Goal: Task Accomplishment & Management: Use online tool/utility

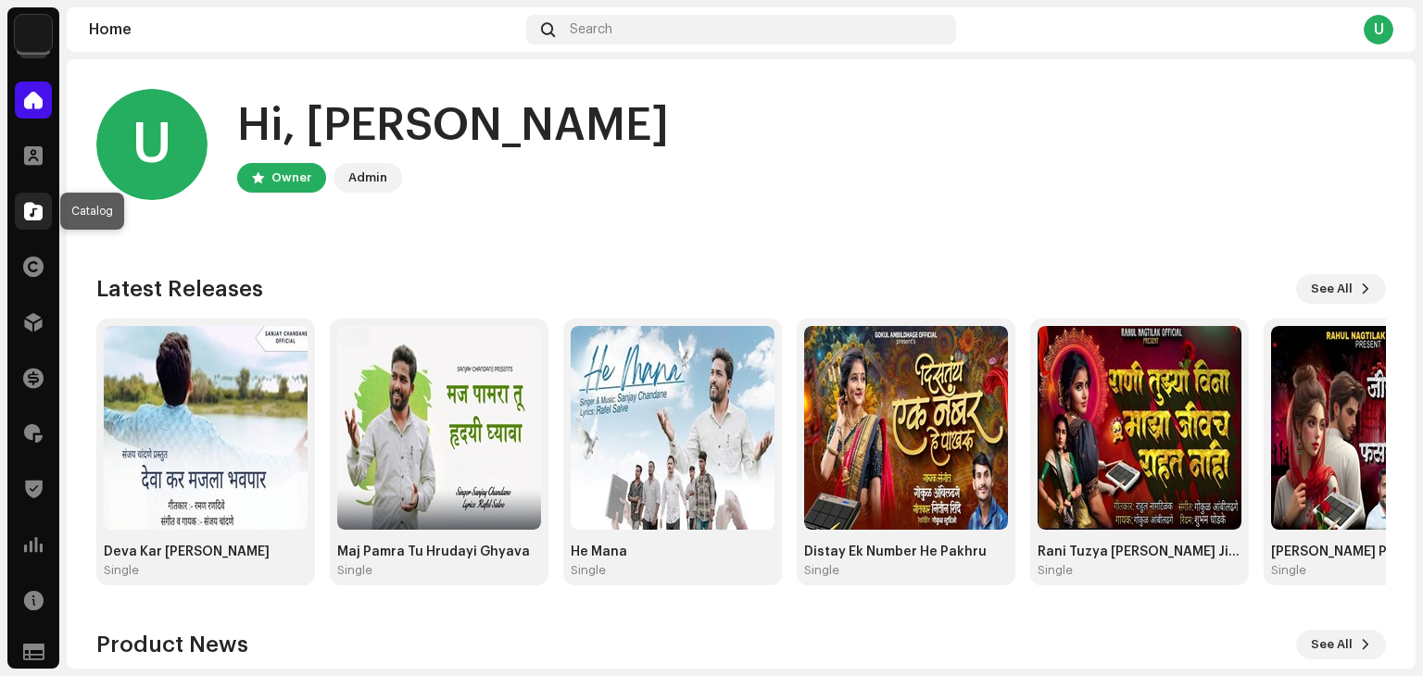
click at [26, 204] on span at bounding box center [33, 211] width 19 height 15
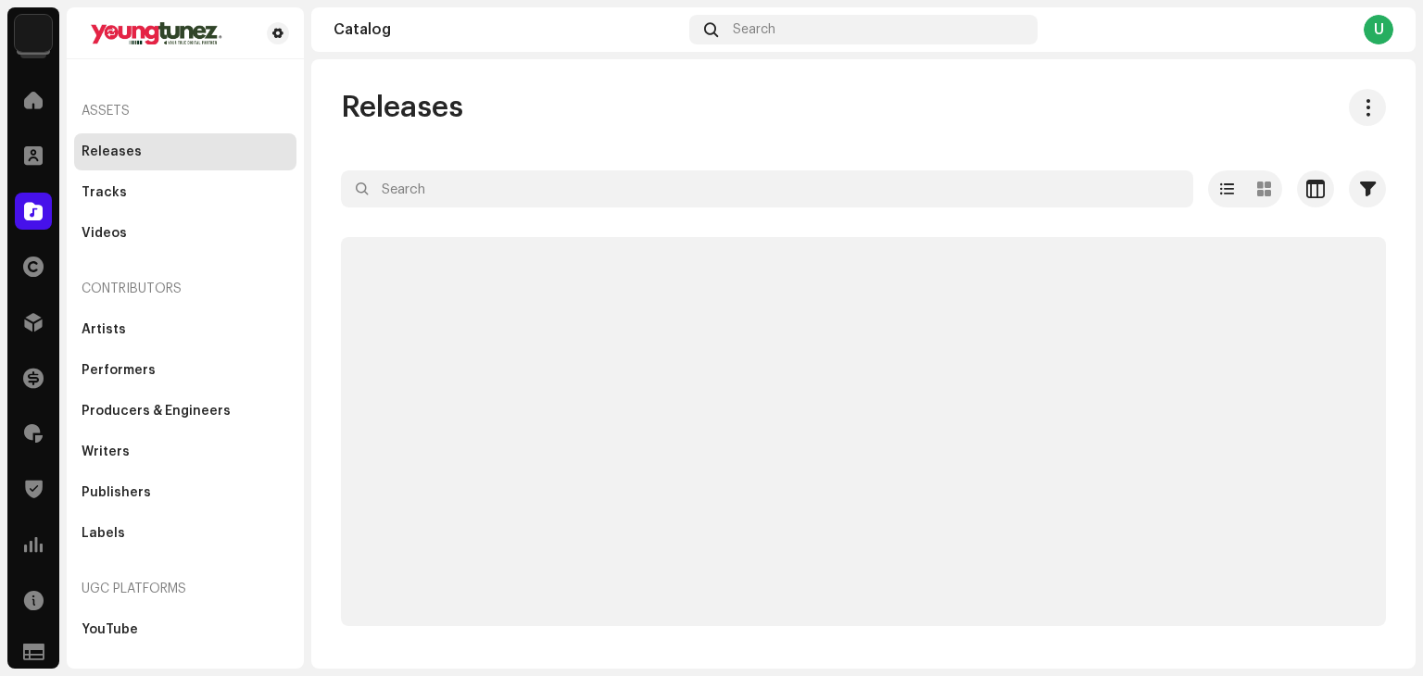
drag, startPoint x: 646, startPoint y: 142, endPoint x: 528, endPoint y: 112, distance: 121.4
click at [528, 112] on div "Releases" at bounding box center [863, 107] width 1045 height 37
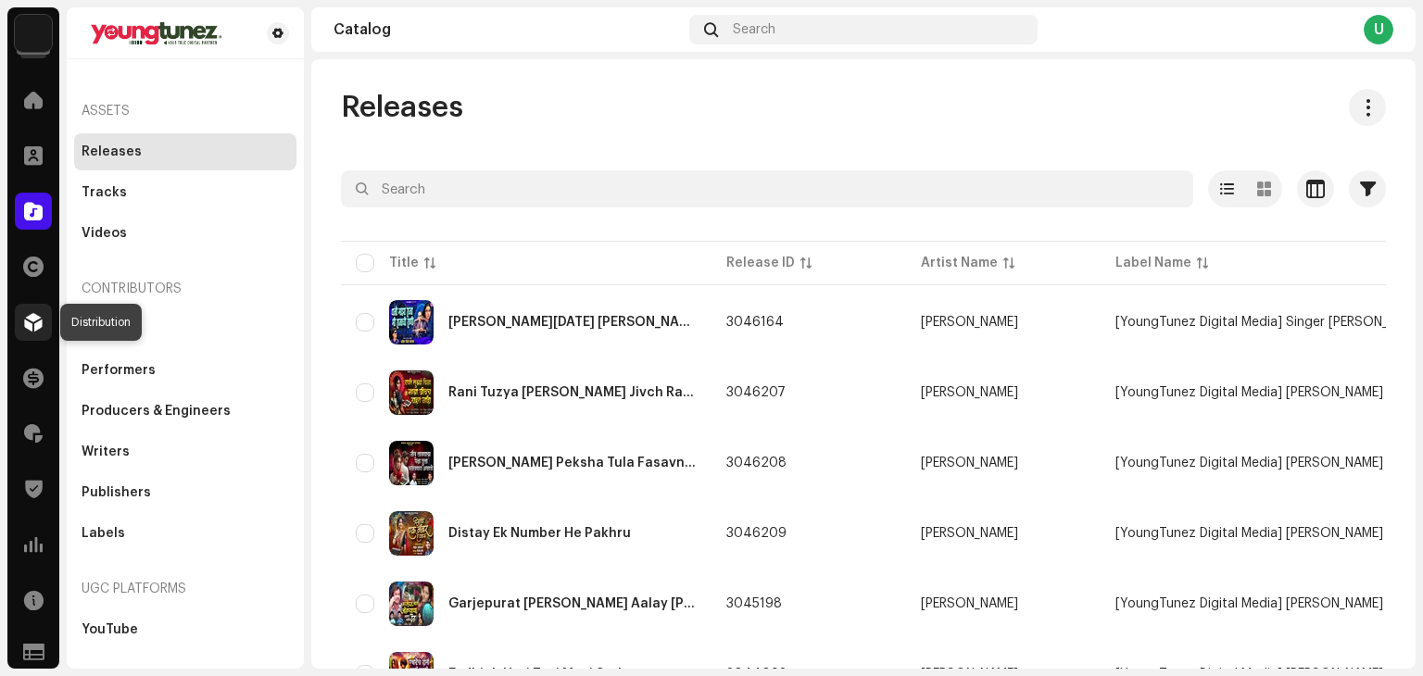
click at [35, 320] on span at bounding box center [33, 322] width 19 height 15
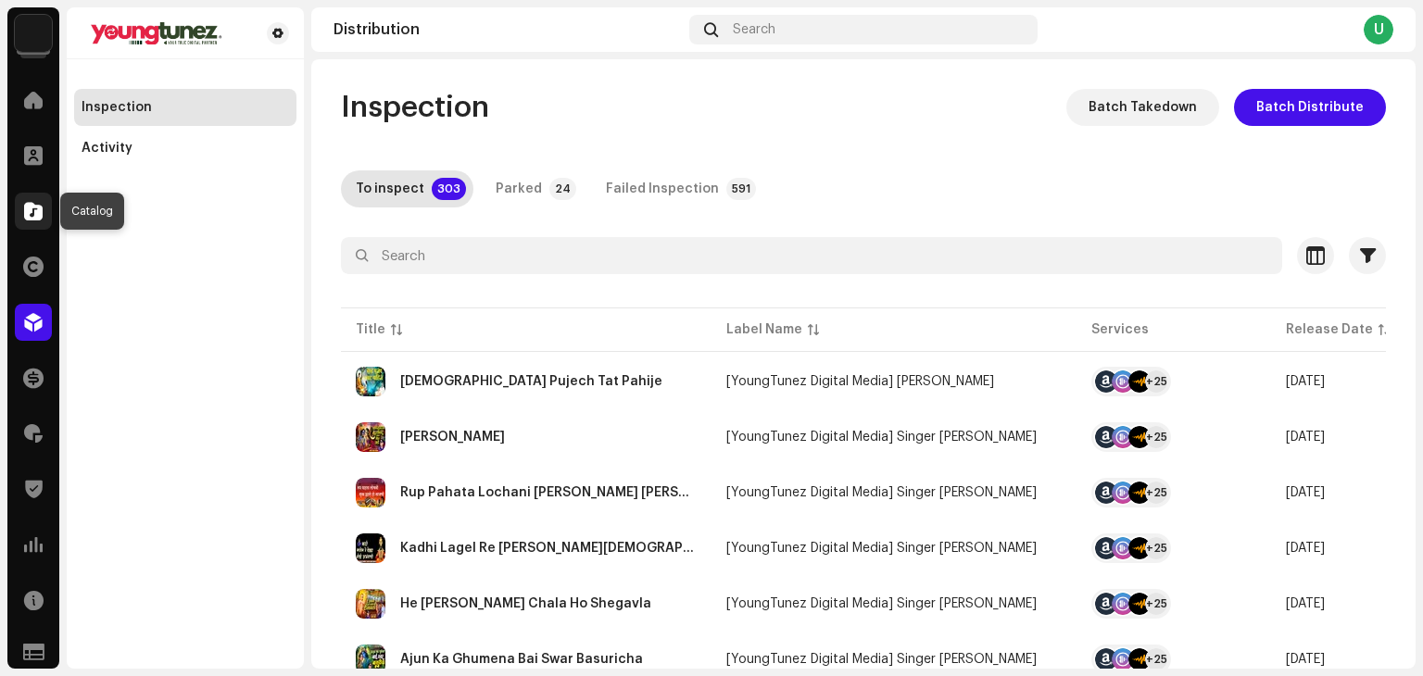
click at [29, 214] on span at bounding box center [33, 211] width 19 height 15
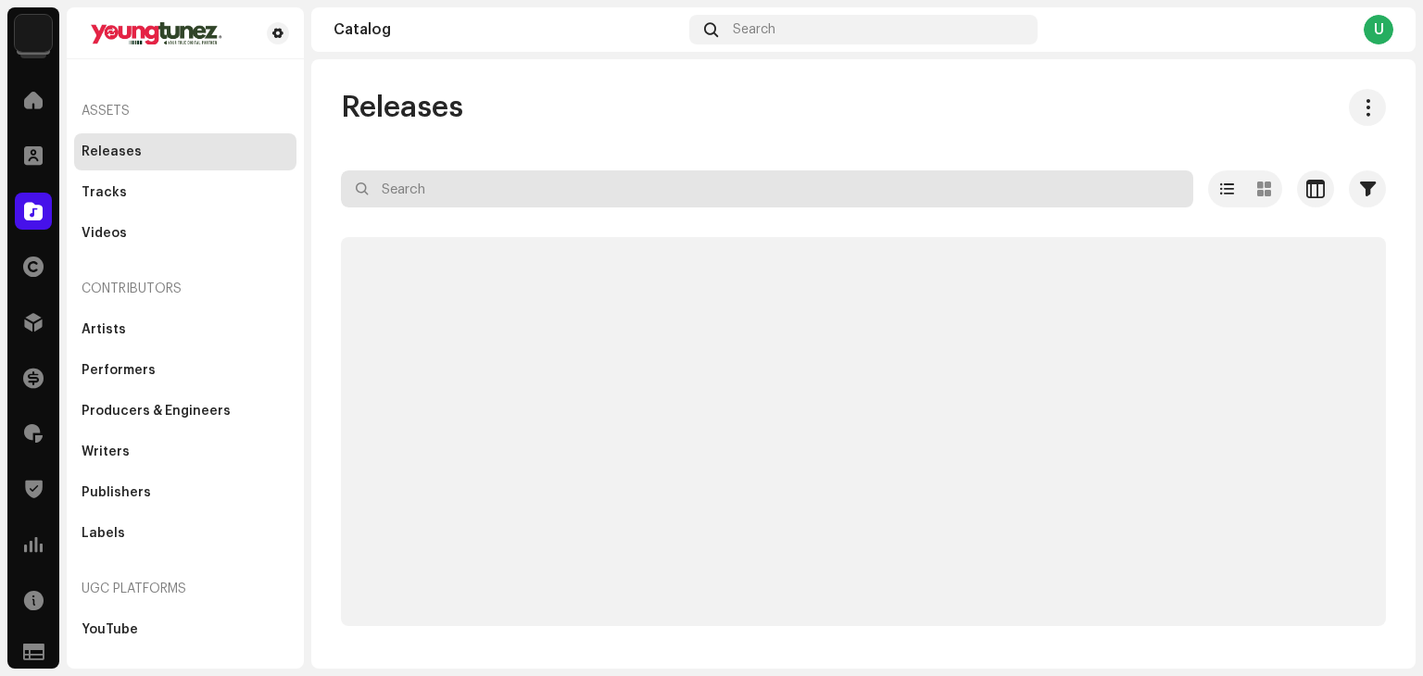
click at [416, 196] on input "text" at bounding box center [767, 188] width 852 height 37
paste input "Rajasthani records"
type input "Rajasthani records"
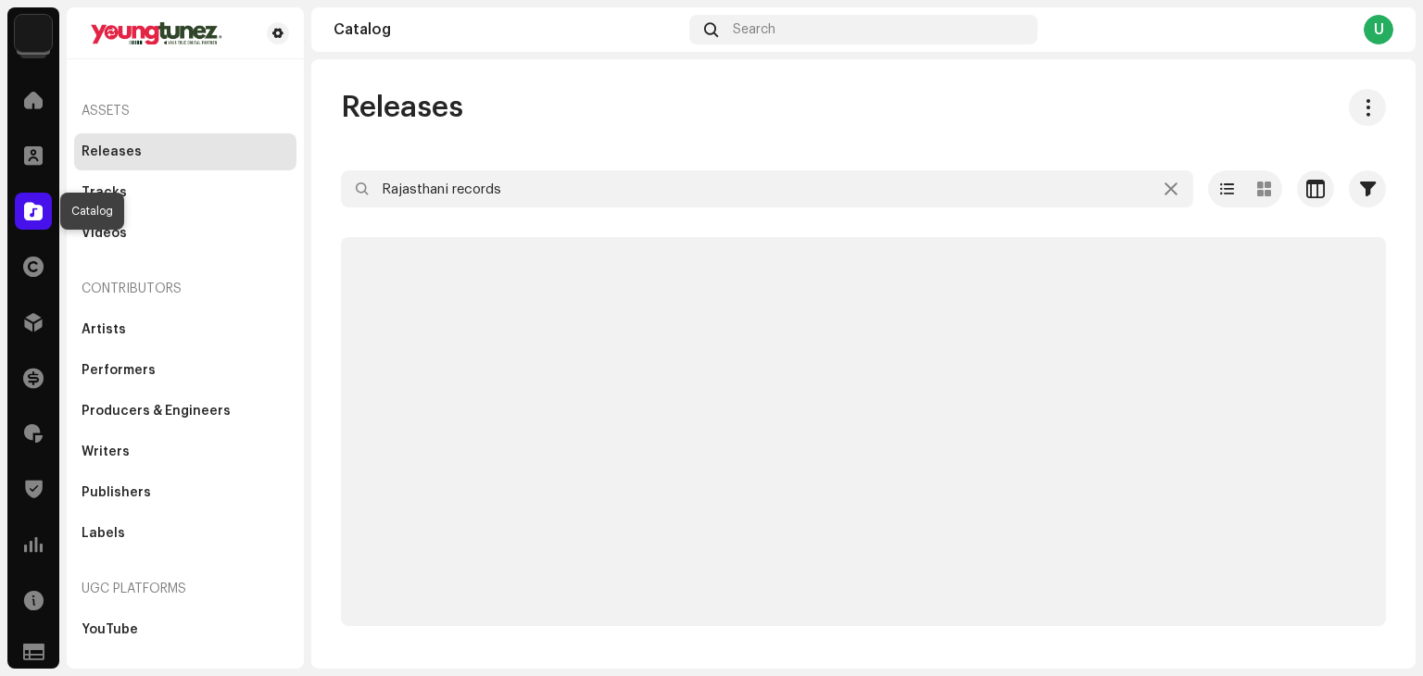
click at [33, 212] on span at bounding box center [33, 211] width 19 height 15
click at [108, 538] on div "Labels" at bounding box center [104, 533] width 44 height 15
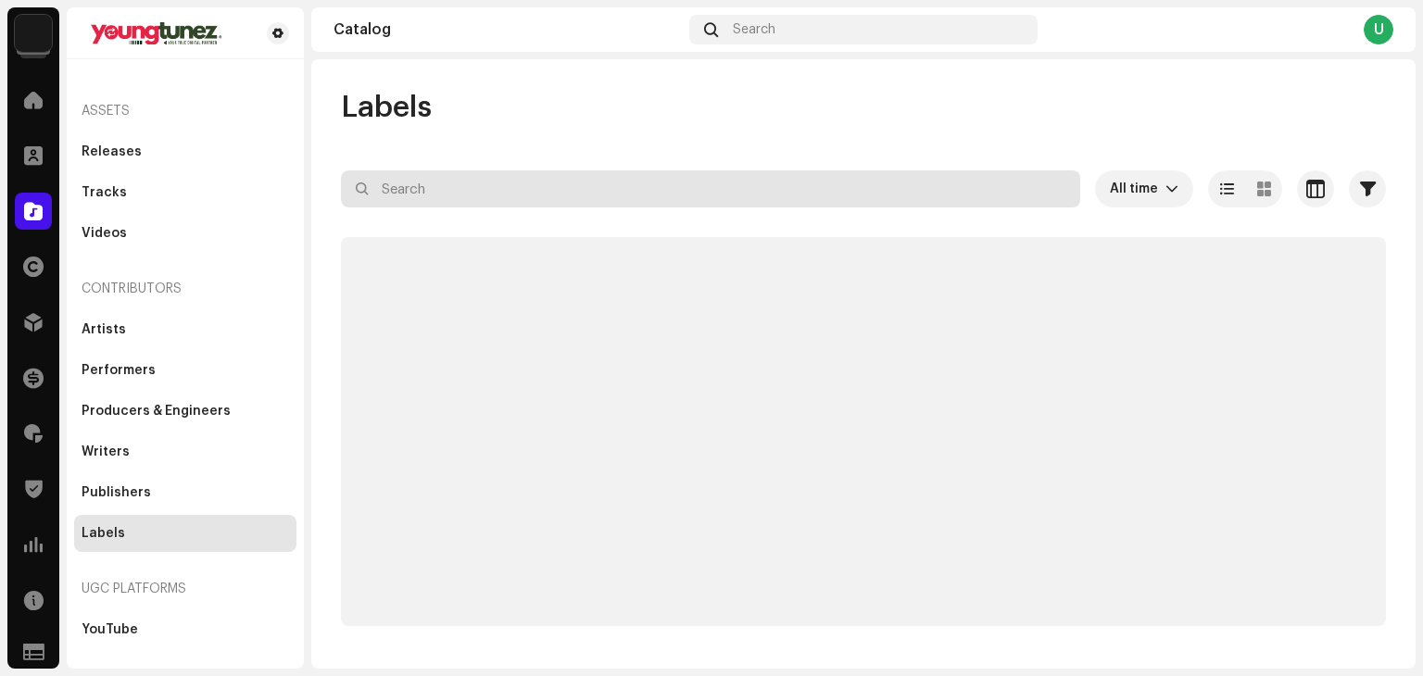
click at [437, 192] on input "text" at bounding box center [710, 188] width 739 height 37
paste input "Rajasthani records"
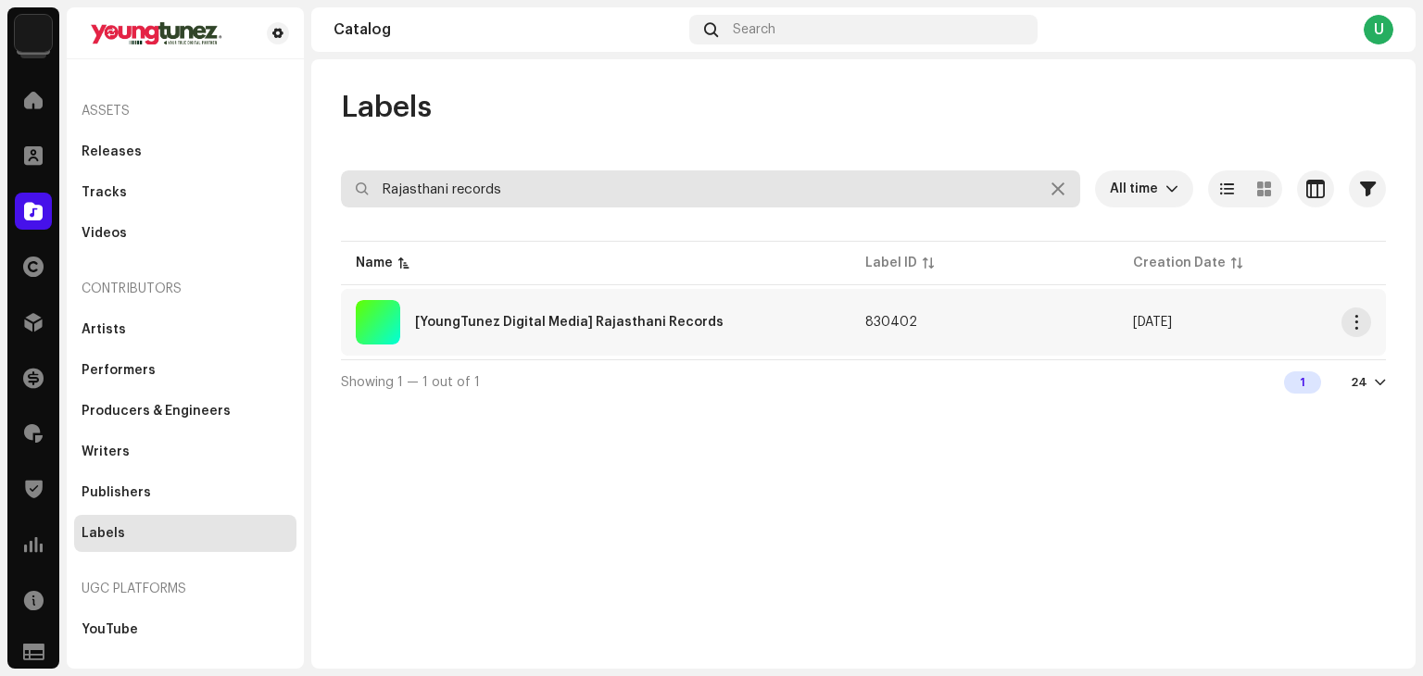
type input "Rajasthani records"
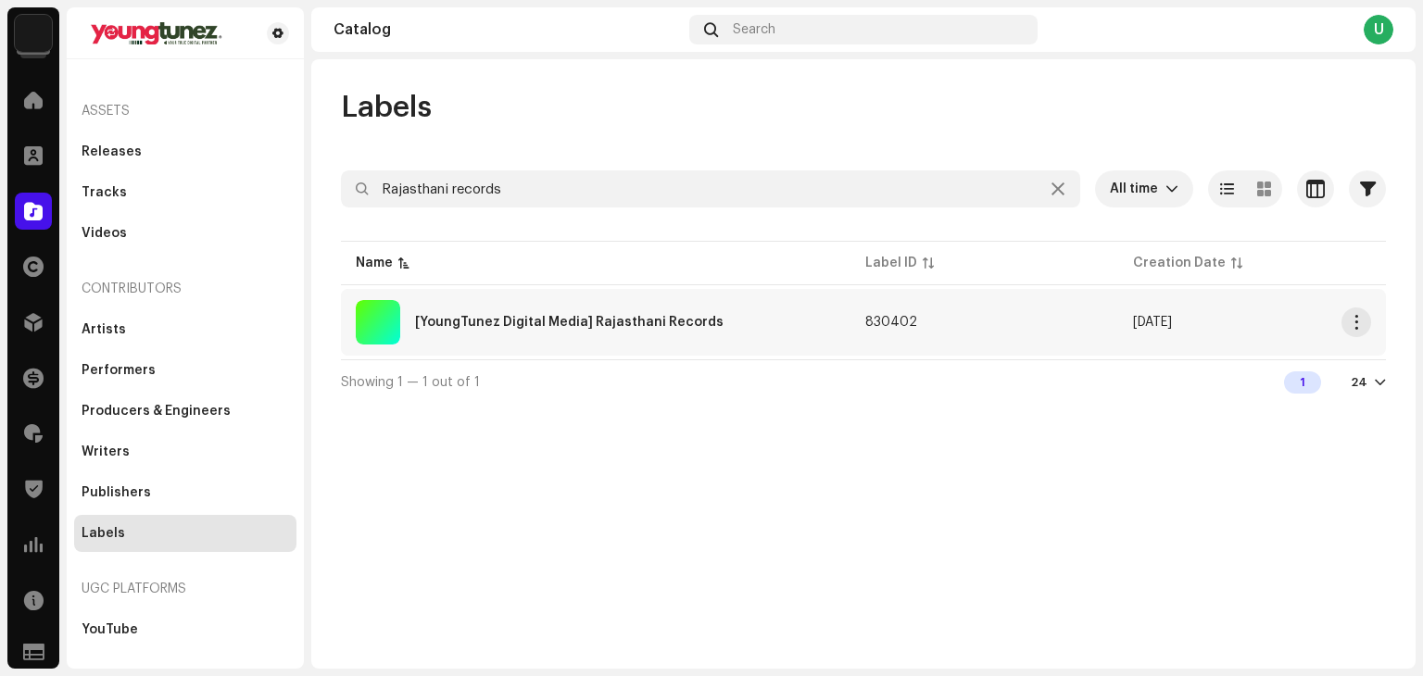
click at [775, 315] on div "[YoungTunez Digital Media] Rajasthani Records" at bounding box center [596, 322] width 480 height 44
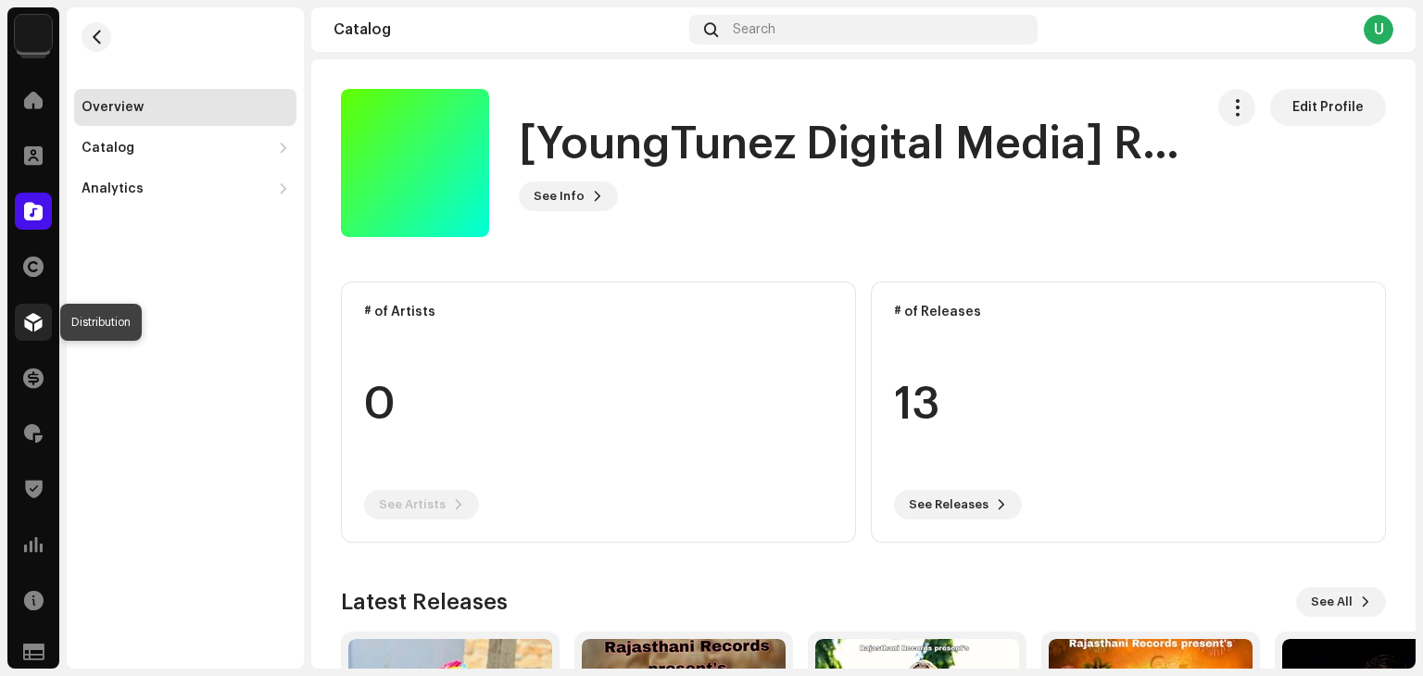
click at [32, 309] on div at bounding box center [33, 322] width 37 height 37
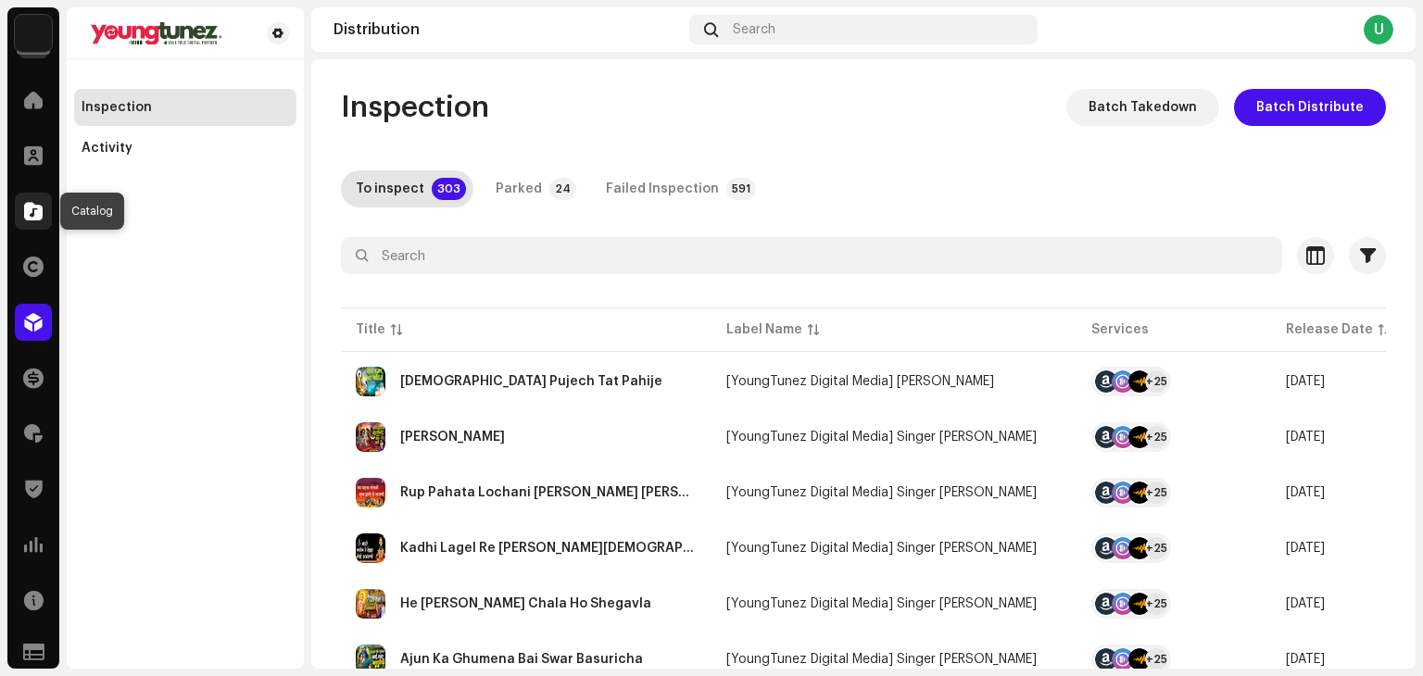
click at [26, 204] on span at bounding box center [33, 211] width 19 height 15
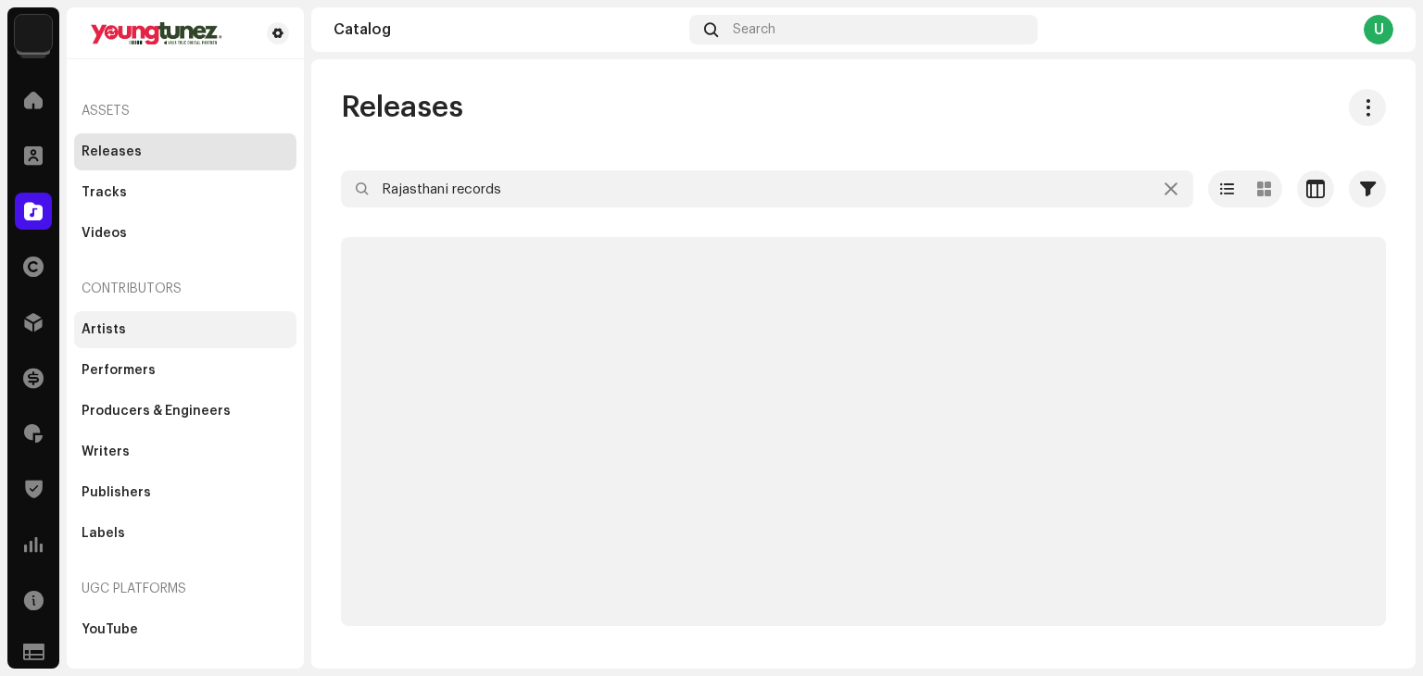
click at [156, 327] on div "Artists" at bounding box center [186, 329] width 208 height 15
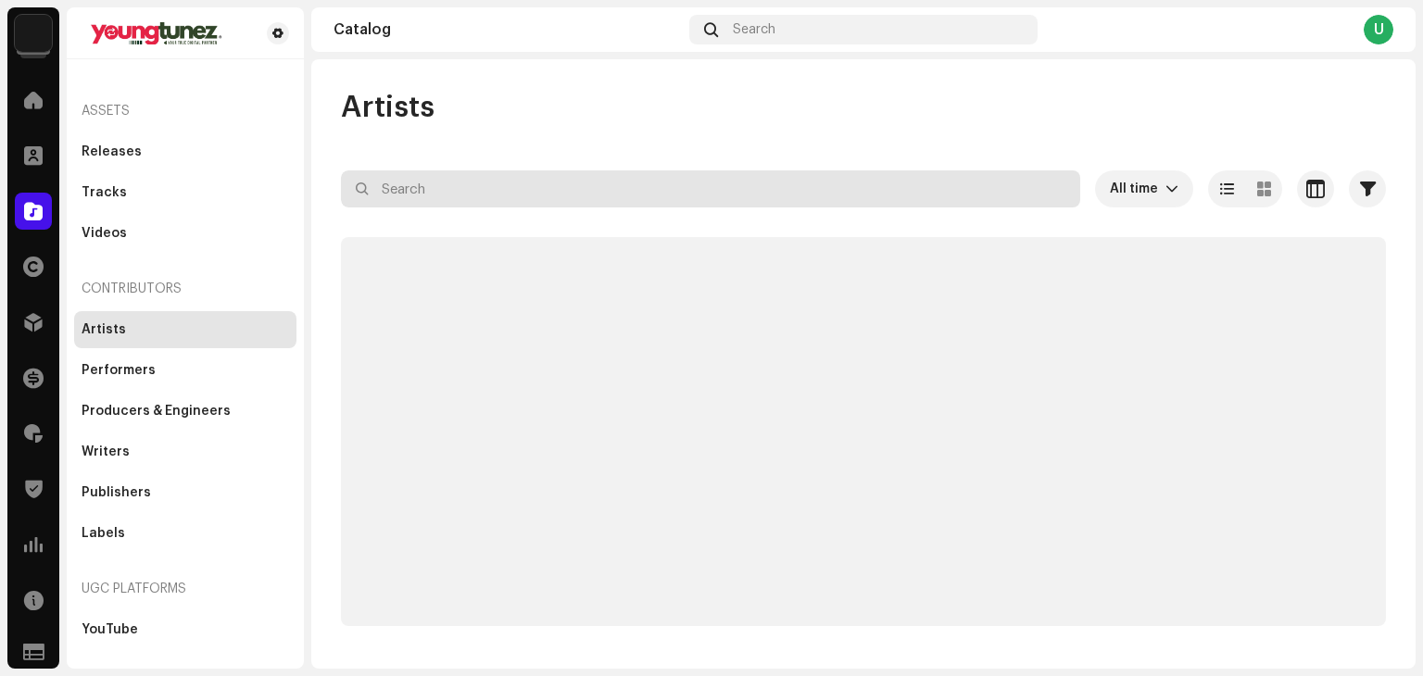
click at [509, 196] on input "text" at bounding box center [710, 188] width 739 height 37
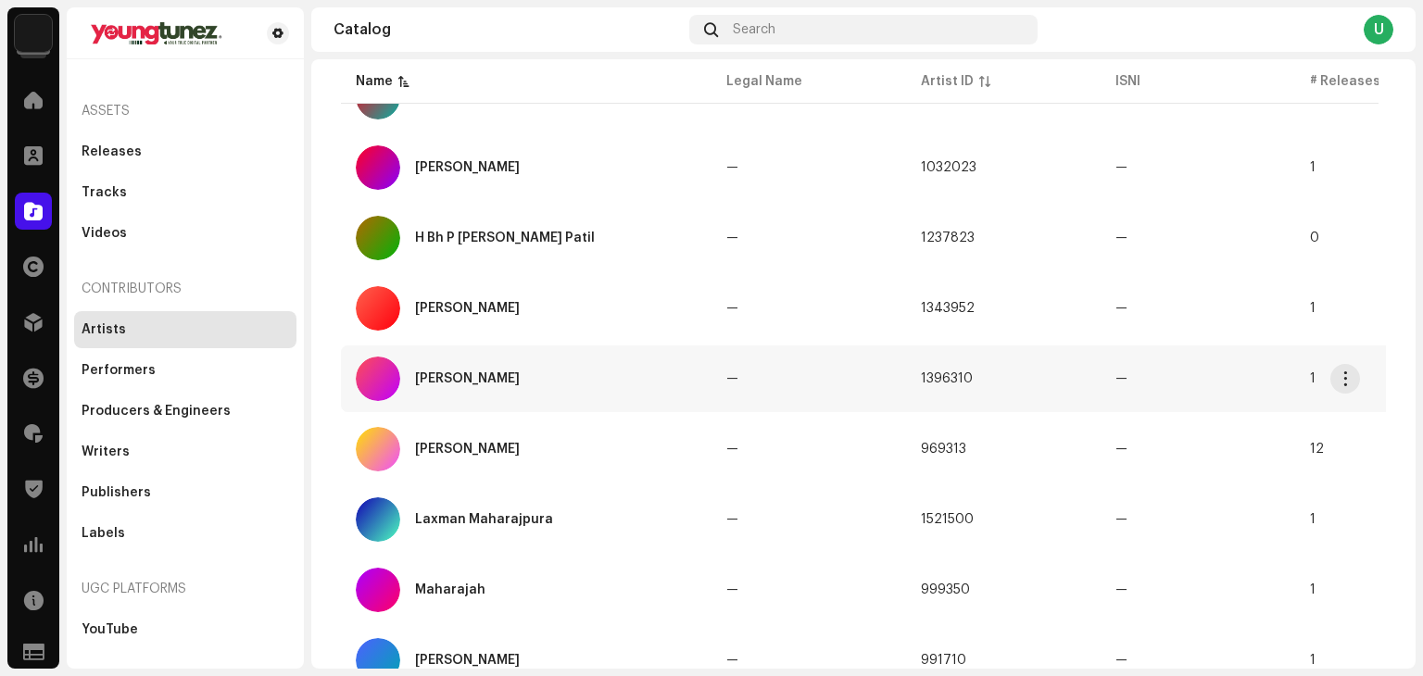
scroll to position [663, 0]
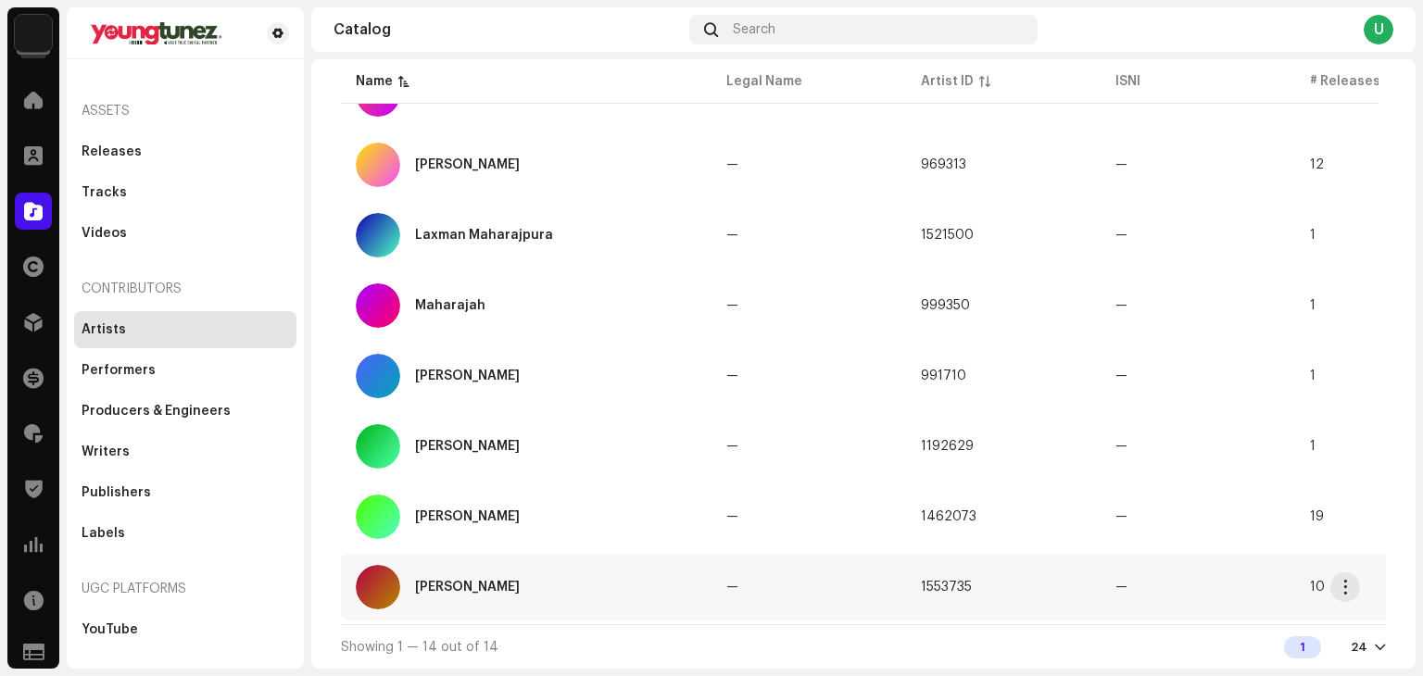
type input "MAHARAJ"
click at [578, 573] on div "Sonu Maharaj" at bounding box center [526, 587] width 341 height 44
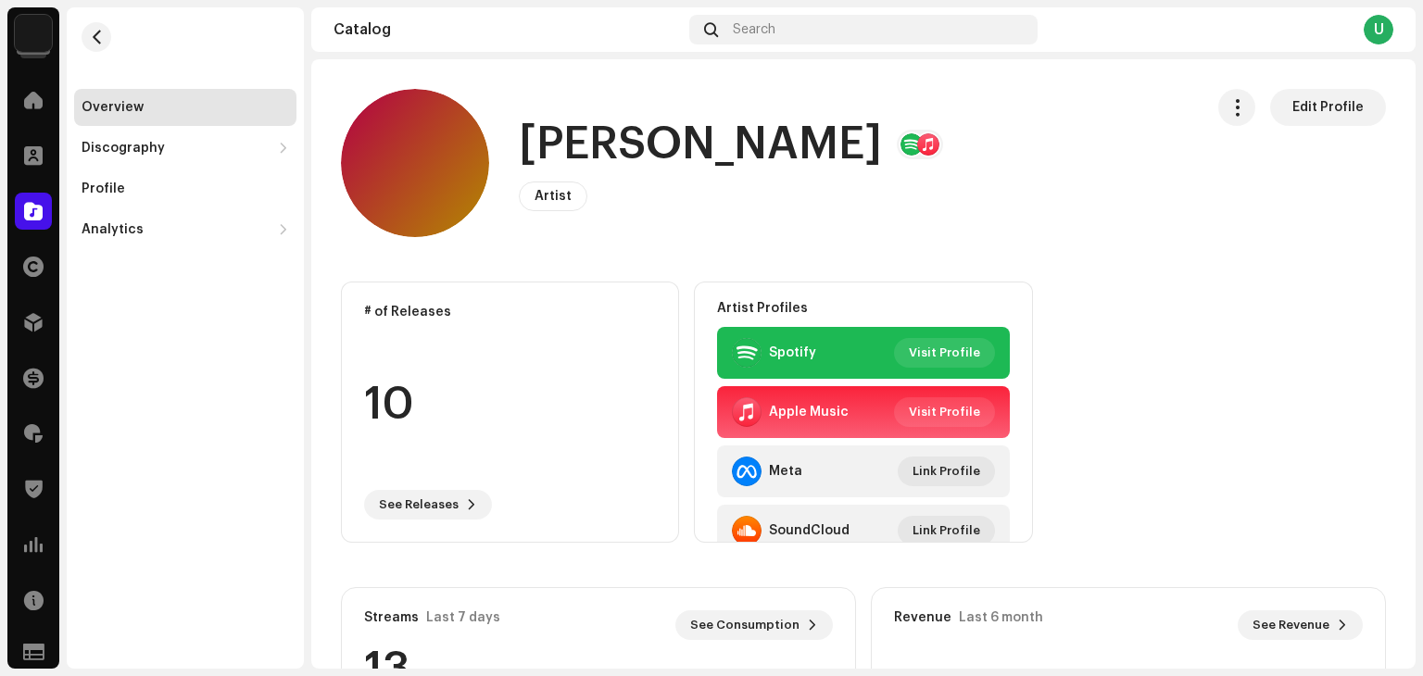
drag, startPoint x: 1002, startPoint y: 215, endPoint x: 794, endPoint y: 197, distance: 208.3
click at [794, 197] on div "Artist Edit Profile" at bounding box center [731, 197] width 424 height 30
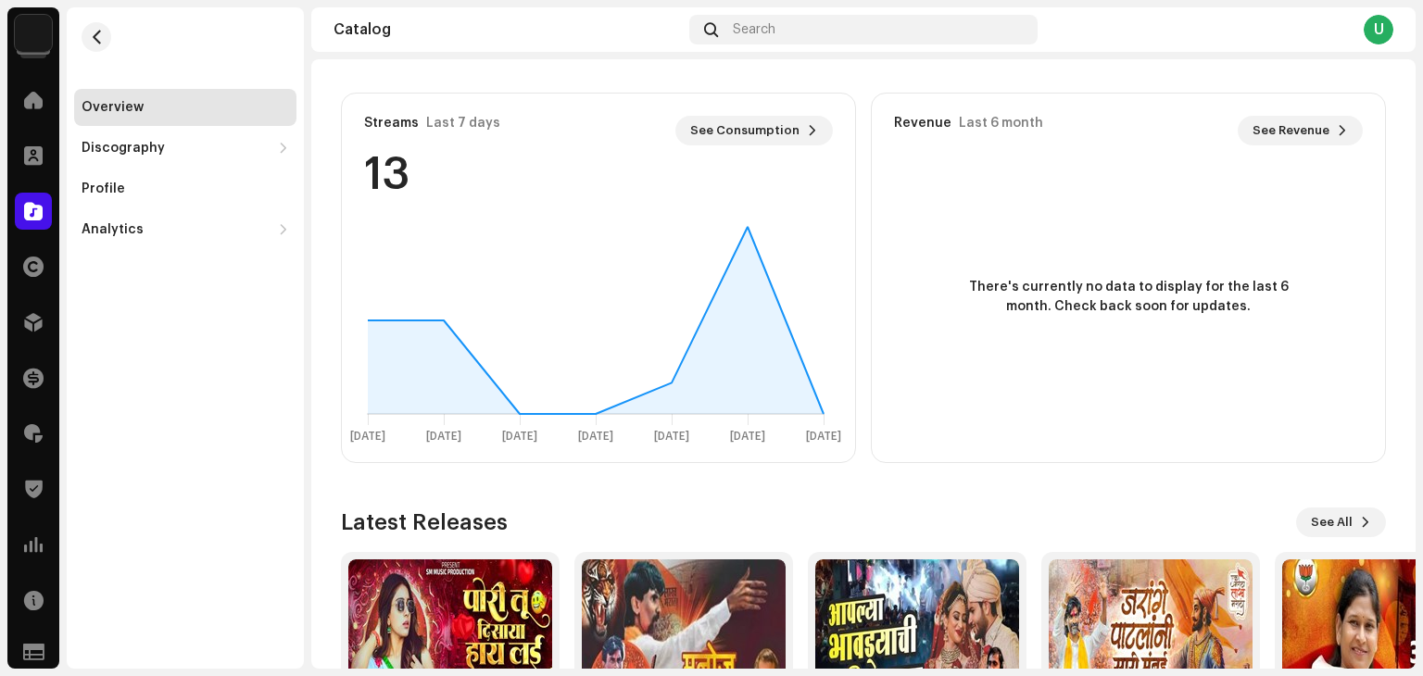
scroll to position [556, 0]
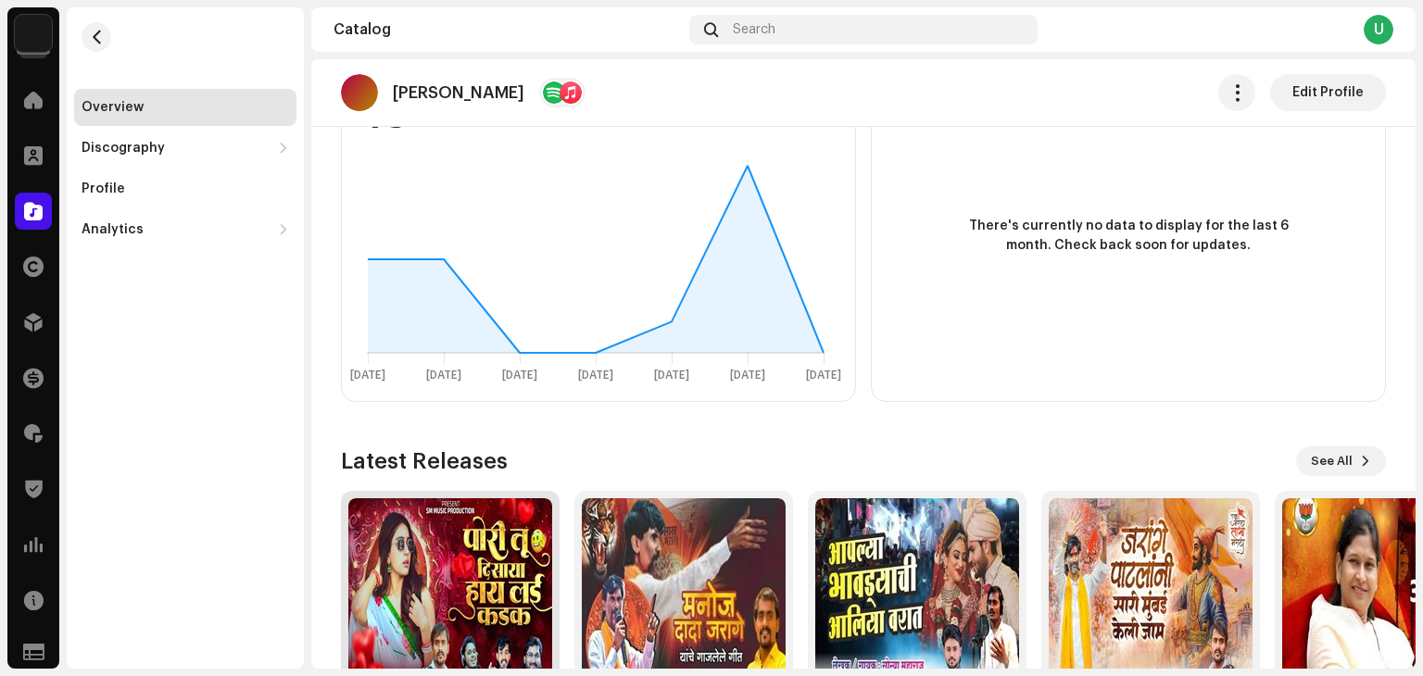
click at [473, 575] on img at bounding box center [450, 601] width 204 height 204
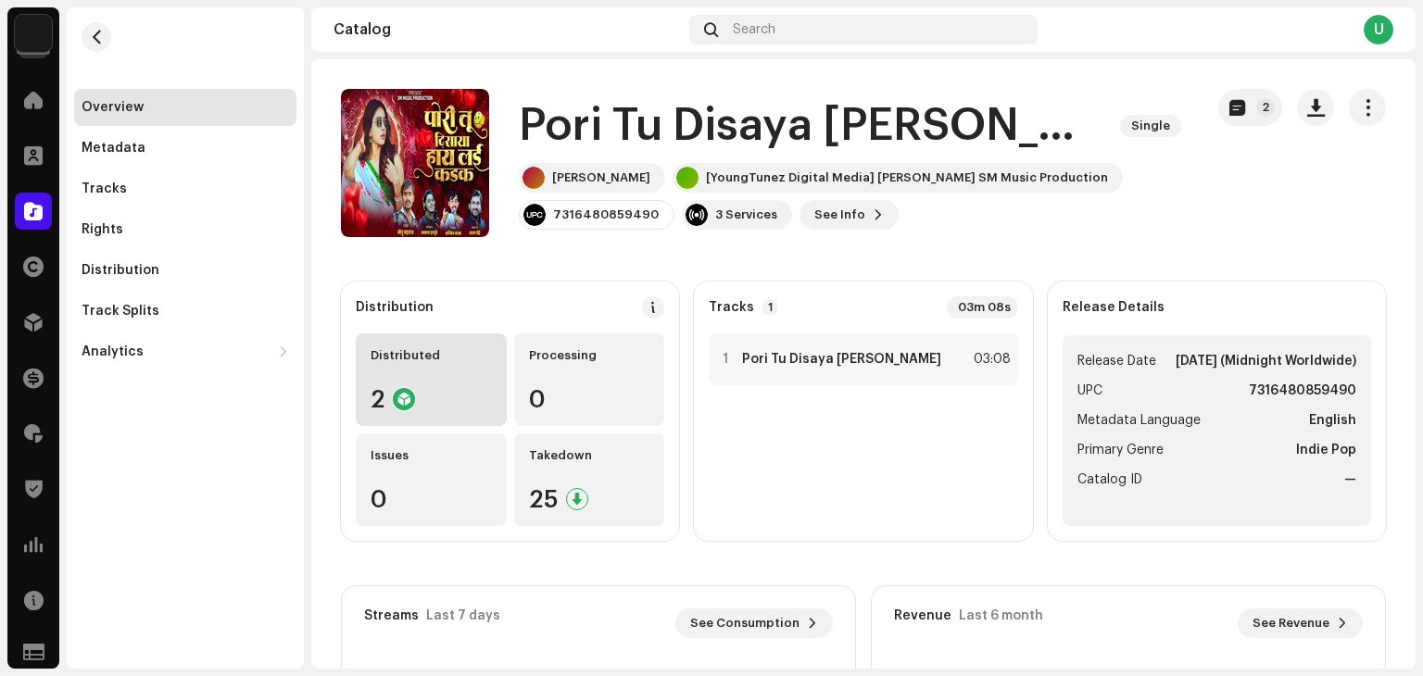
click at [400, 372] on div "Distributed 2" at bounding box center [431, 380] width 151 height 93
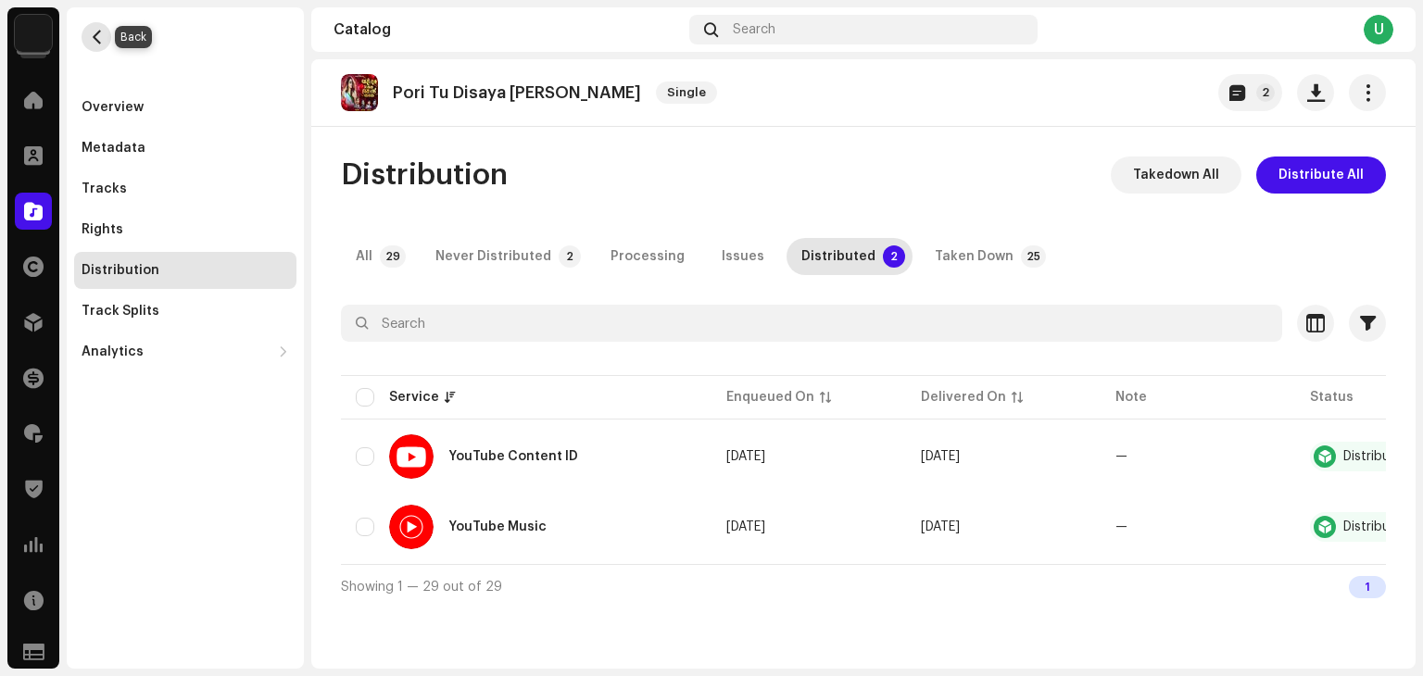
click at [92, 34] on span "button" at bounding box center [97, 37] width 14 height 15
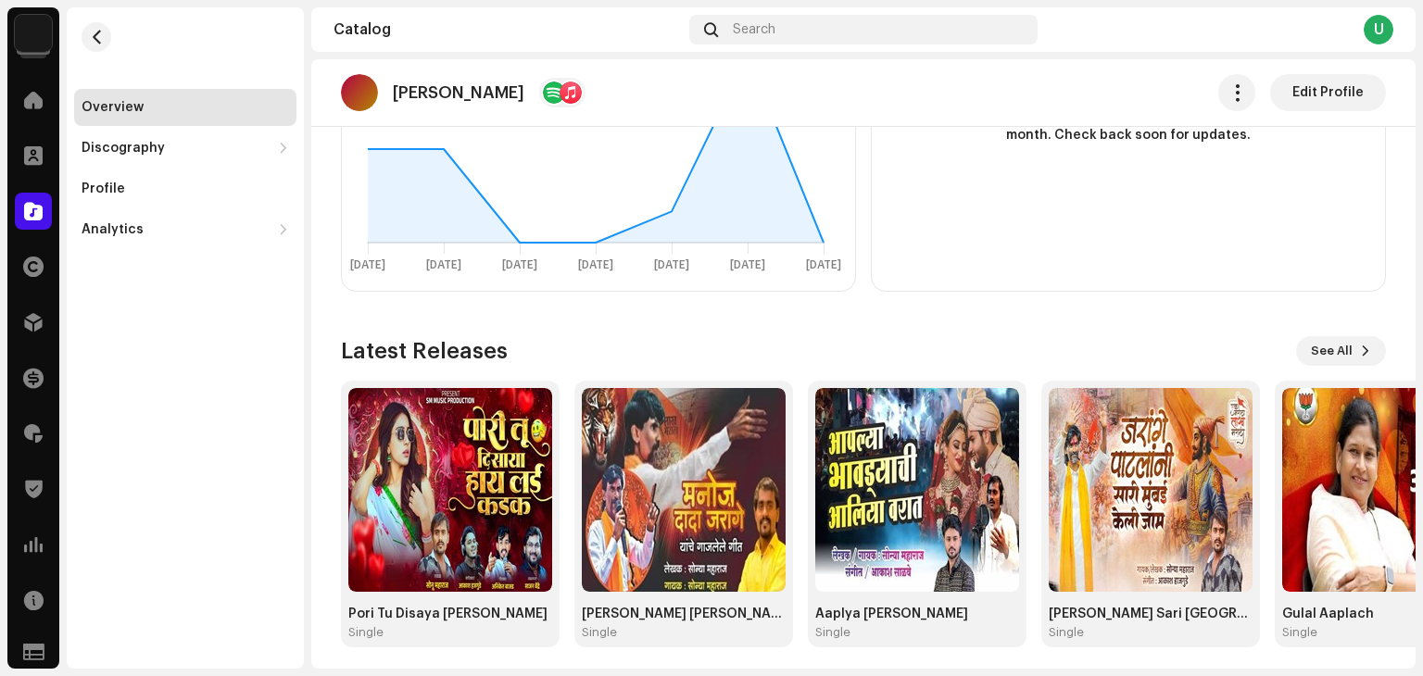
scroll to position [675, 0]
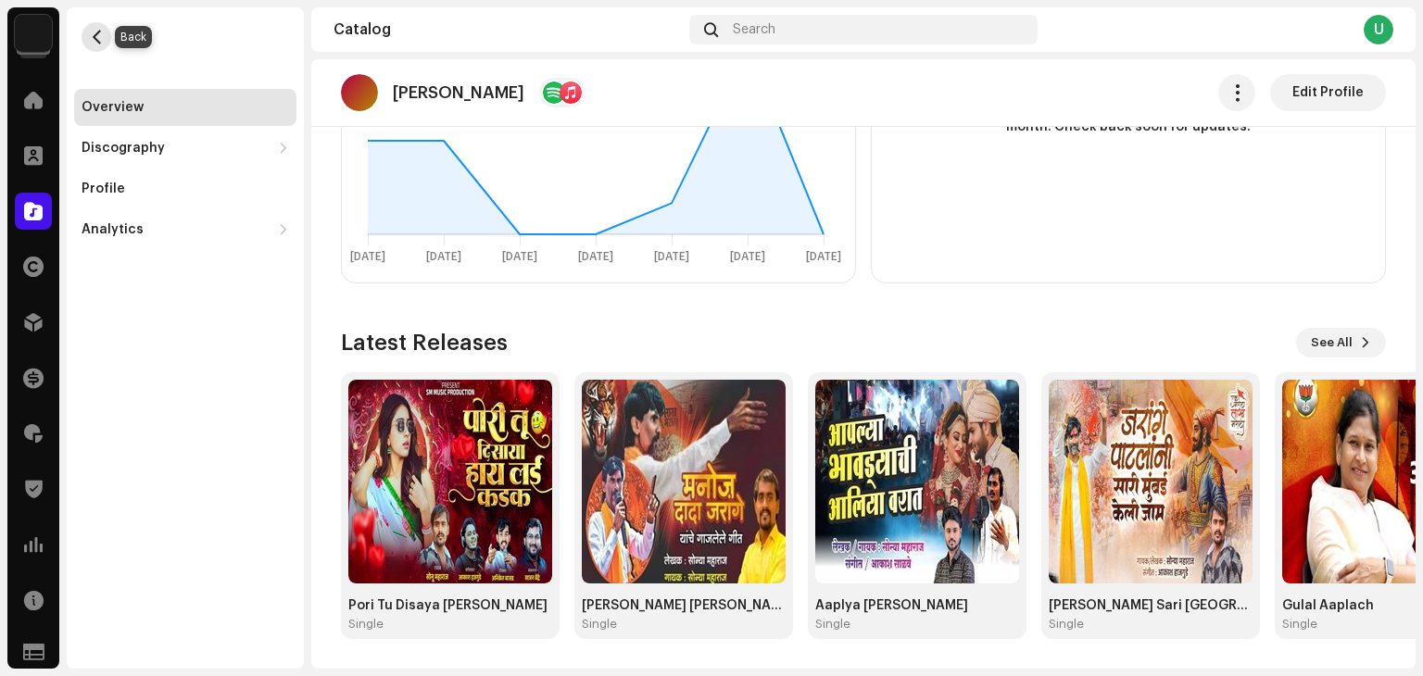
click at [100, 45] on button "button" at bounding box center [97, 37] width 30 height 30
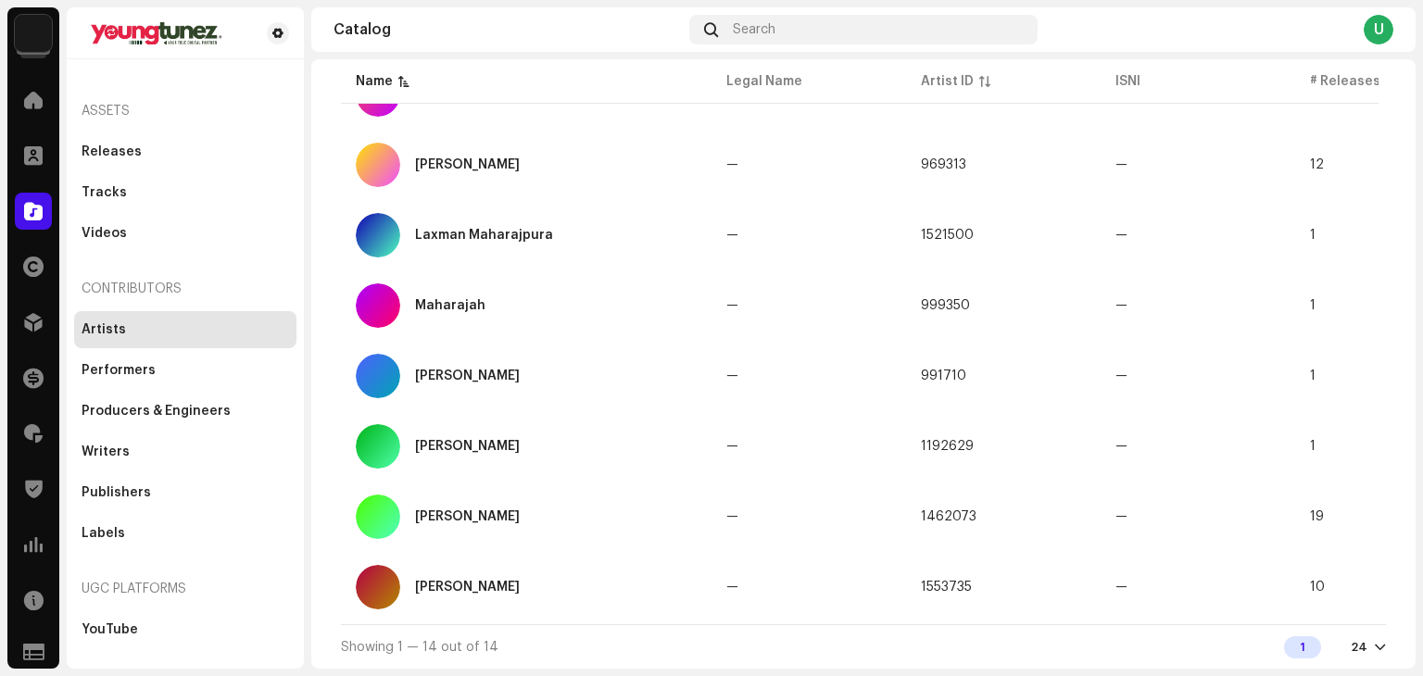
scroll to position [663, 0]
click at [532, 573] on div "Sonu Maharaj" at bounding box center [526, 587] width 341 height 44
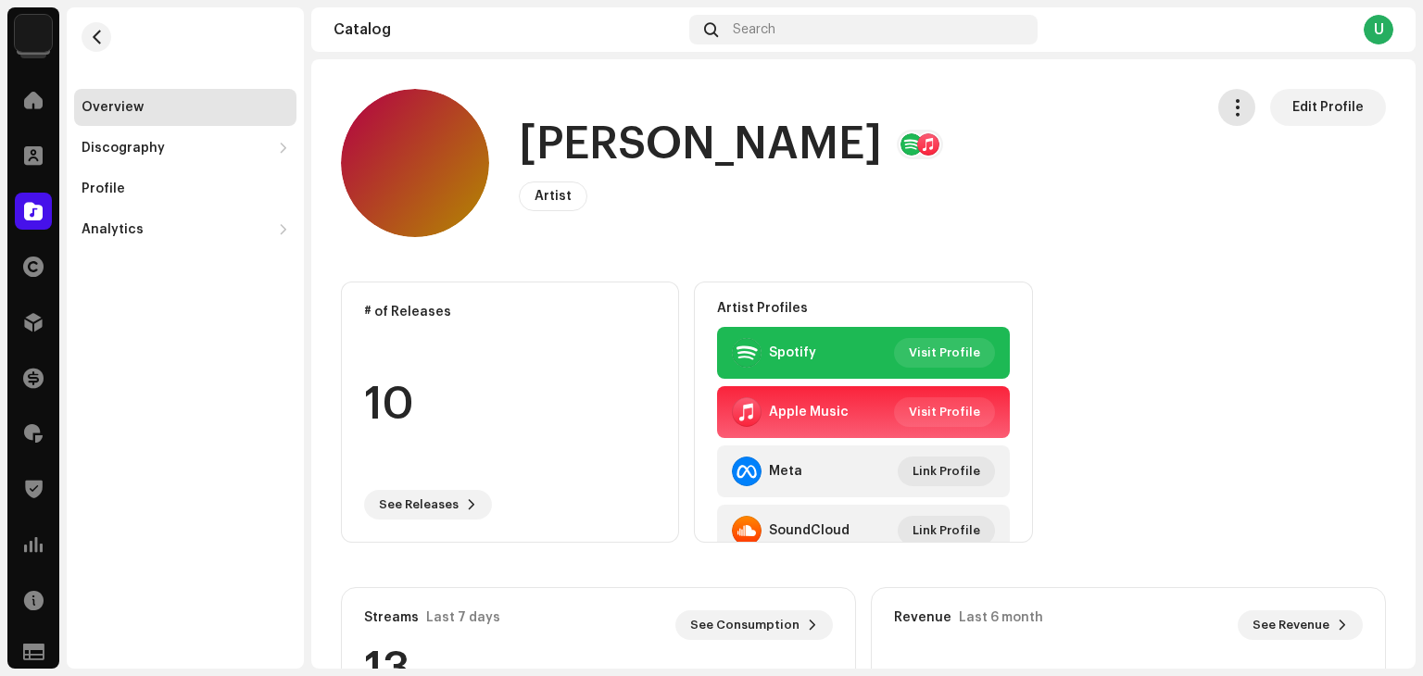
click at [1229, 105] on span "button" at bounding box center [1238, 107] width 18 height 15
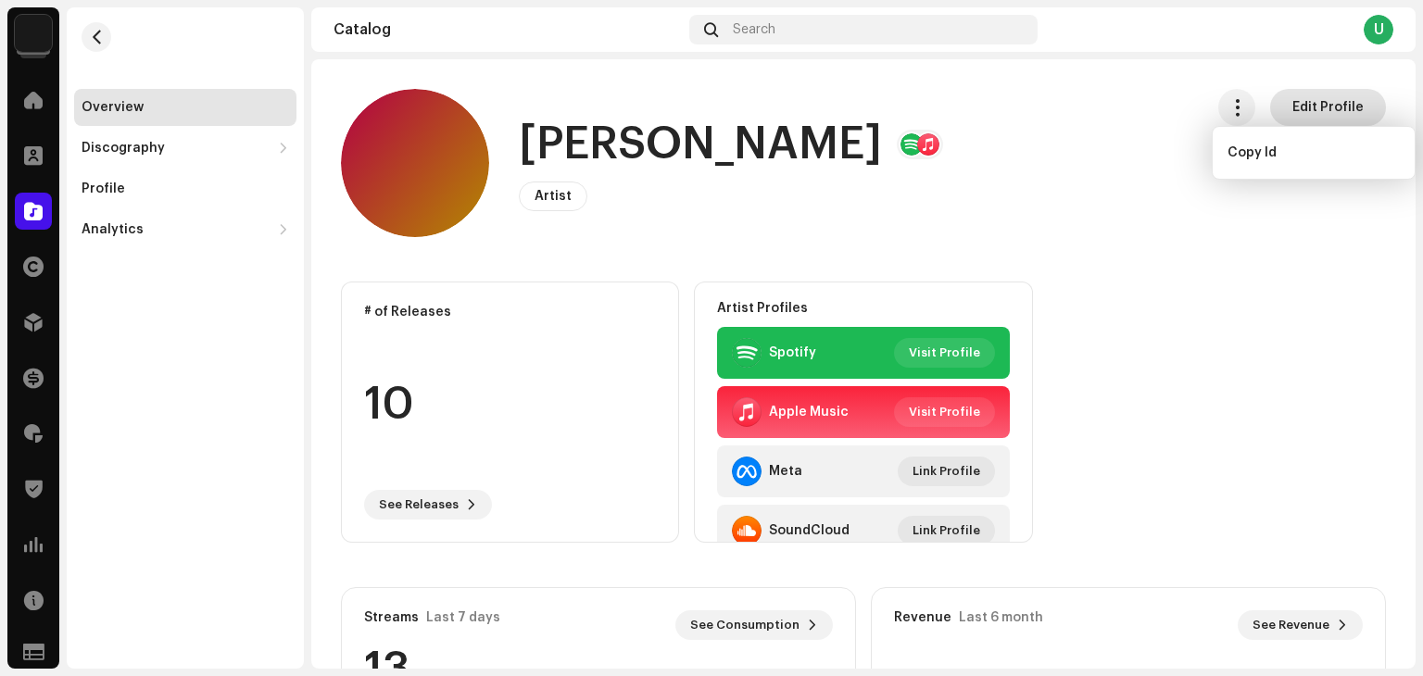
click at [1333, 111] on span "Edit Profile" at bounding box center [1328, 107] width 71 height 37
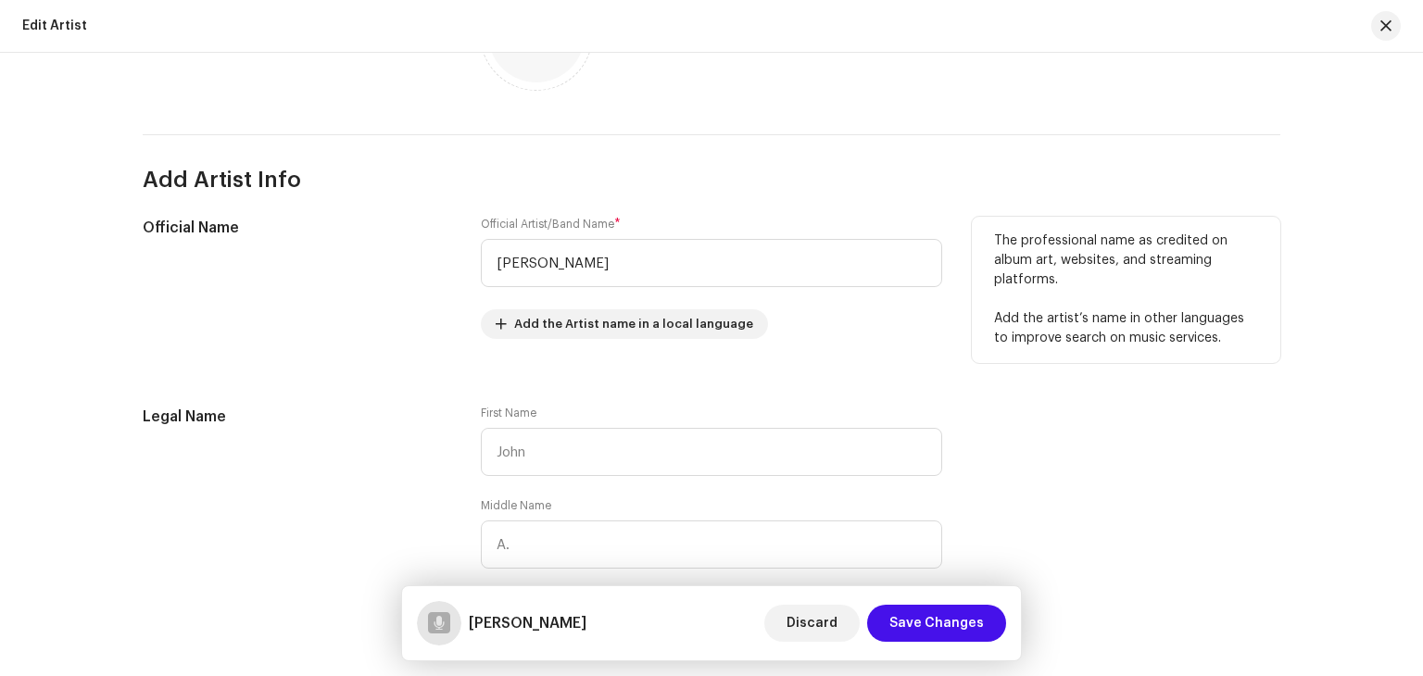
scroll to position [463, 0]
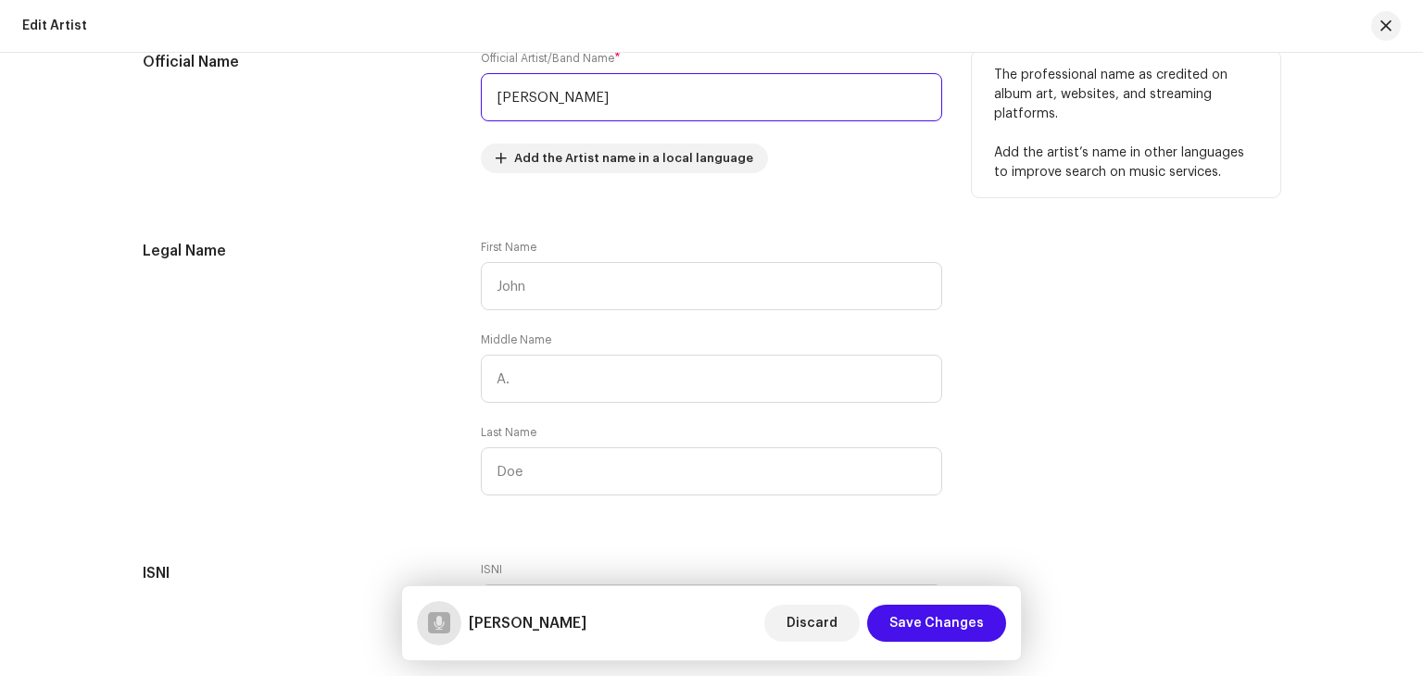
click at [524, 94] on input "Sonu Maharaj" at bounding box center [711, 97] width 461 height 48
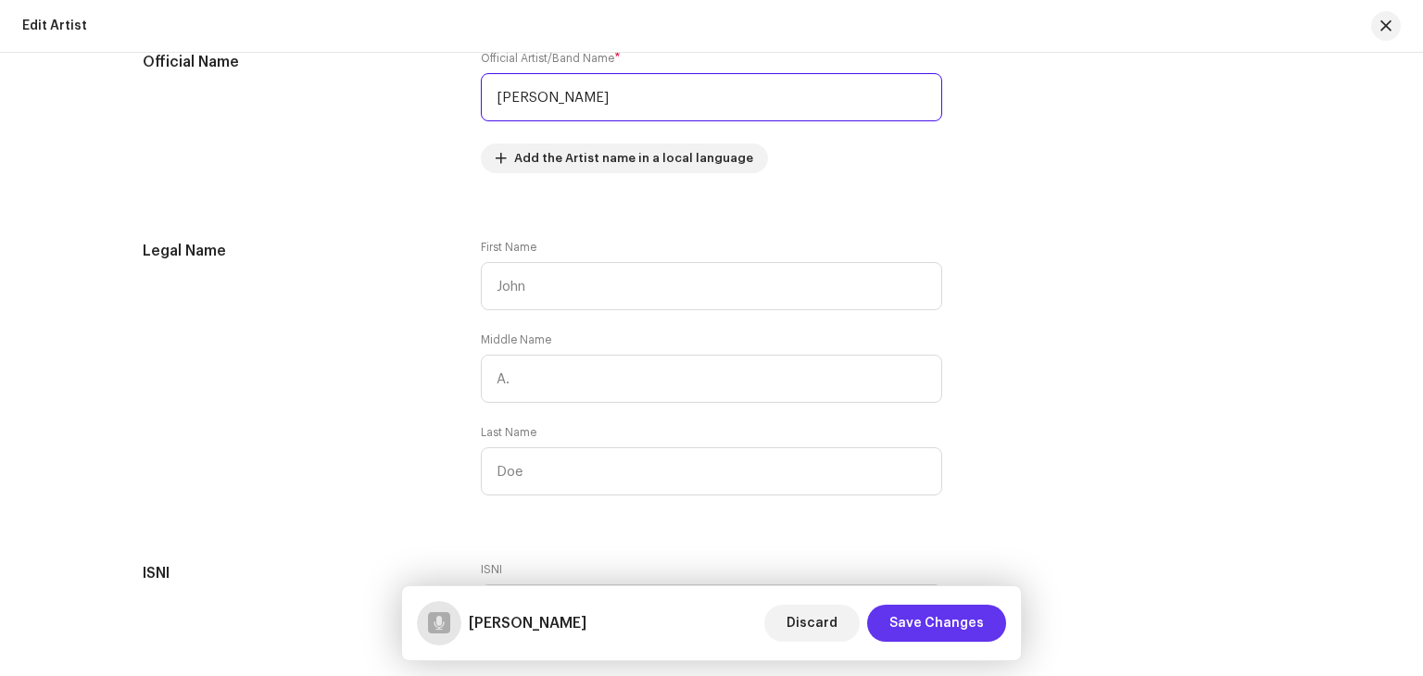
type input "[PERSON_NAME]"
click at [930, 608] on span "Save Changes" at bounding box center [937, 623] width 95 height 37
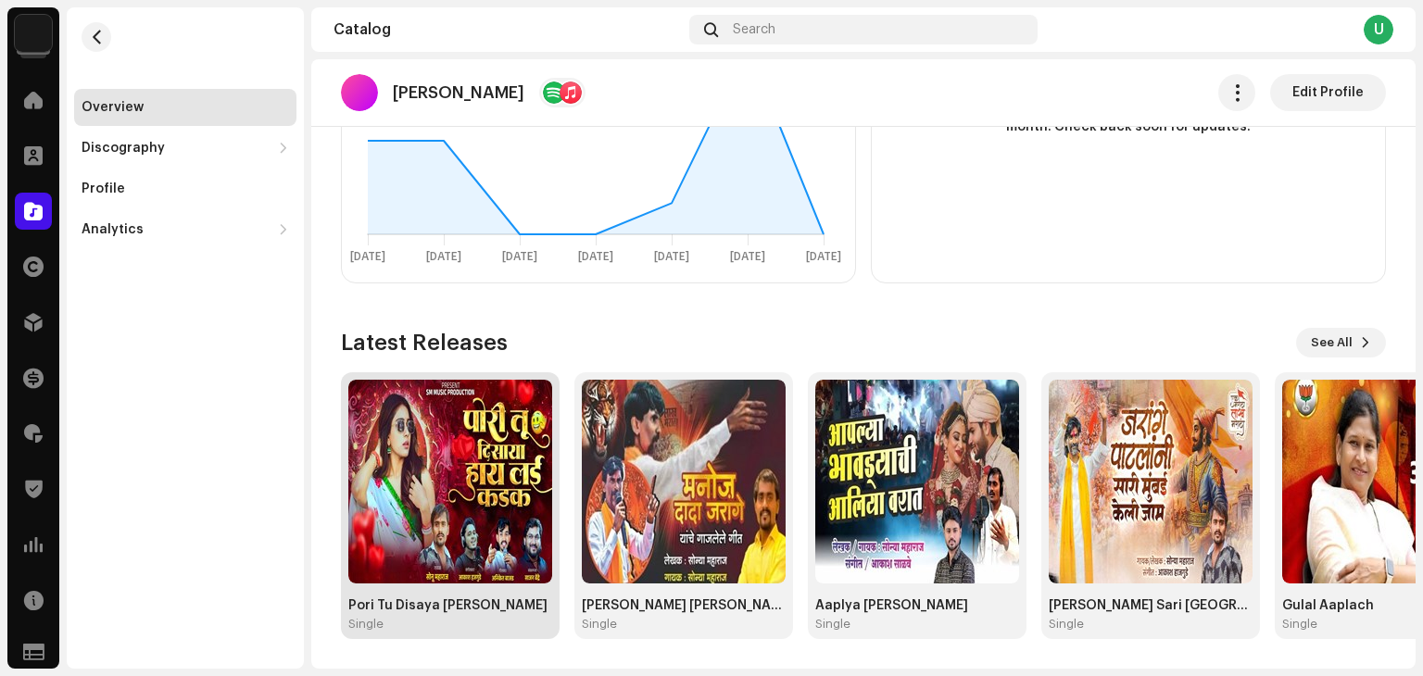
click at [458, 526] on img at bounding box center [450, 482] width 204 height 204
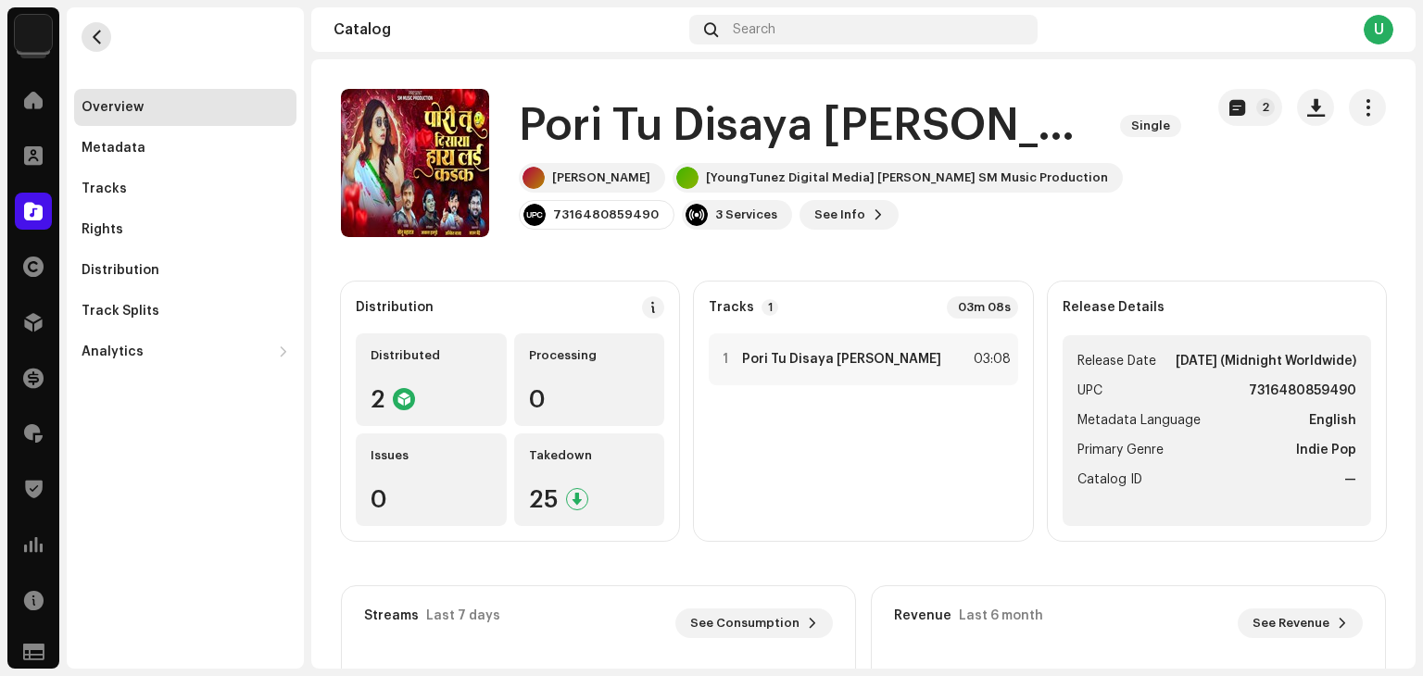
click at [95, 28] on button "button" at bounding box center [97, 37] width 30 height 30
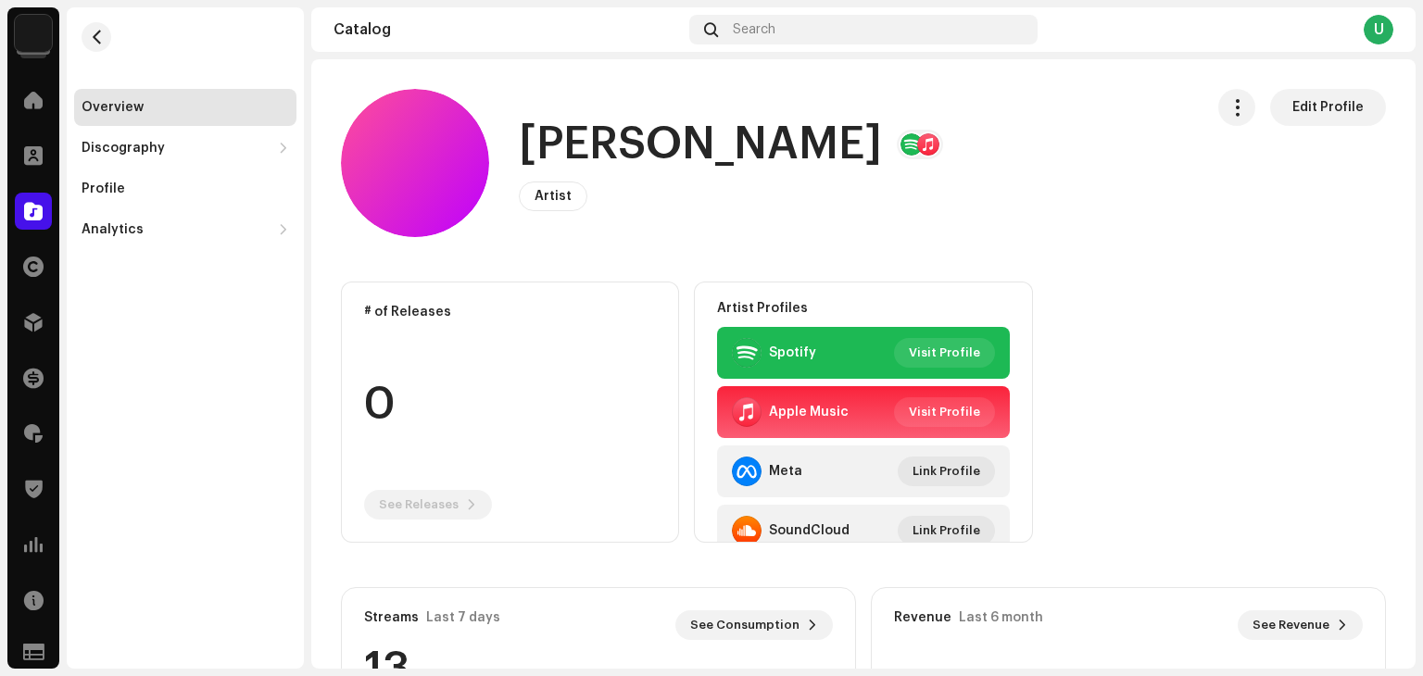
drag, startPoint x: 206, startPoint y: 469, endPoint x: 193, endPoint y: 480, distance: 17.1
drag, startPoint x: 193, startPoint y: 480, endPoint x: 177, endPoint y: 489, distance: 18.3
click at [177, 489] on div "Overview Discography Releases Tracks Profile Analytics Consumption Engagement R…" at bounding box center [185, 338] width 237 height 662
click at [41, 326] on span at bounding box center [33, 322] width 19 height 15
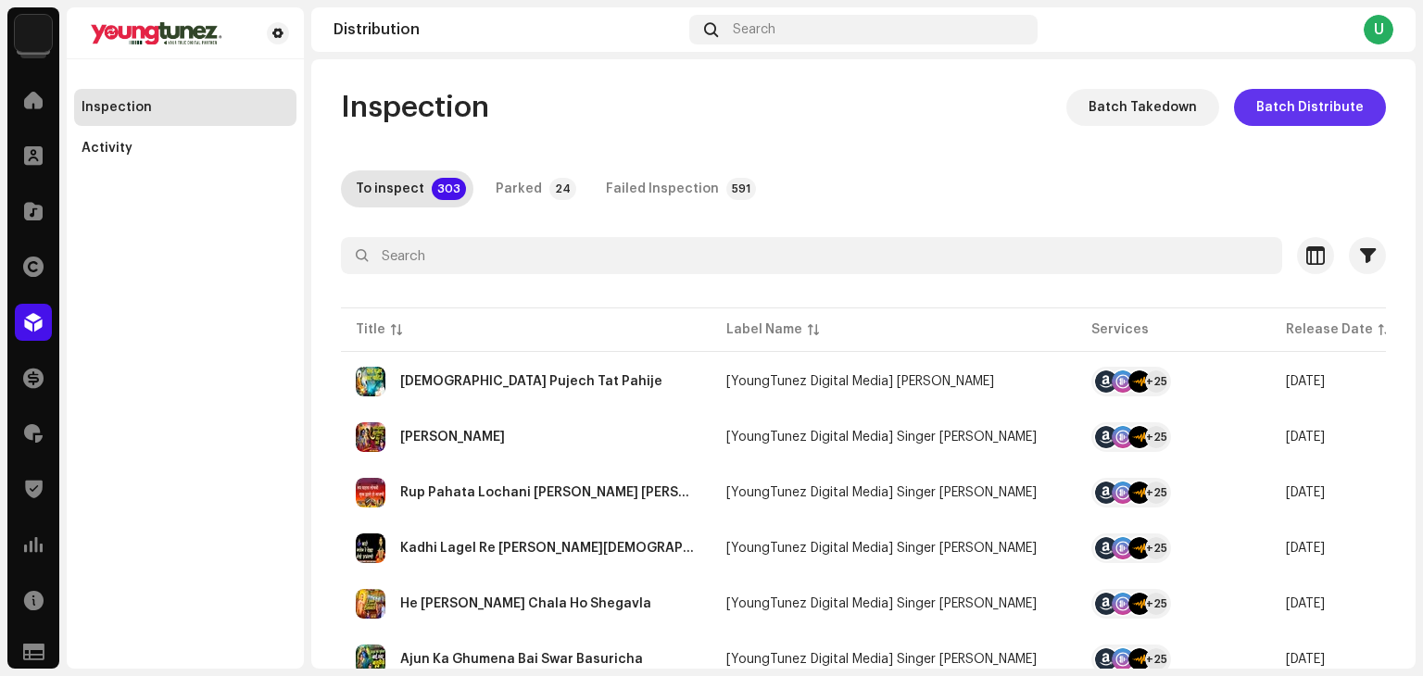
click at [1290, 109] on span "Batch Distribute" at bounding box center [1309, 107] width 107 height 37
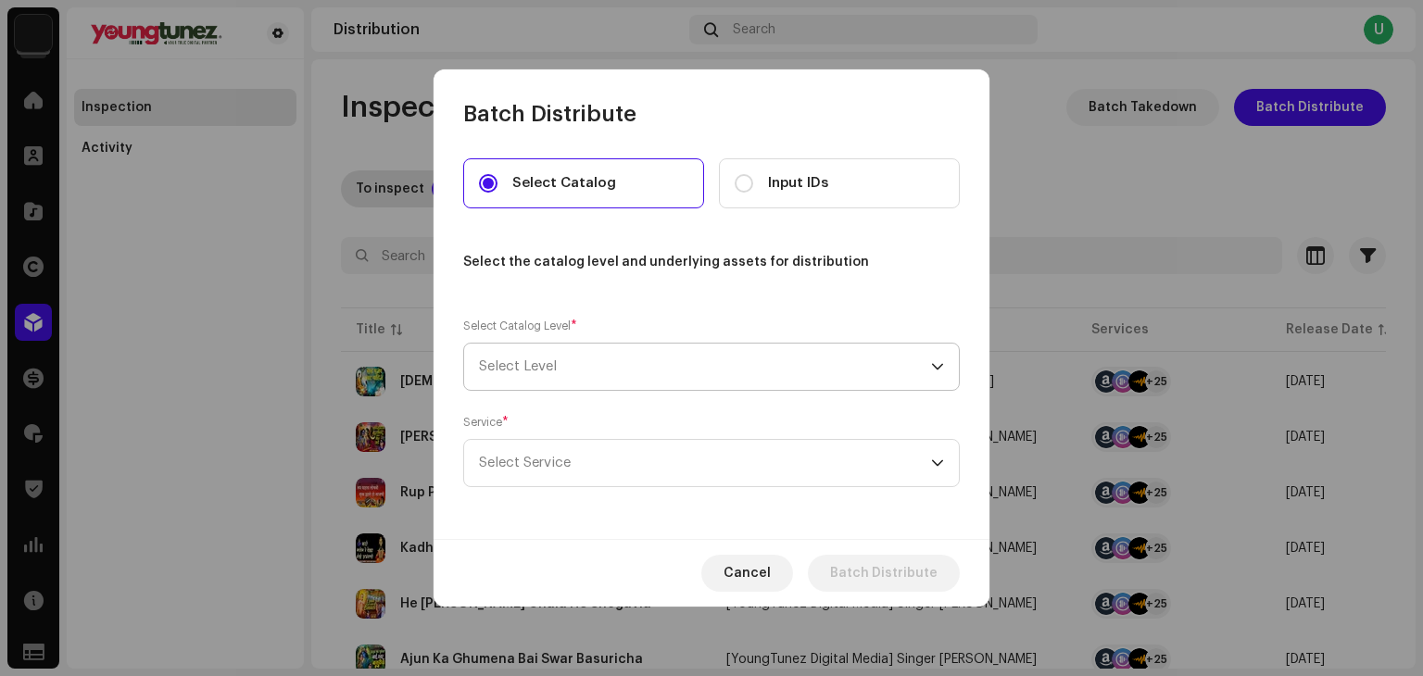
click at [571, 379] on span "Select Level" at bounding box center [705, 367] width 452 height 46
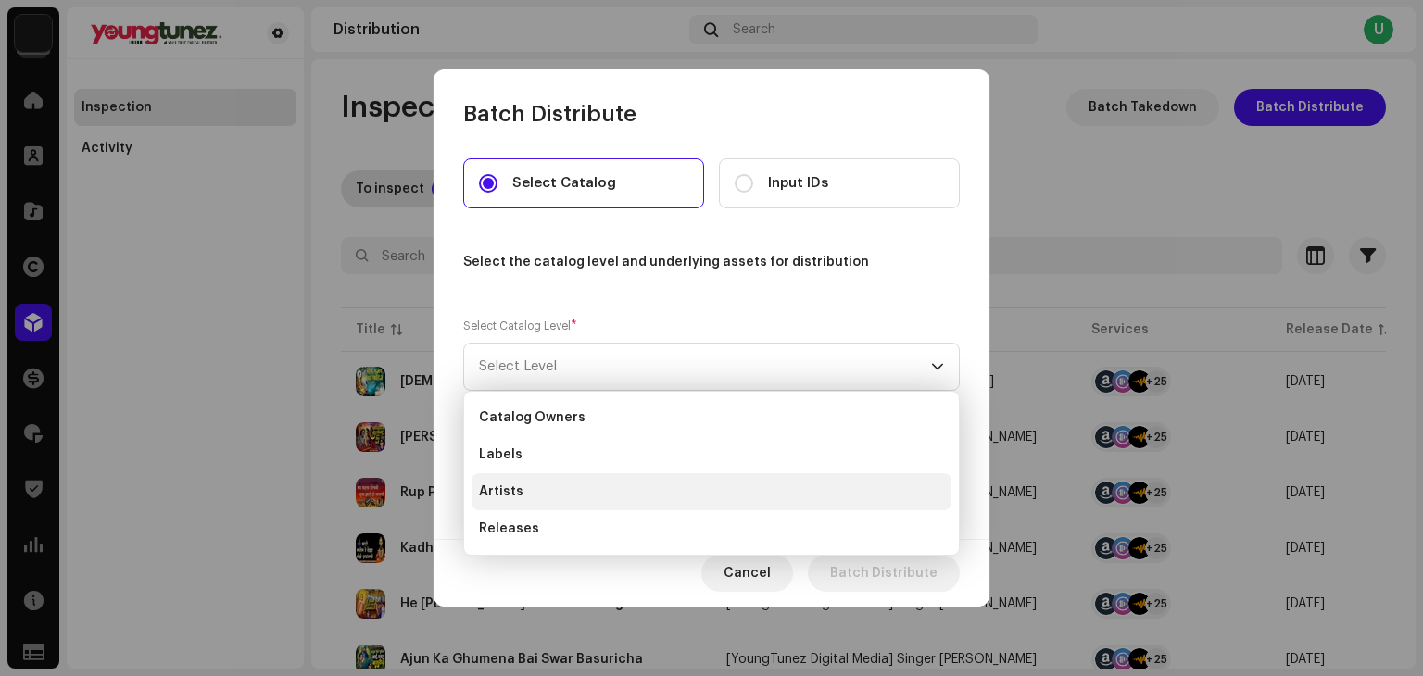
click at [525, 490] on li "Artists" at bounding box center [712, 491] width 480 height 37
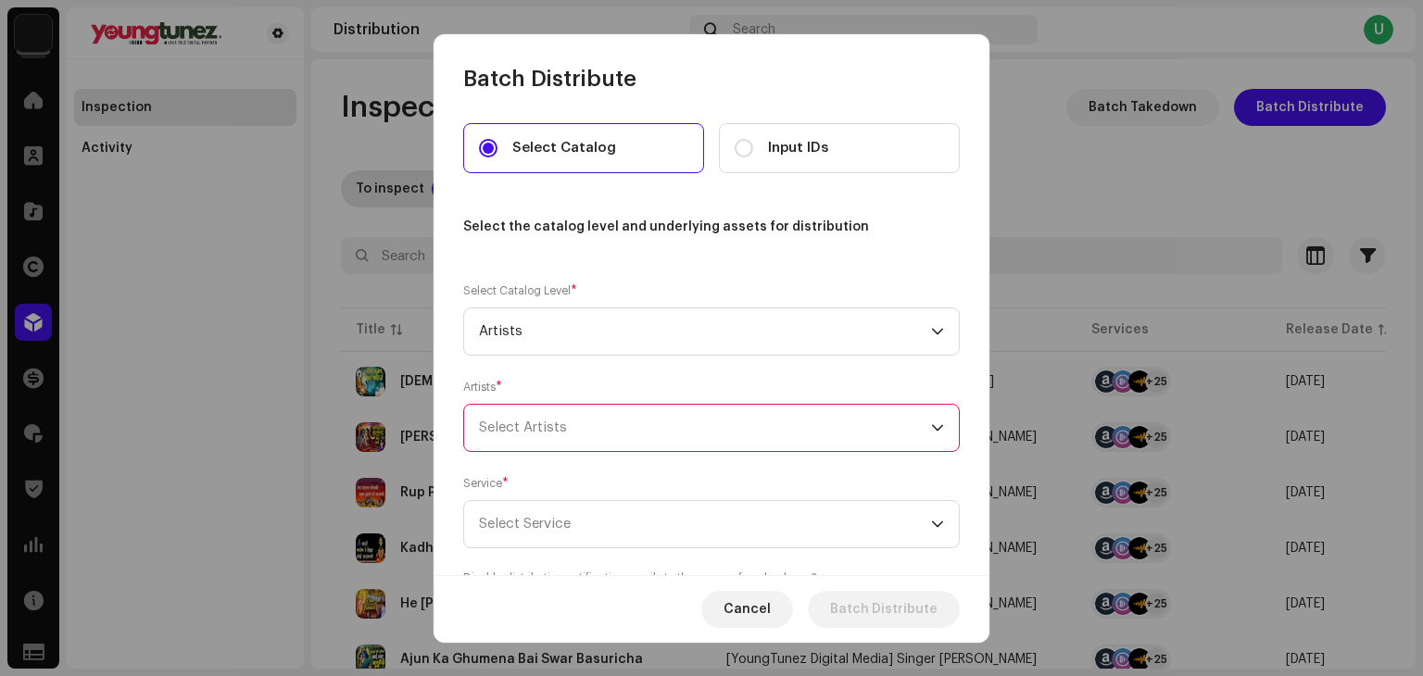
click at [516, 423] on div "Select Artists" at bounding box center [705, 428] width 452 height 46
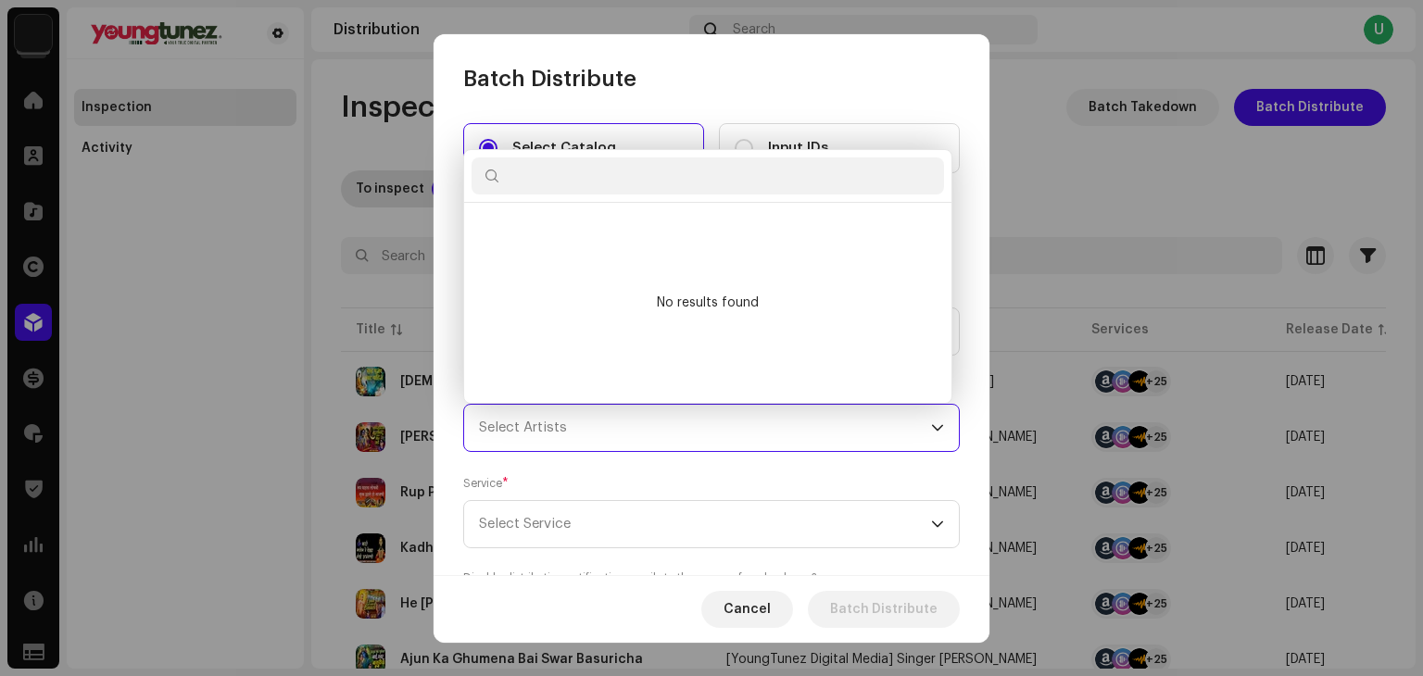
click at [612, 174] on input "text" at bounding box center [708, 176] width 473 height 37
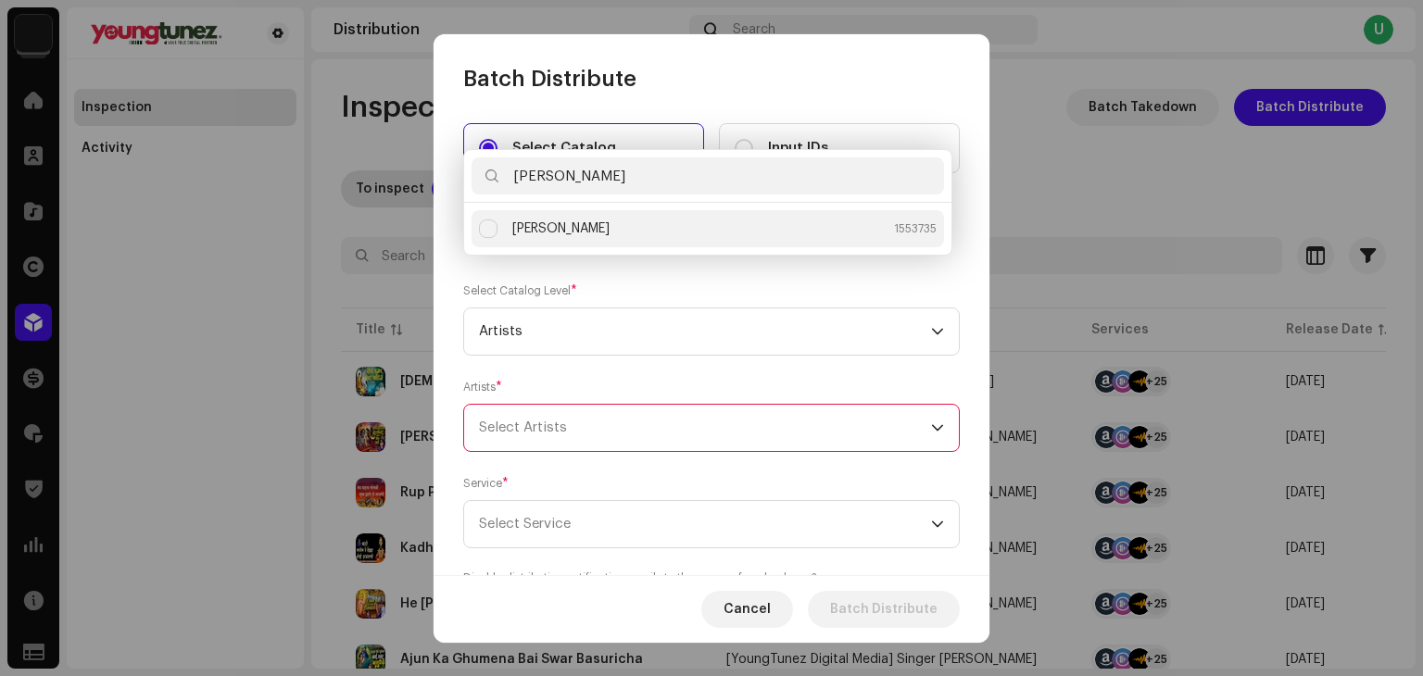
type input "sonya maha"
click at [549, 226] on div "[PERSON_NAME]" at bounding box center [560, 229] width 97 height 19
checkbox input "true"
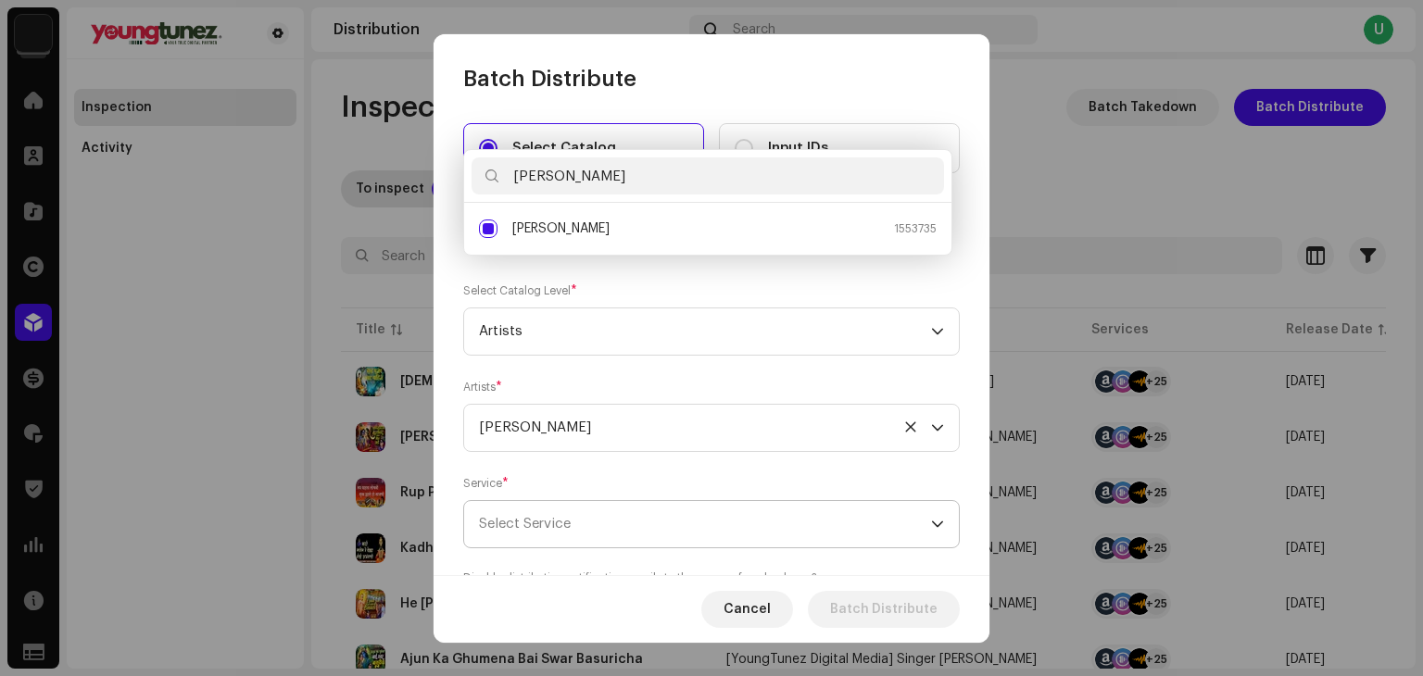
click at [523, 522] on span "Select Service" at bounding box center [525, 524] width 92 height 14
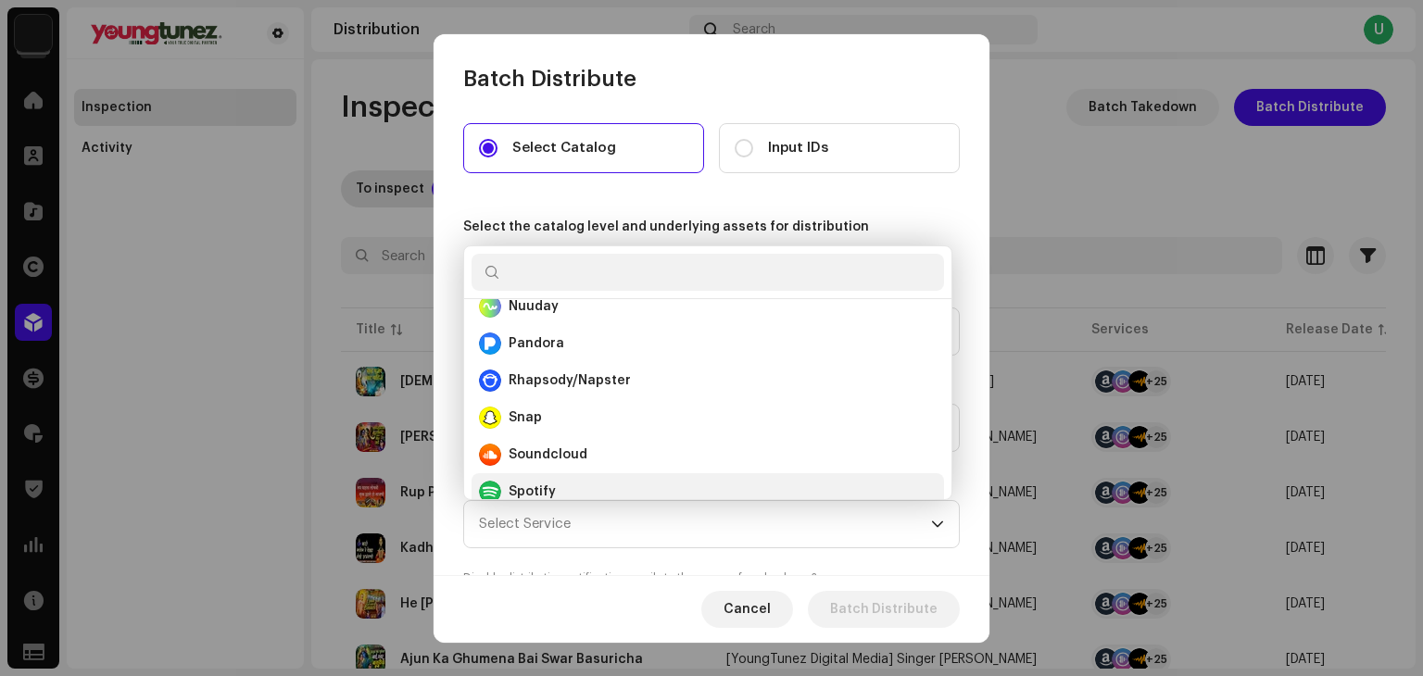
scroll to position [660, 0]
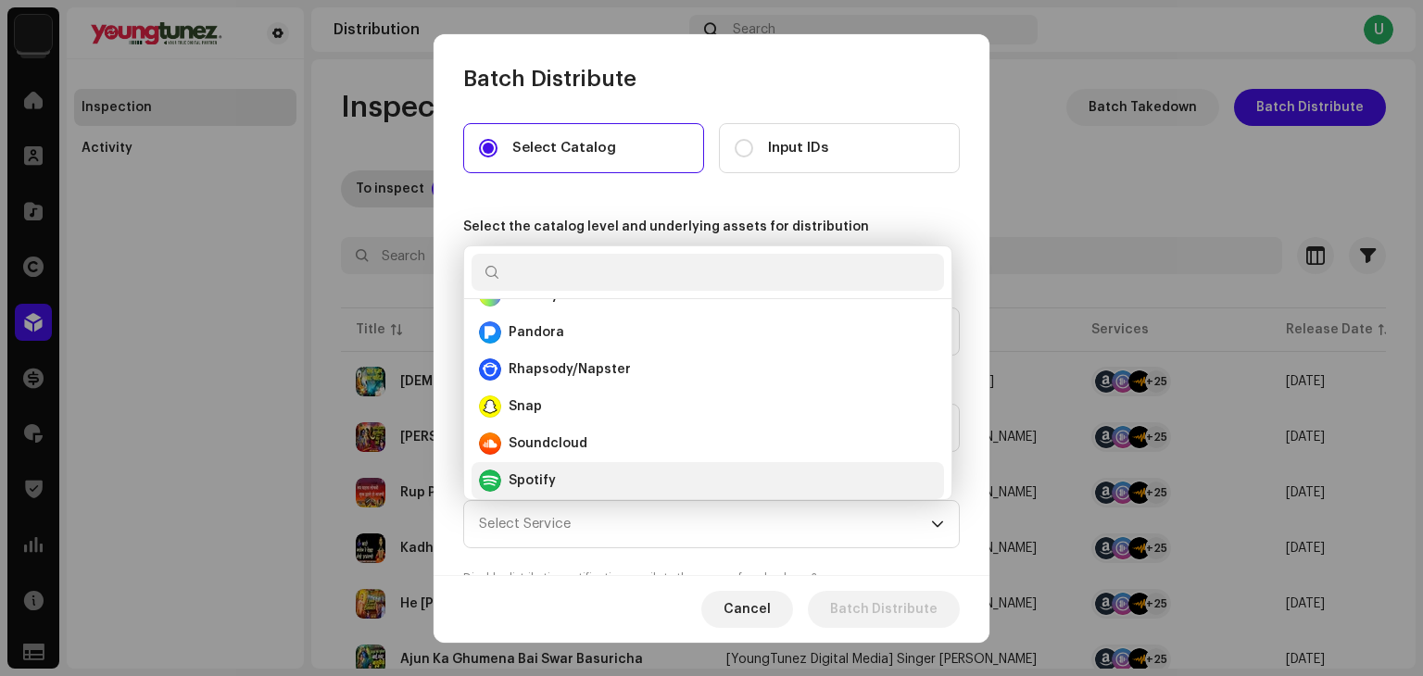
click at [543, 479] on strong "Spotify" at bounding box center [532, 481] width 47 height 19
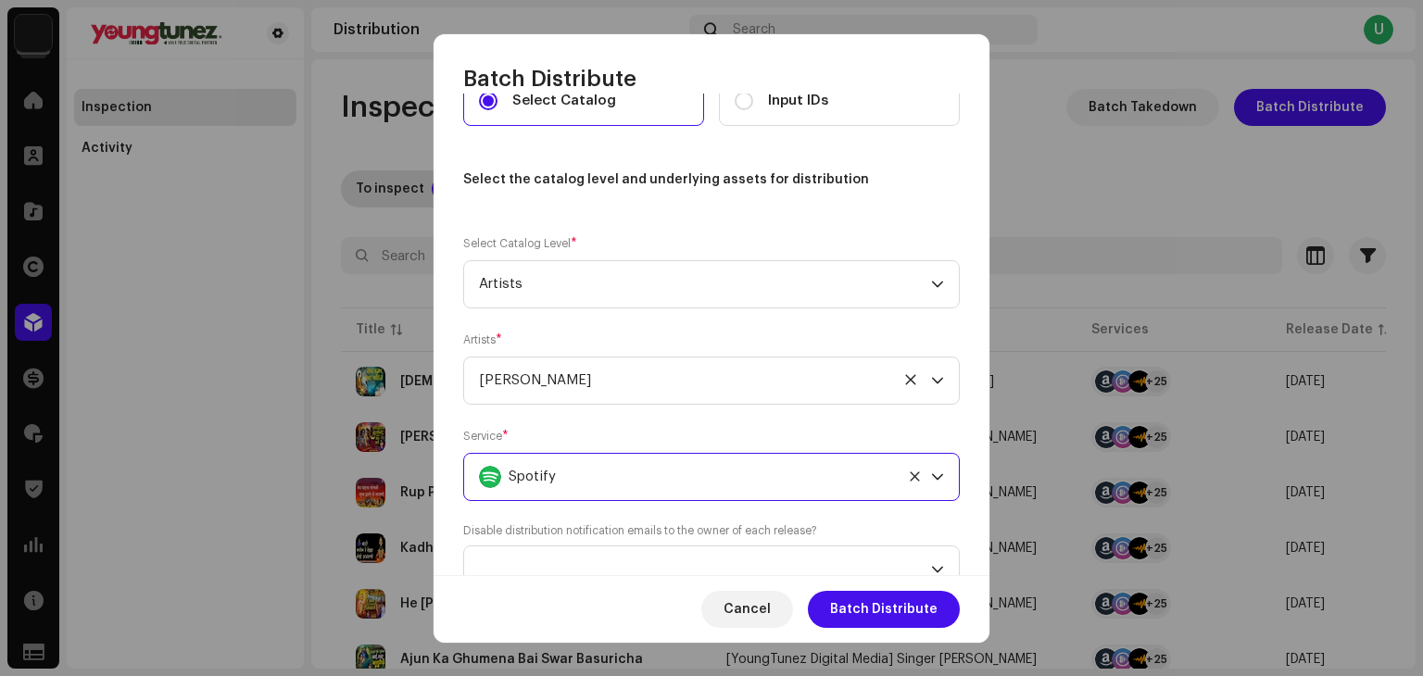
scroll to position [118, 0]
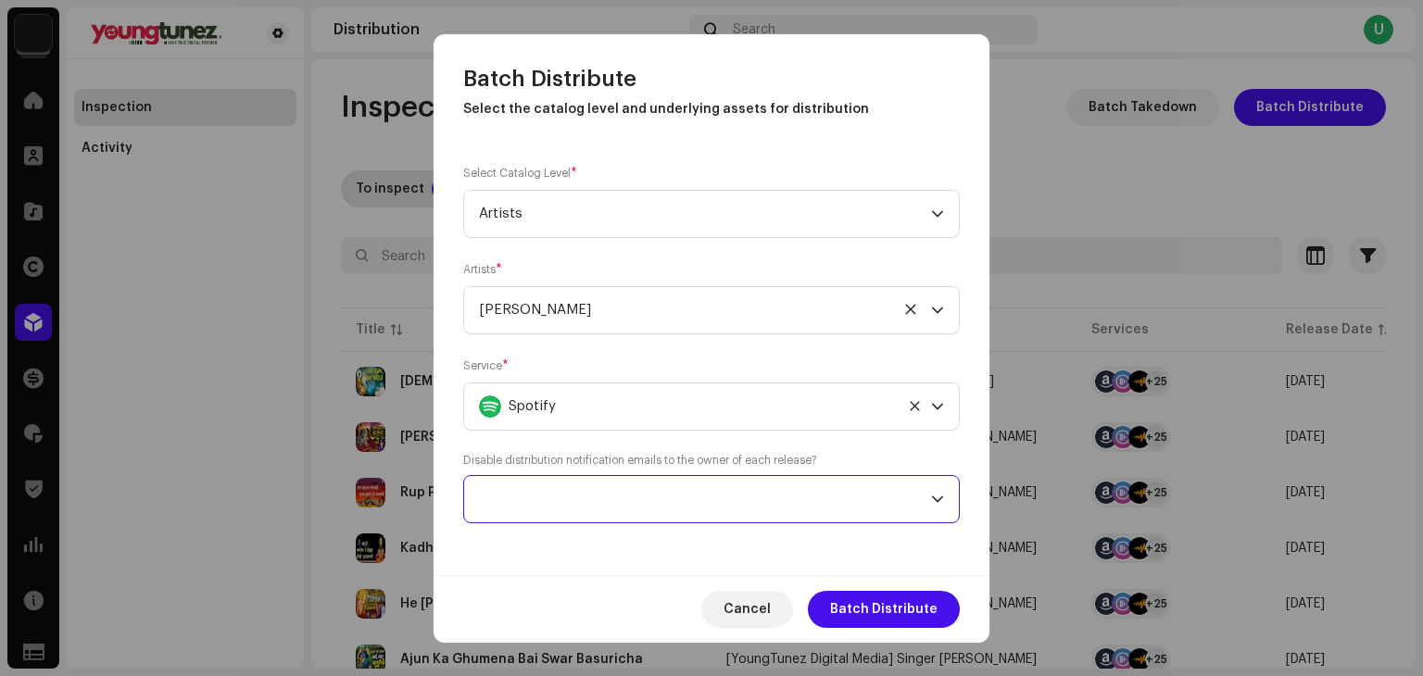
click at [542, 516] on span at bounding box center [705, 499] width 452 height 46
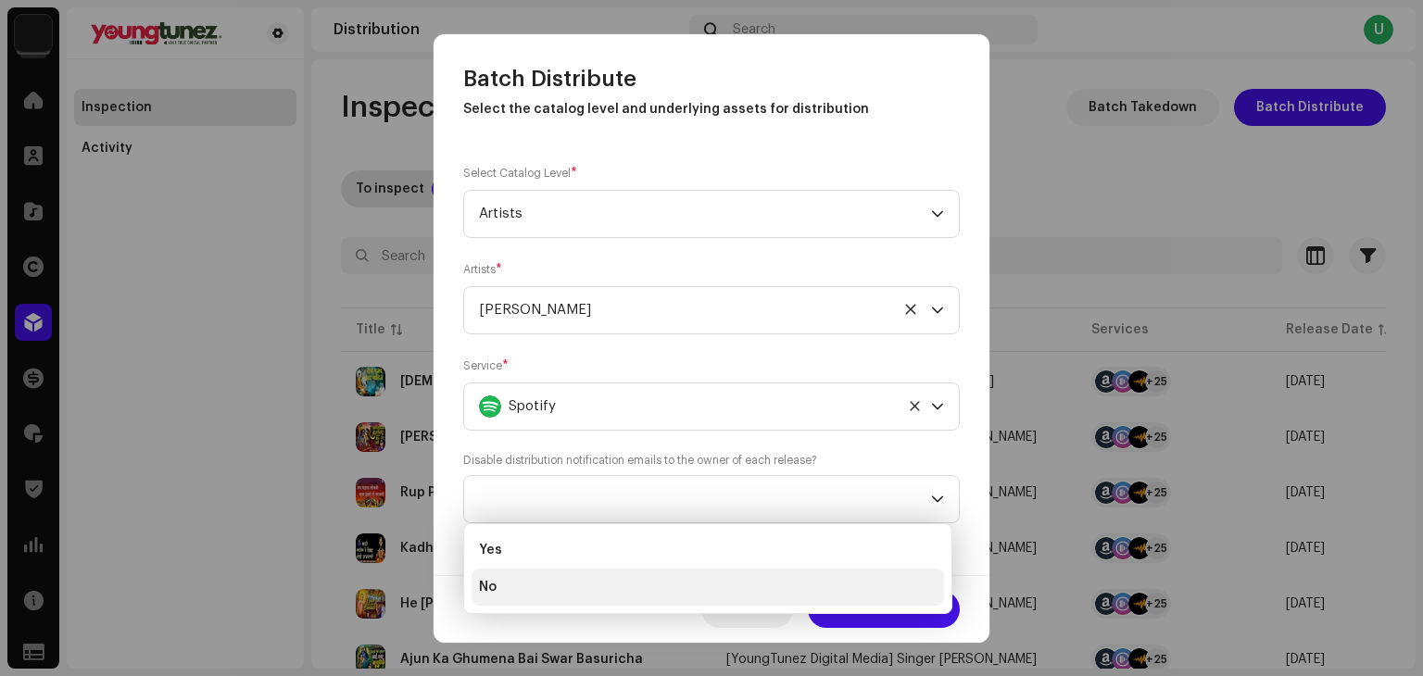
click at [511, 587] on li "No" at bounding box center [708, 587] width 473 height 37
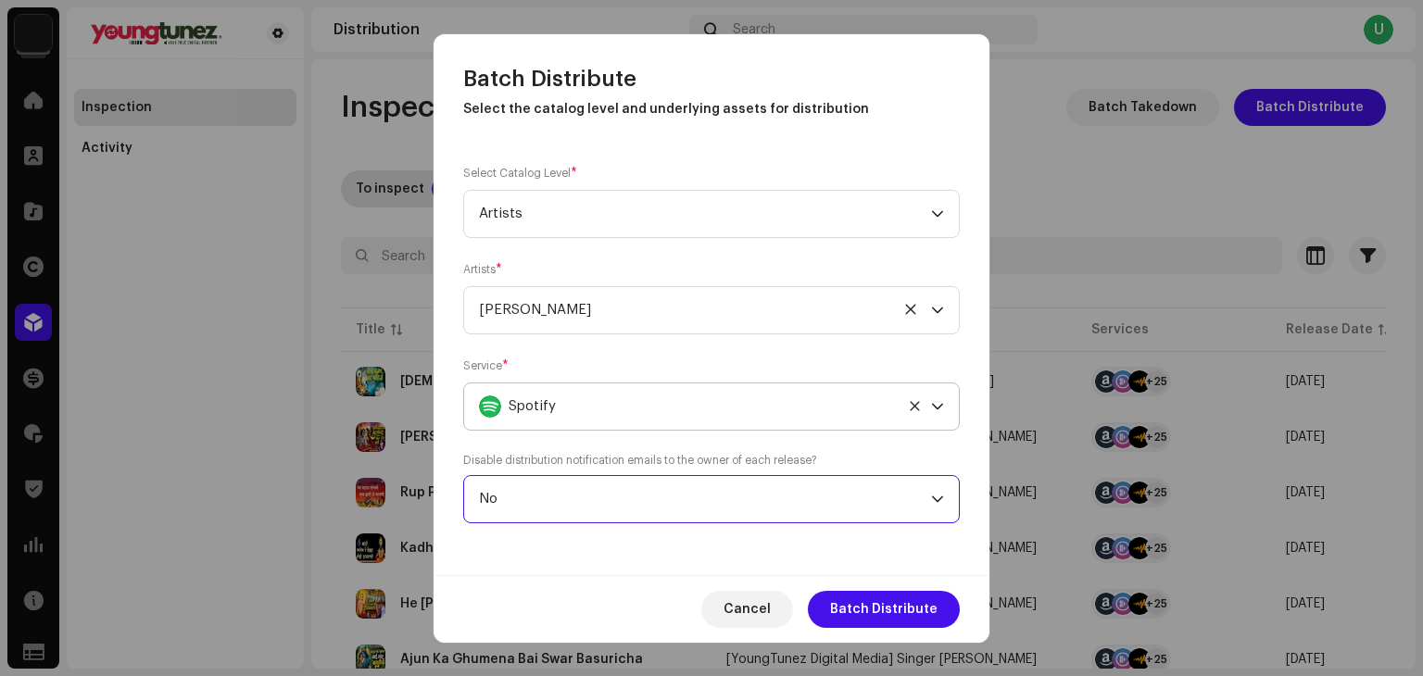
click at [567, 386] on div "Spotify" at bounding box center [686, 407] width 415 height 46
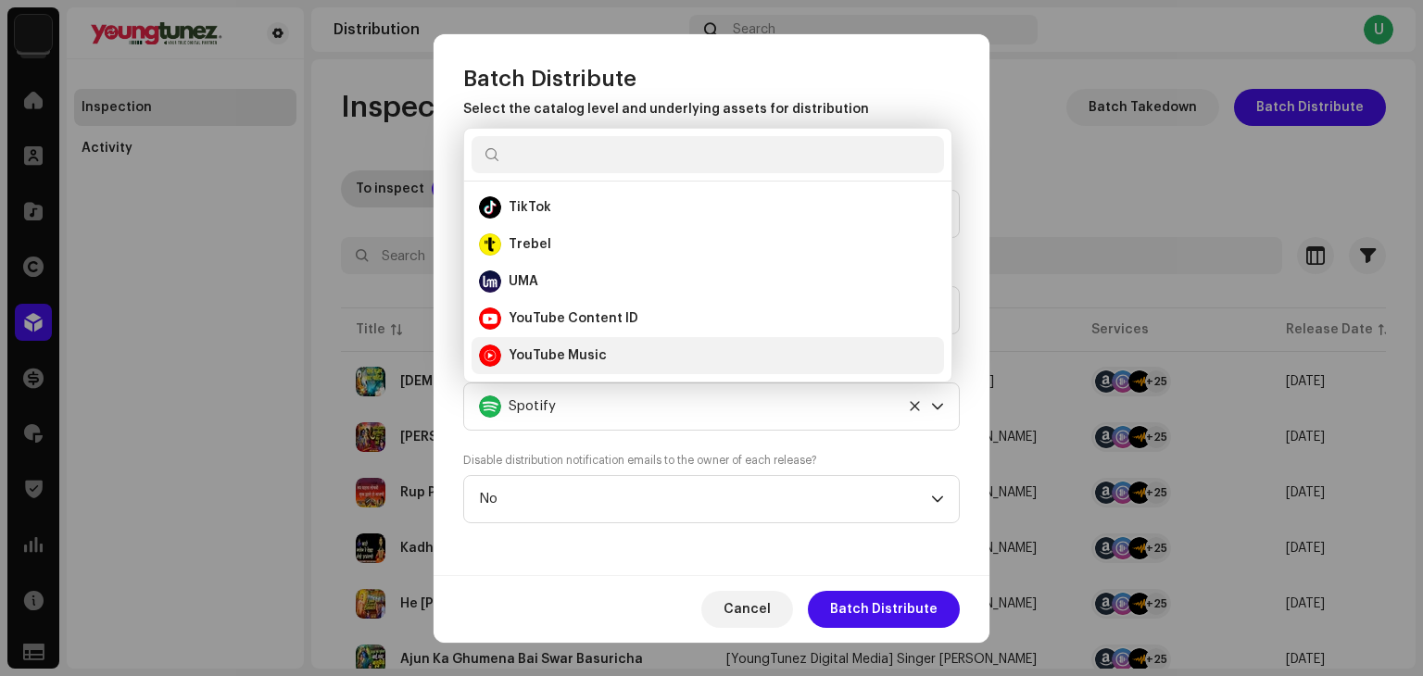
click at [542, 357] on strong "YouTube Music" at bounding box center [558, 356] width 98 height 19
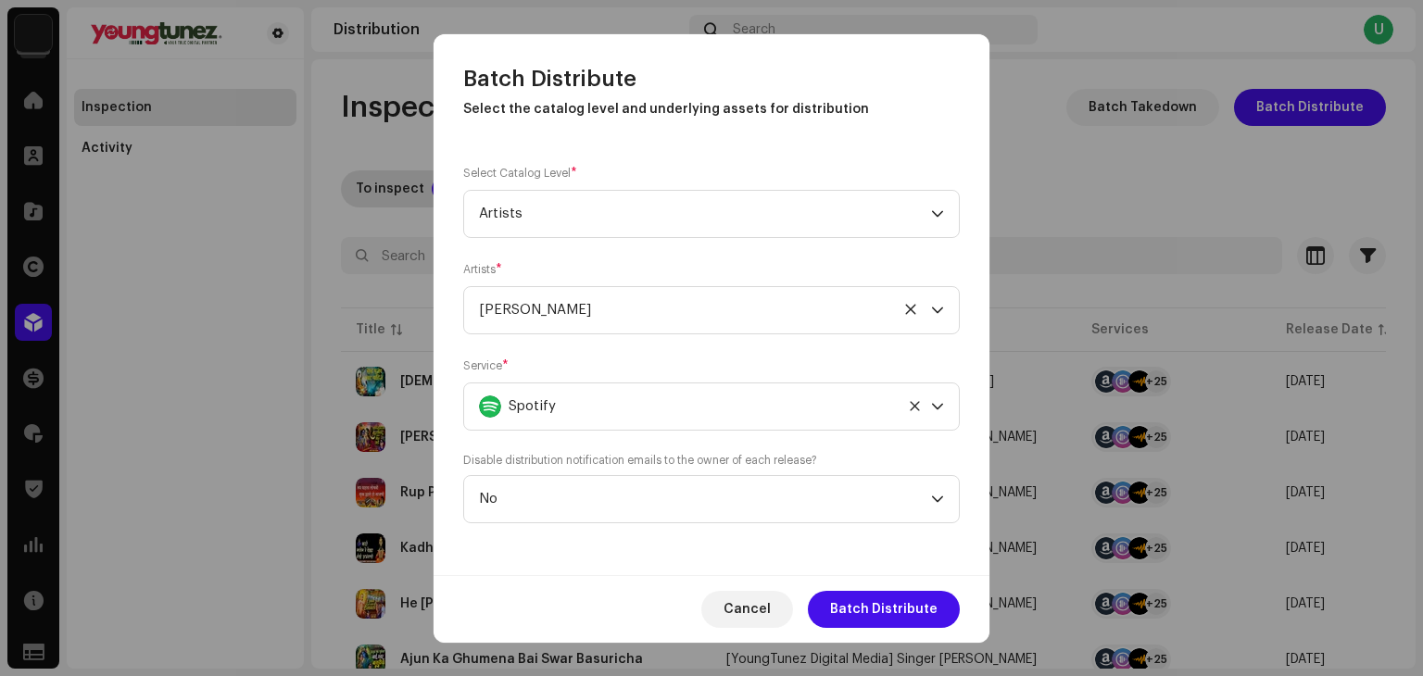
scroll to position [823, 0]
click at [860, 610] on span "Batch Distribute" at bounding box center [883, 609] width 107 height 37
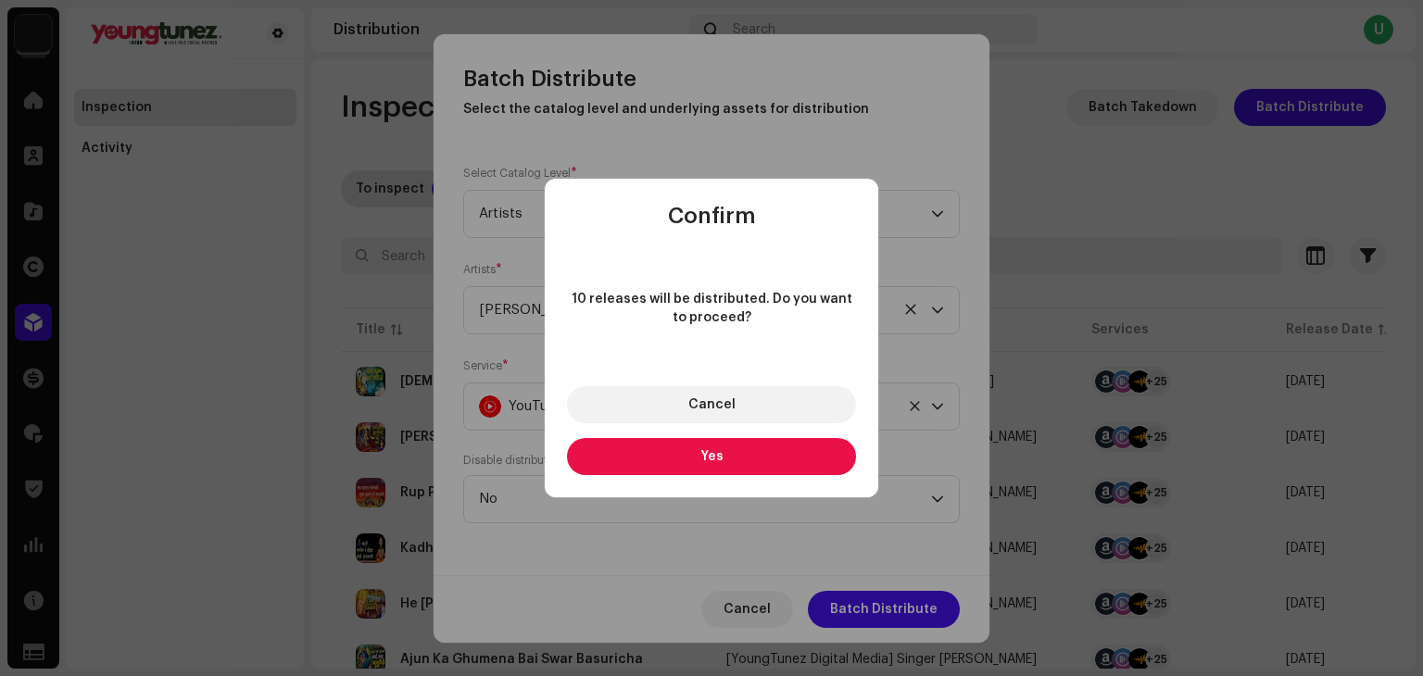
click at [655, 450] on button "Yes" at bounding box center [711, 456] width 289 height 37
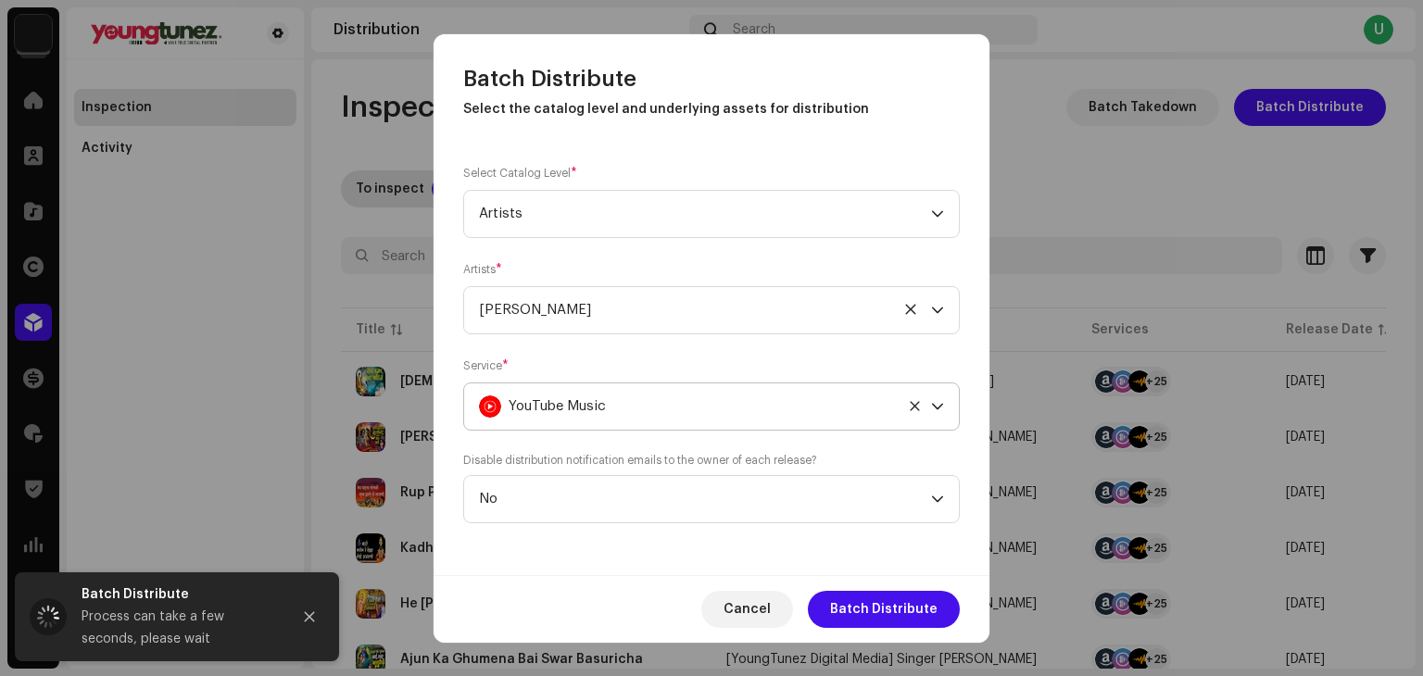
click at [569, 402] on span "YouTube Music" at bounding box center [557, 407] width 97 height 46
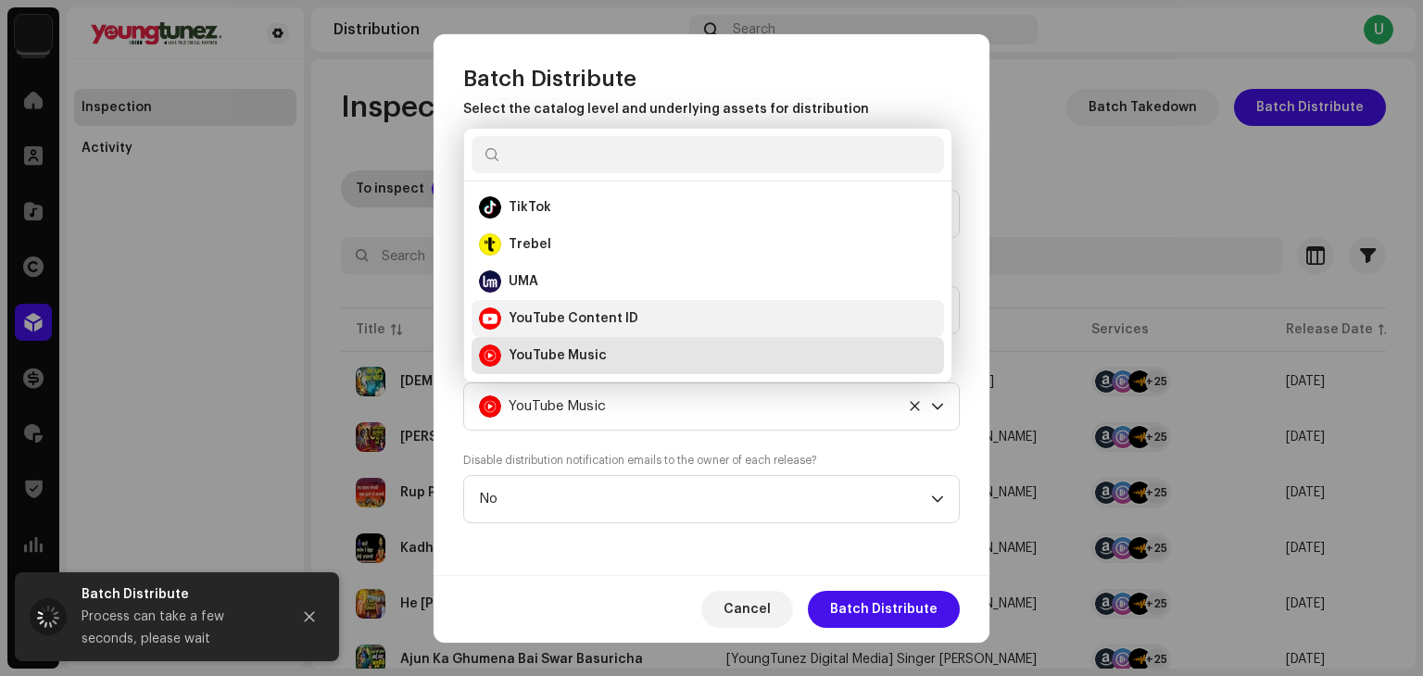
scroll to position [834, 0]
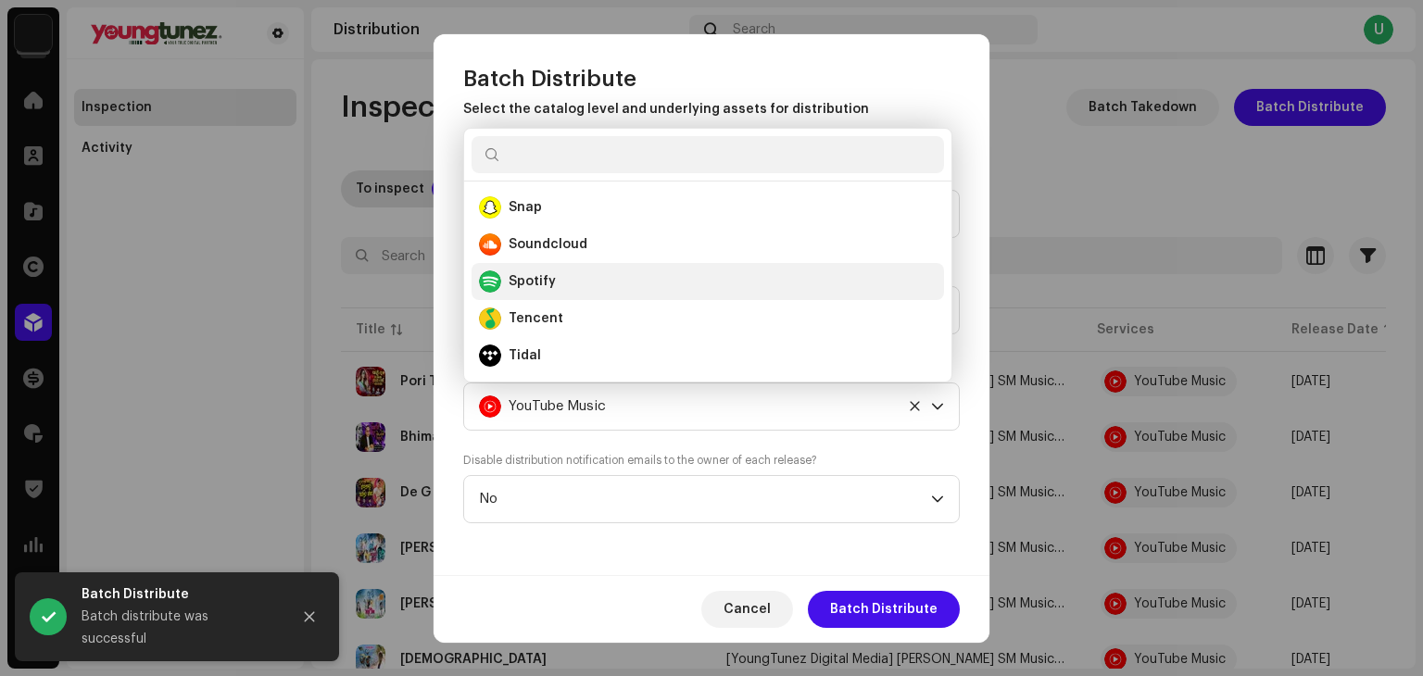
click at [563, 281] on div "Spotify" at bounding box center [708, 282] width 458 height 22
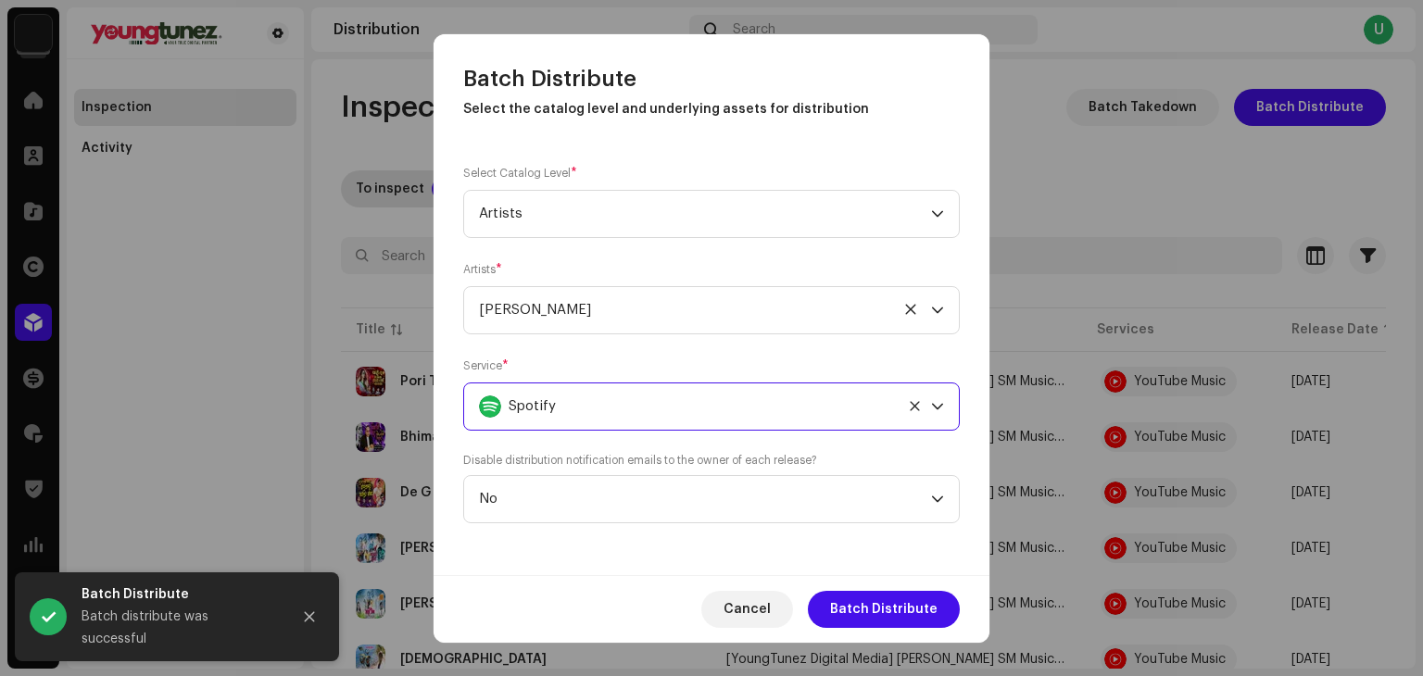
scroll to position [919, 0]
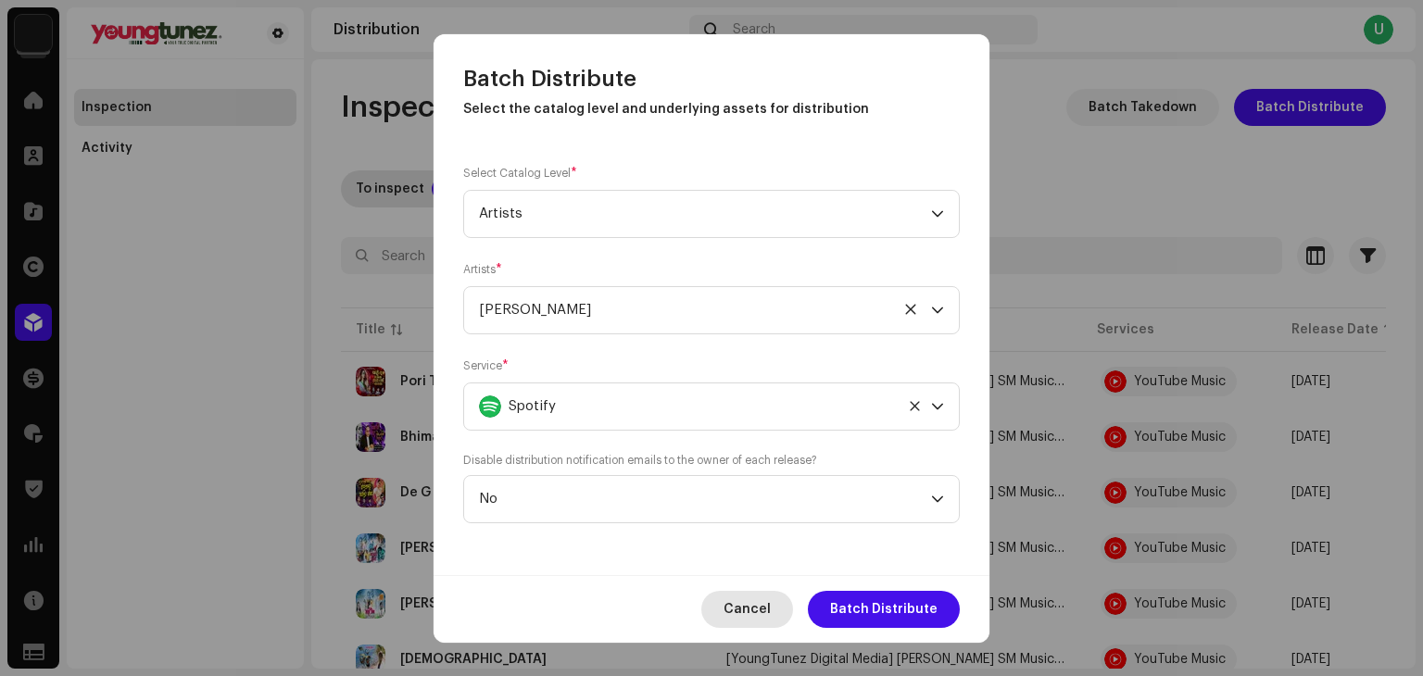
click at [736, 602] on span "Cancel" at bounding box center [747, 609] width 47 height 37
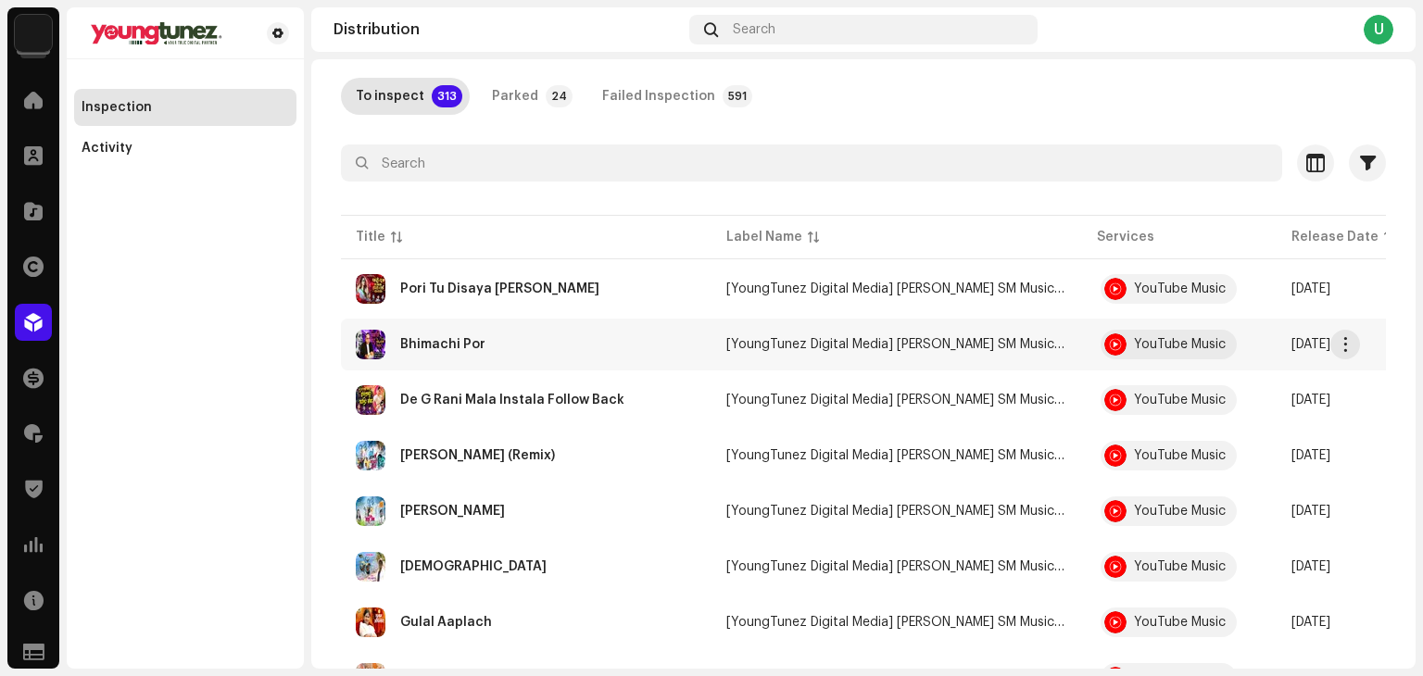
scroll to position [93, 0]
click at [640, 285] on div "Pori Tu Disaya [PERSON_NAME]" at bounding box center [526, 289] width 341 height 30
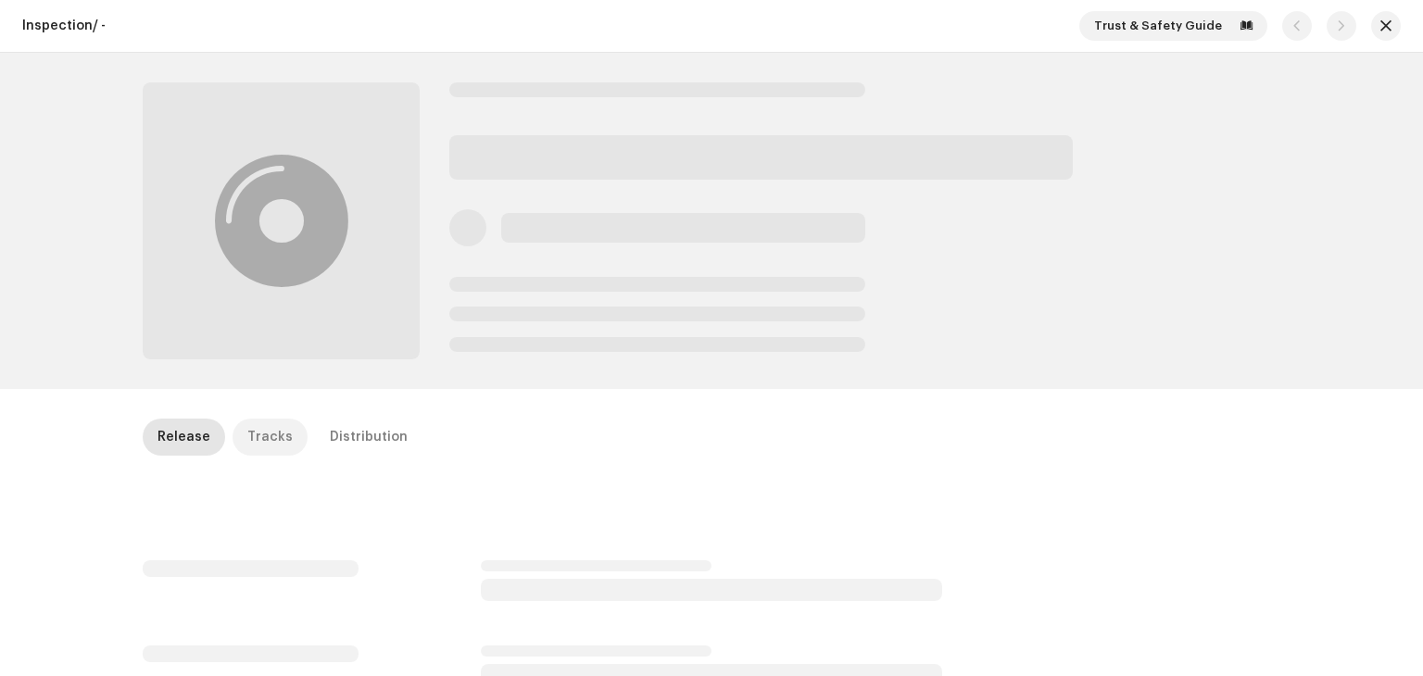
drag, startPoint x: 283, startPoint y: 424, endPoint x: 275, endPoint y: 432, distance: 10.5
click at [282, 424] on p-tab "Tracks" at bounding box center [270, 437] width 75 height 37
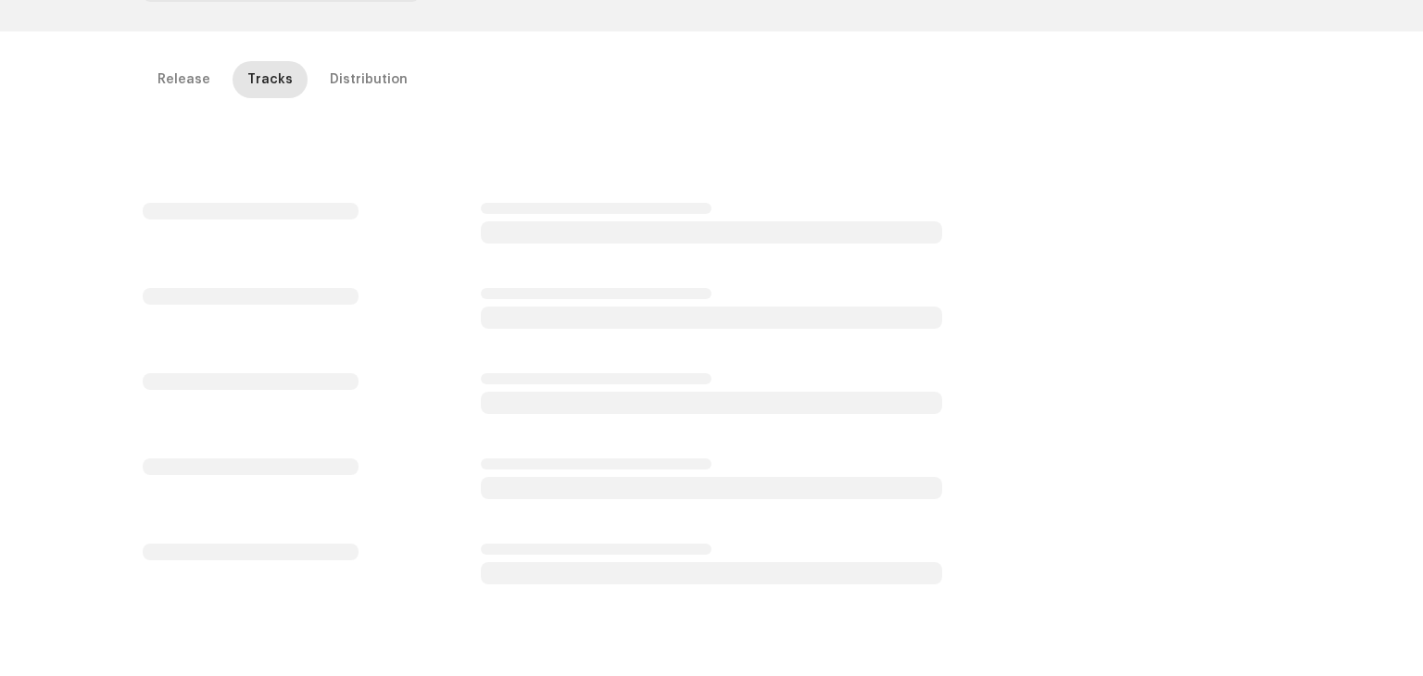
scroll to position [326, 0]
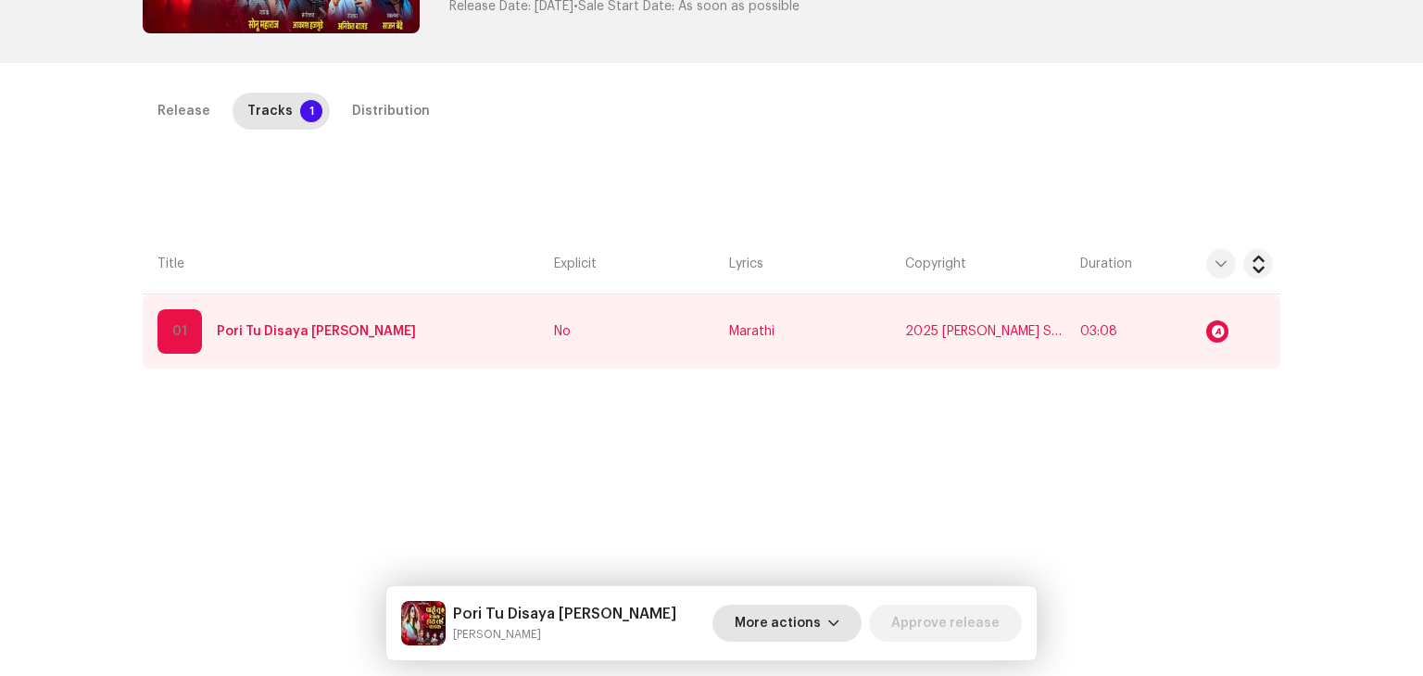
click at [786, 625] on span "More actions" at bounding box center [778, 623] width 86 height 37
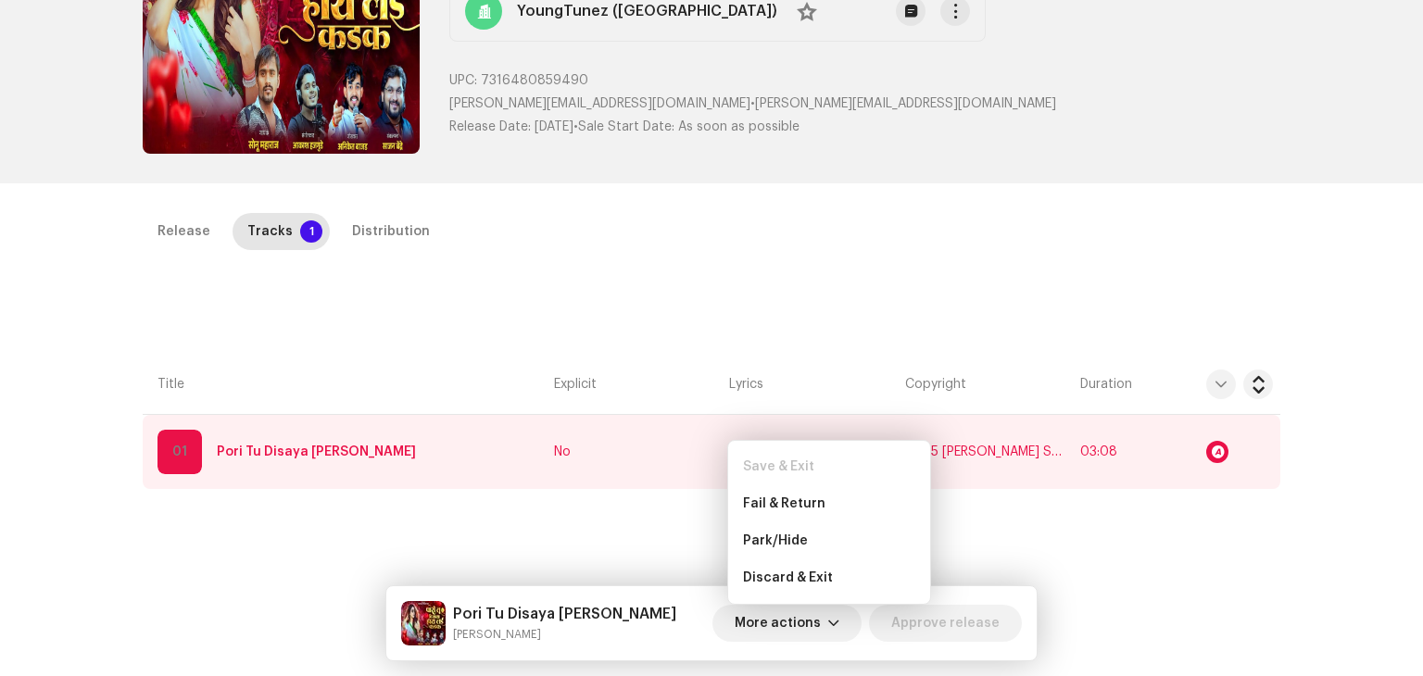
scroll to position [0, 0]
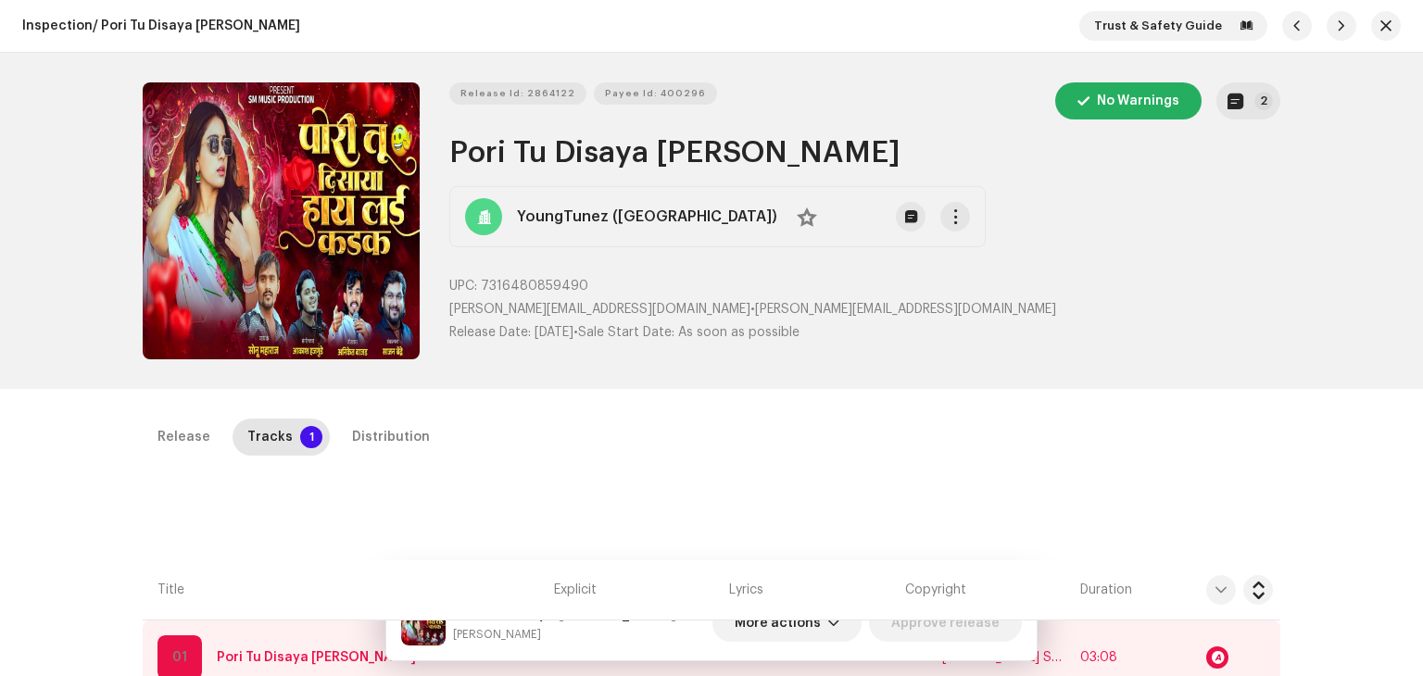
drag, startPoint x: 833, startPoint y: 373, endPoint x: 767, endPoint y: 377, distance: 65.9
click at [772, 375] on div "Release Id: 2864122 Payee Id: 400296 No Warnings 2 Pori Tu Disaya Hay Lai Kadak…" at bounding box center [711, 221] width 1197 height 336
click at [1381, 22] on span "button" at bounding box center [1386, 26] width 11 height 15
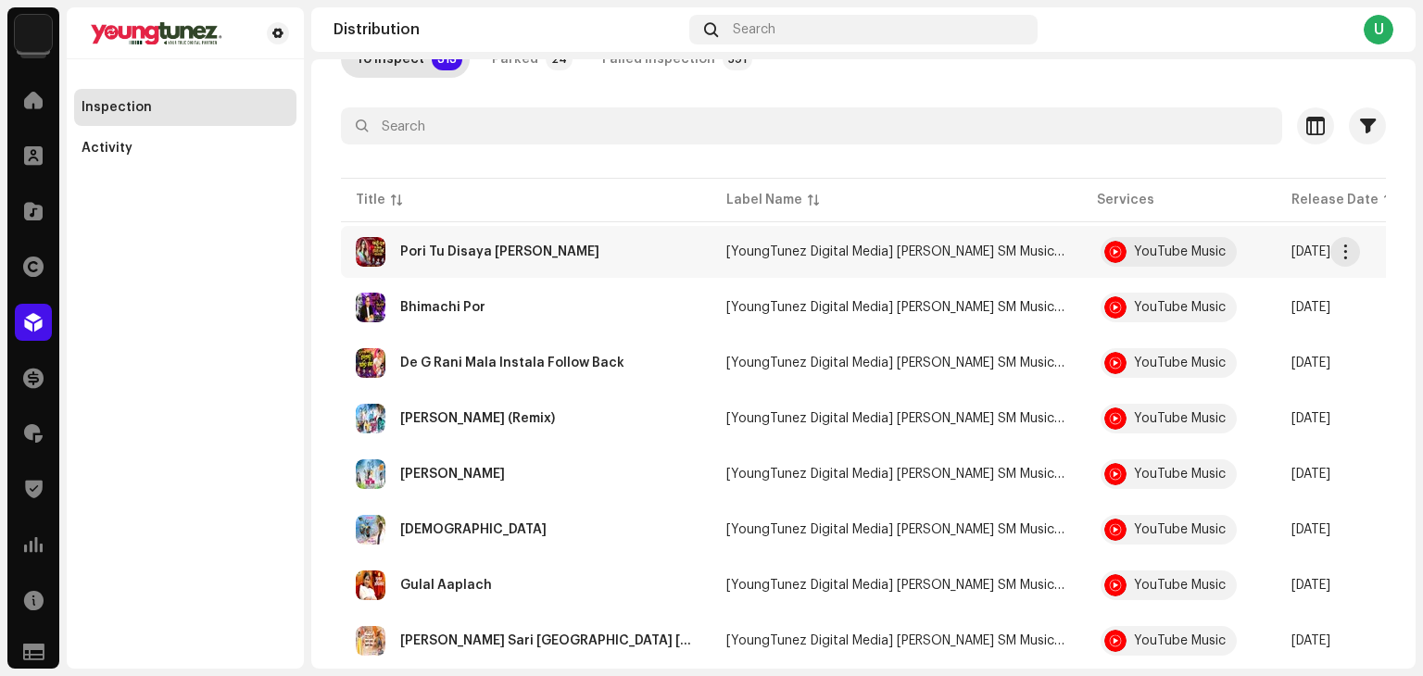
scroll to position [93, 0]
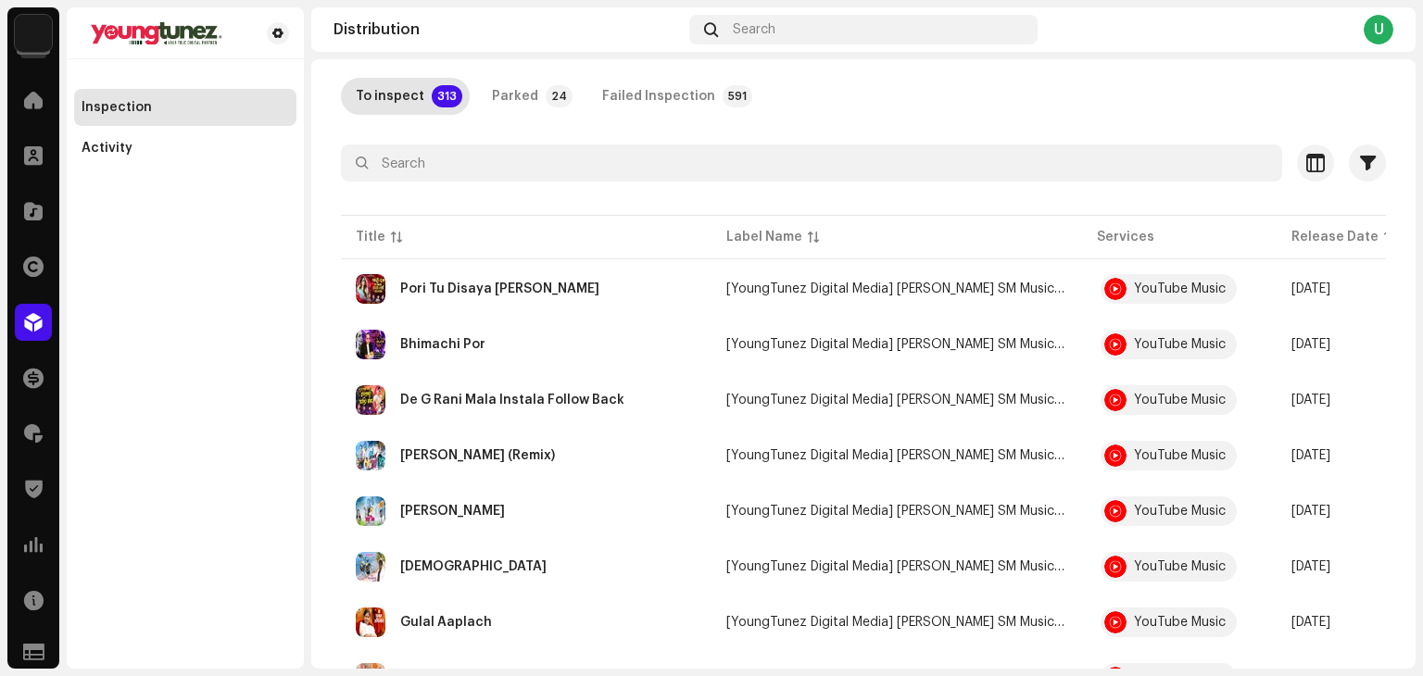
drag, startPoint x: 262, startPoint y: 464, endPoint x: 200, endPoint y: 516, distance: 80.9
drag, startPoint x: 200, startPoint y: 516, endPoint x: 248, endPoint y: 502, distance: 50.1
click at [196, 524] on div "Inspection Activity" at bounding box center [185, 338] width 237 height 662
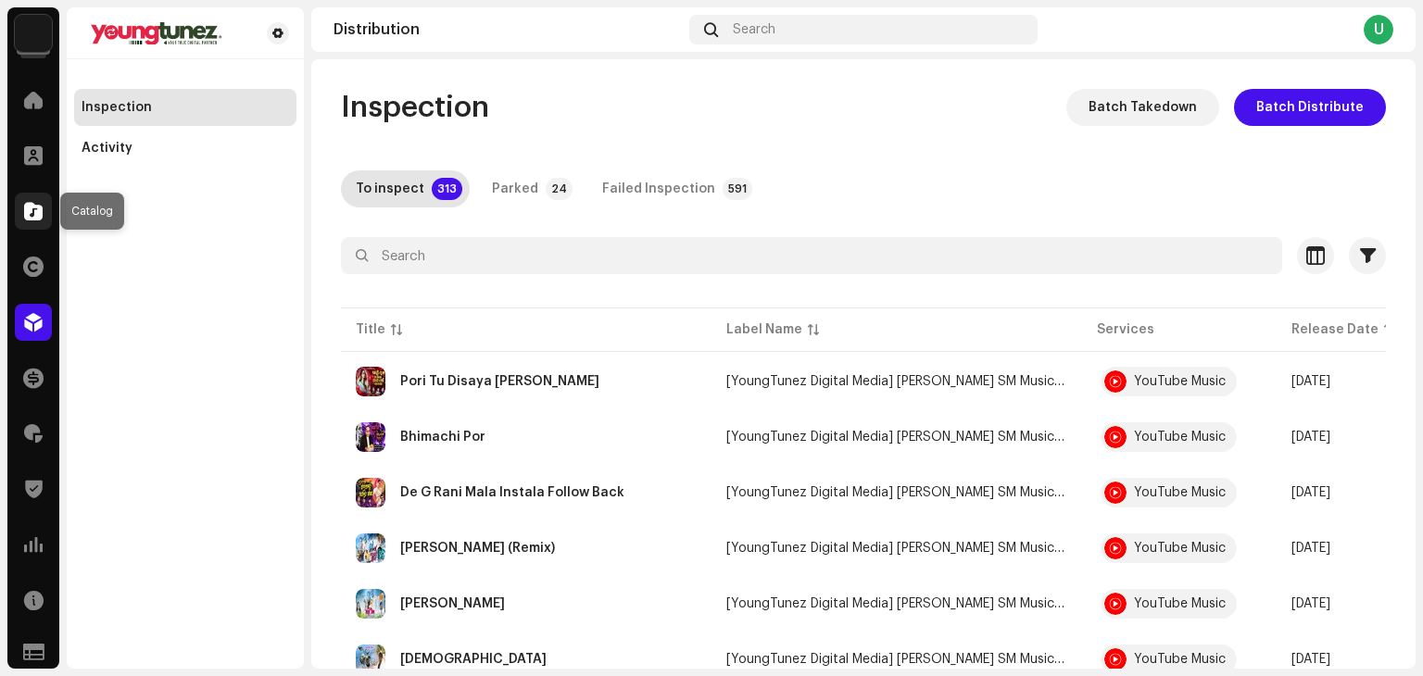
click at [39, 208] on span at bounding box center [33, 211] width 19 height 15
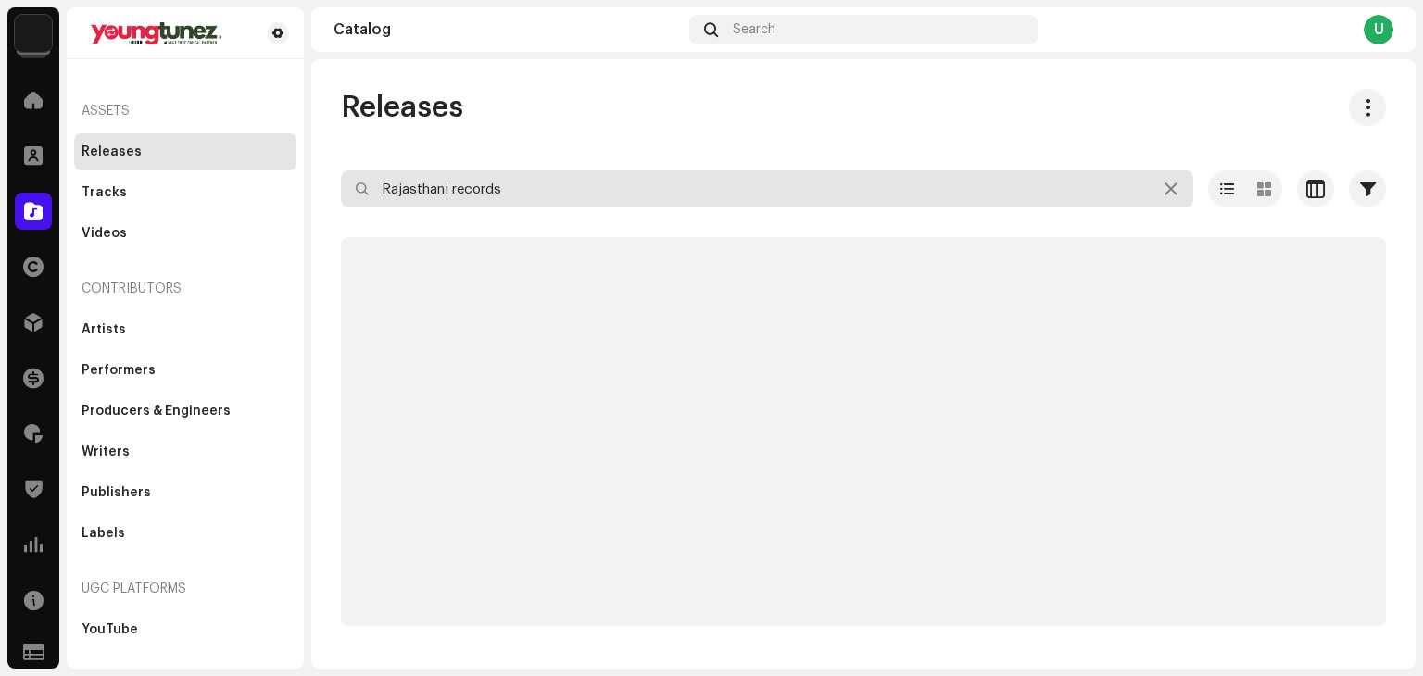
click at [388, 189] on input "Rajasthani records" at bounding box center [767, 188] width 852 height 37
paste input "7316479734012"
click at [379, 183] on input "7316479734012" at bounding box center [767, 188] width 852 height 37
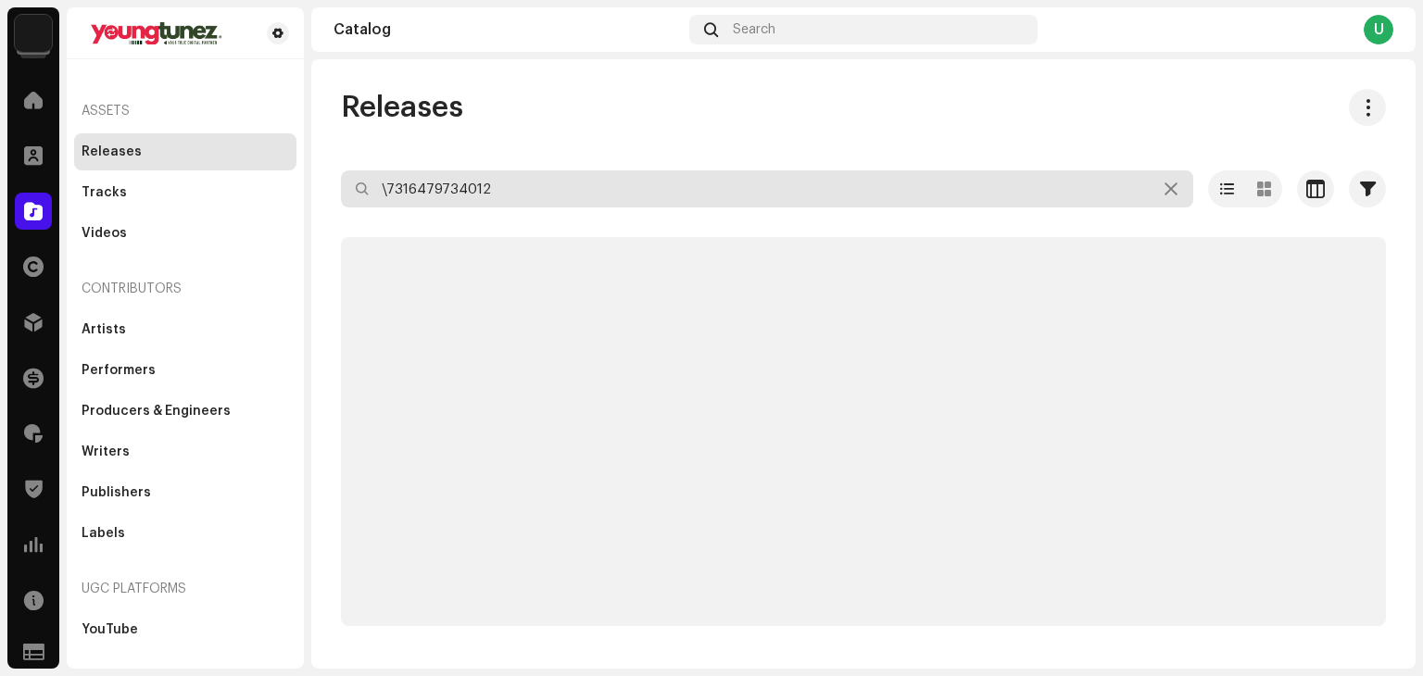
type input "7316479734012"
click at [416, 185] on input "7316479734012" at bounding box center [767, 188] width 852 height 37
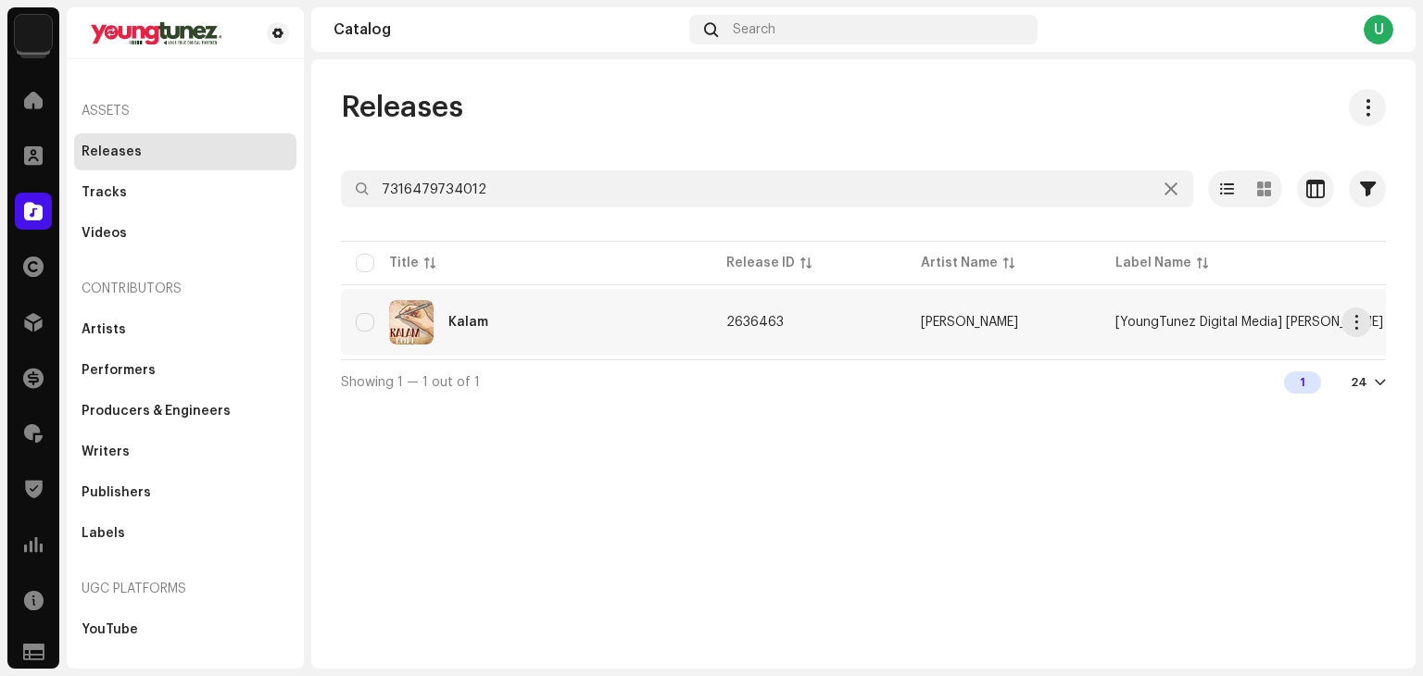
click at [545, 353] on td "Kalam" at bounding box center [526, 322] width 371 height 67
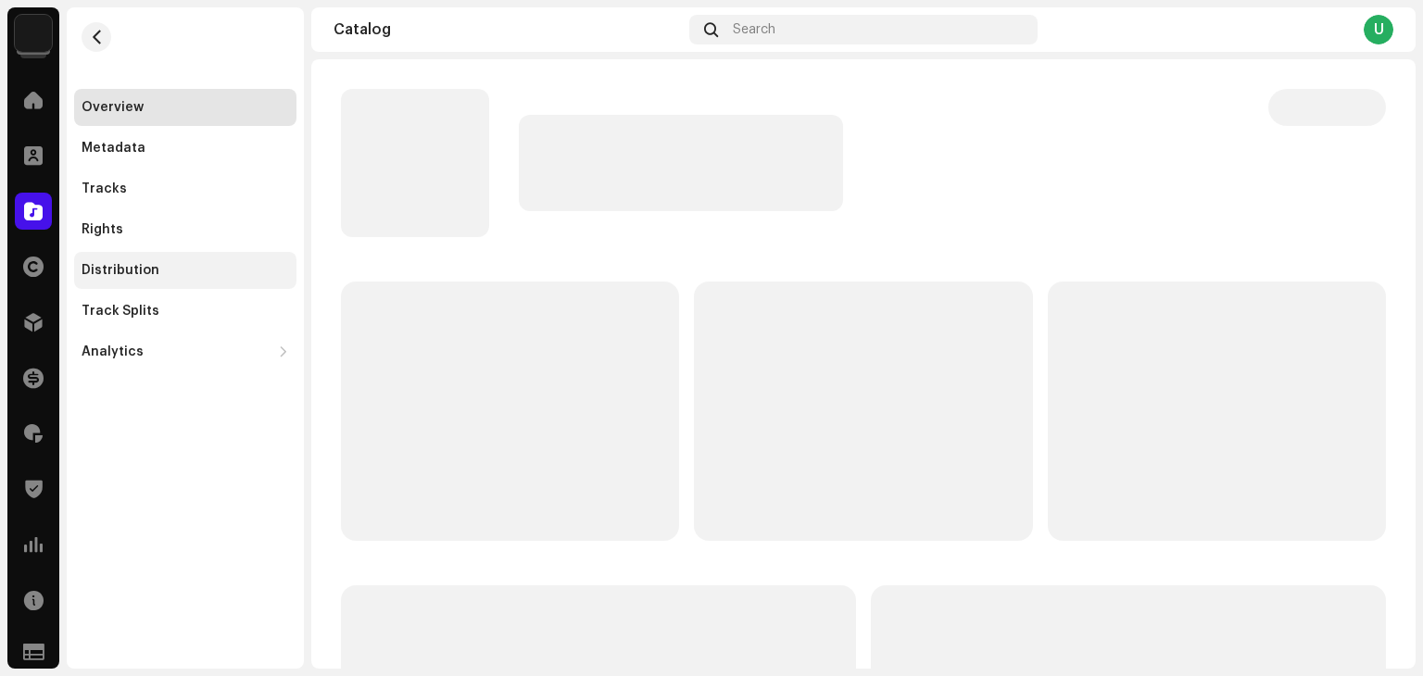
click at [150, 271] on div "Distribution" at bounding box center [121, 270] width 78 height 15
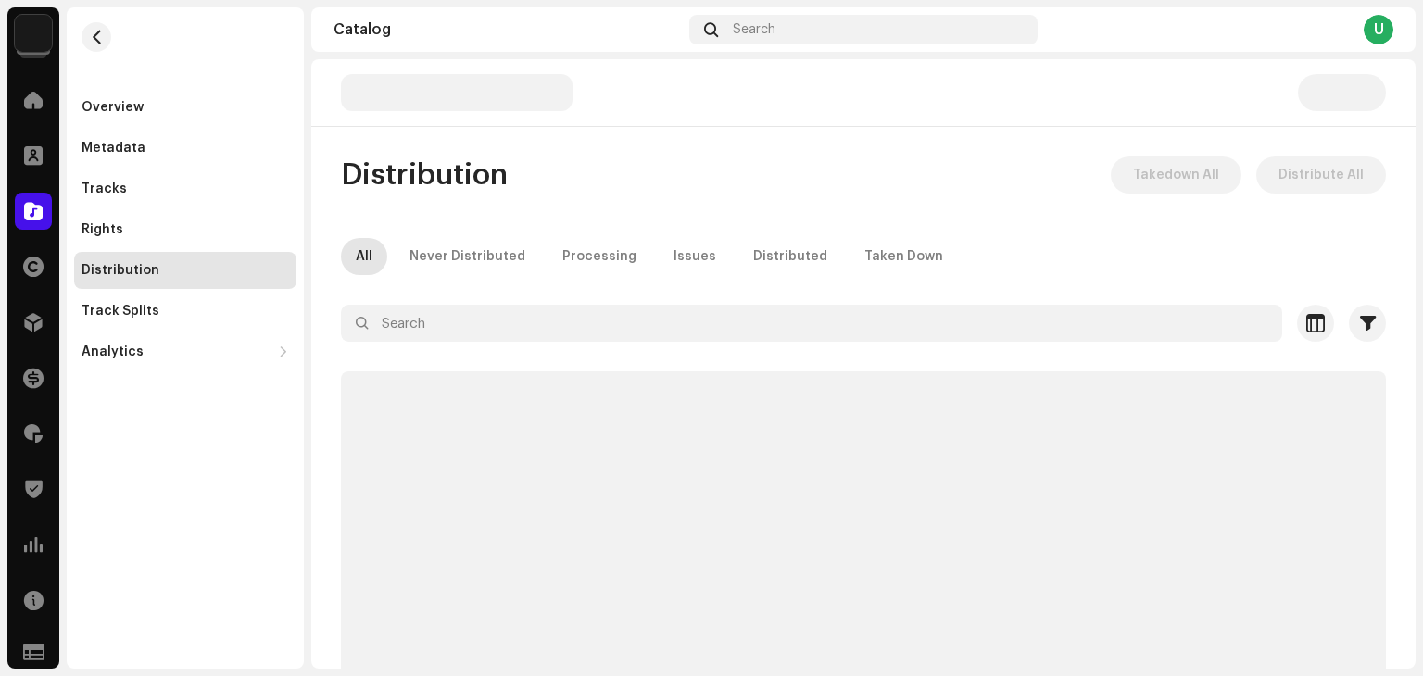
drag, startPoint x: 203, startPoint y: 561, endPoint x: 186, endPoint y: 574, distance: 21.7
drag, startPoint x: 186, startPoint y: 574, endPoint x: 173, endPoint y: 585, distance: 16.5
click at [173, 585] on div "Overview Metadata Tracks Rights Distribution Track Splits Analytics Consumption…" at bounding box center [185, 338] width 237 height 662
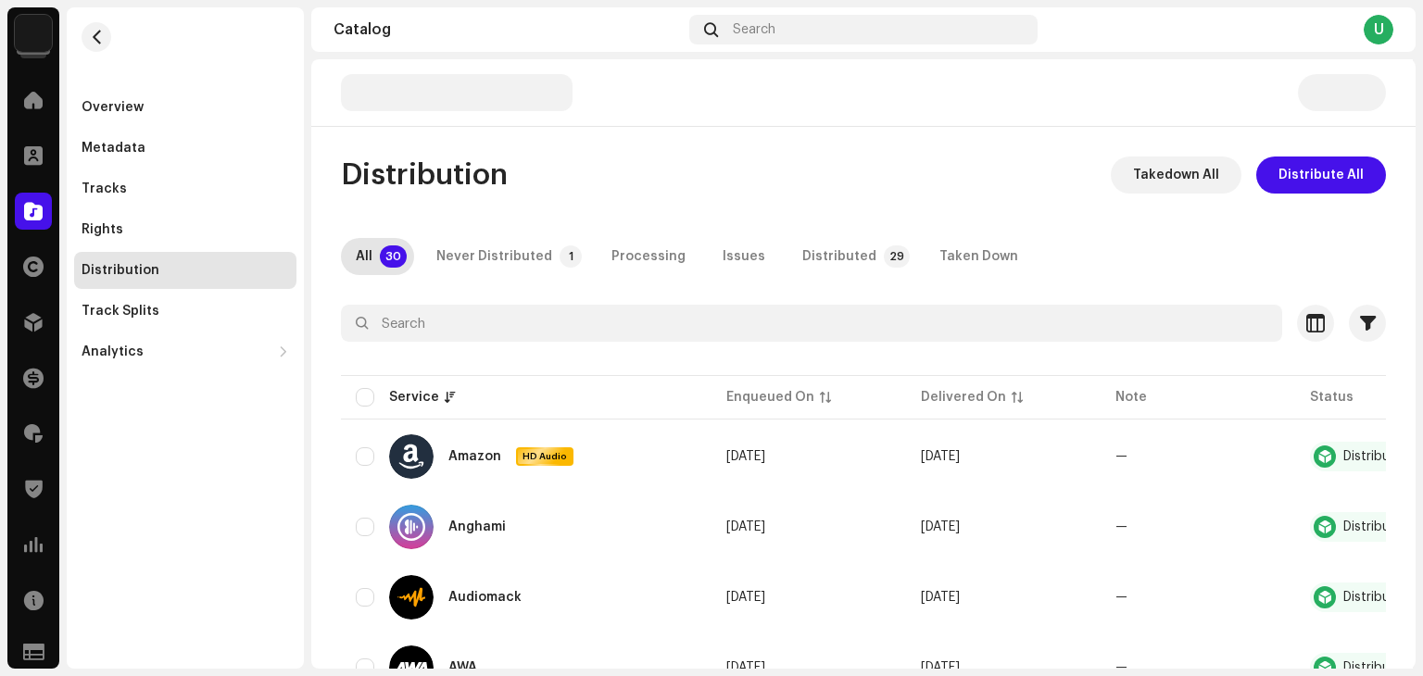
drag, startPoint x: 236, startPoint y: 516, endPoint x: 211, endPoint y: 538, distance: 33.5
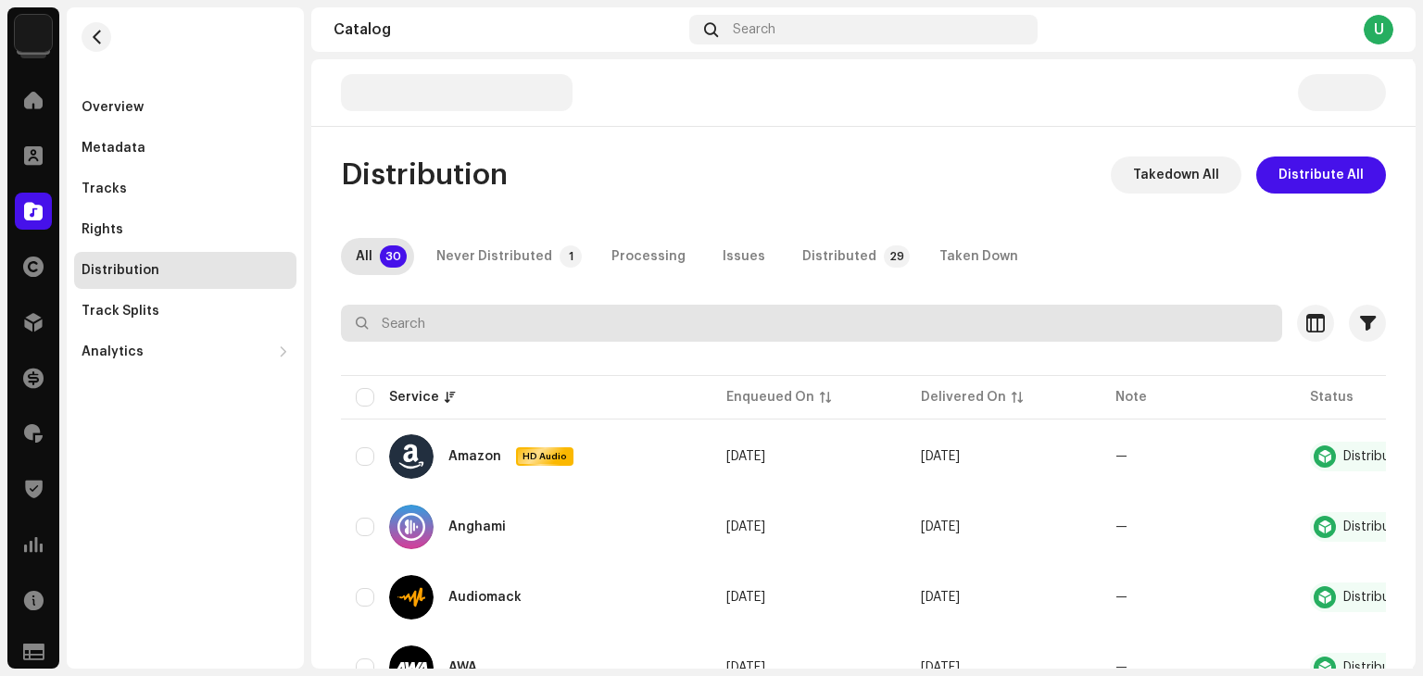
drag, startPoint x: 211, startPoint y: 538, endPoint x: 497, endPoint y: 338, distance: 348.6
click at [218, 530] on div "Overview Metadata Tracks Rights Distribution Track Splits Analytics Consumption…" at bounding box center [185, 338] width 237 height 662
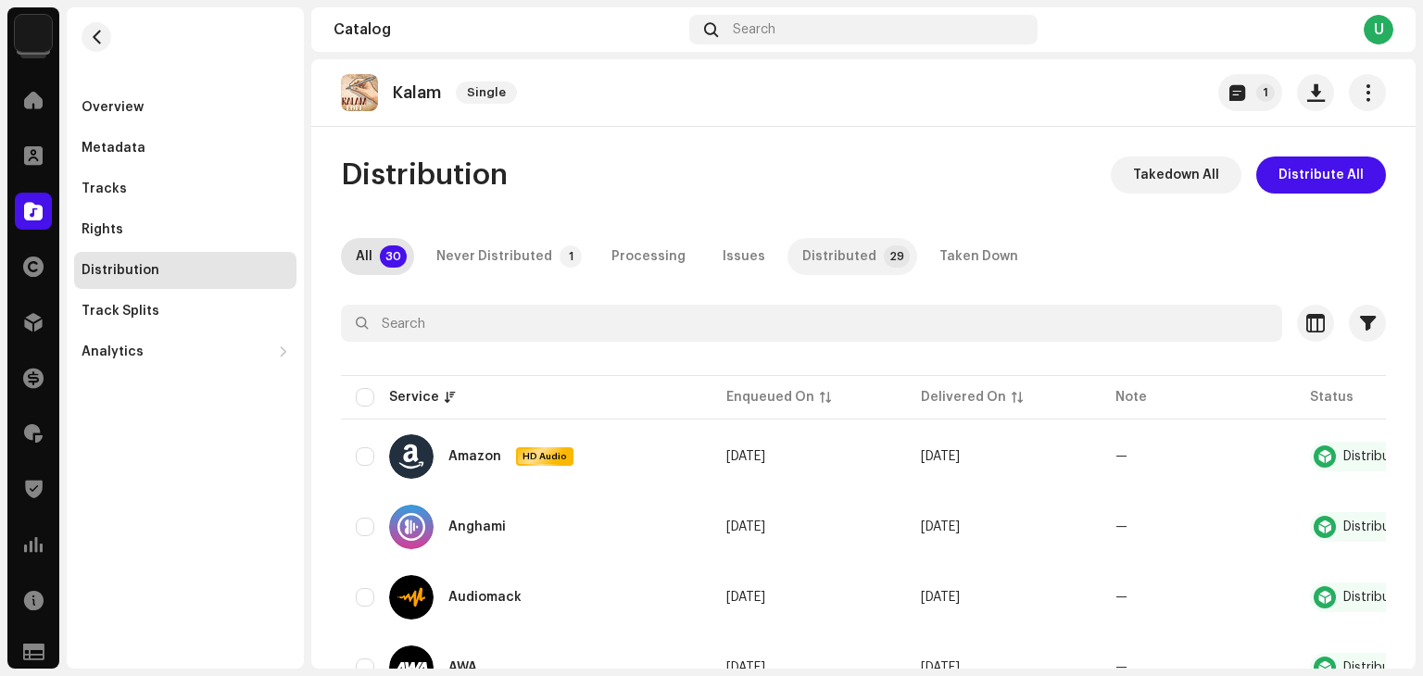
click at [810, 248] on div "Distributed" at bounding box center [839, 256] width 74 height 37
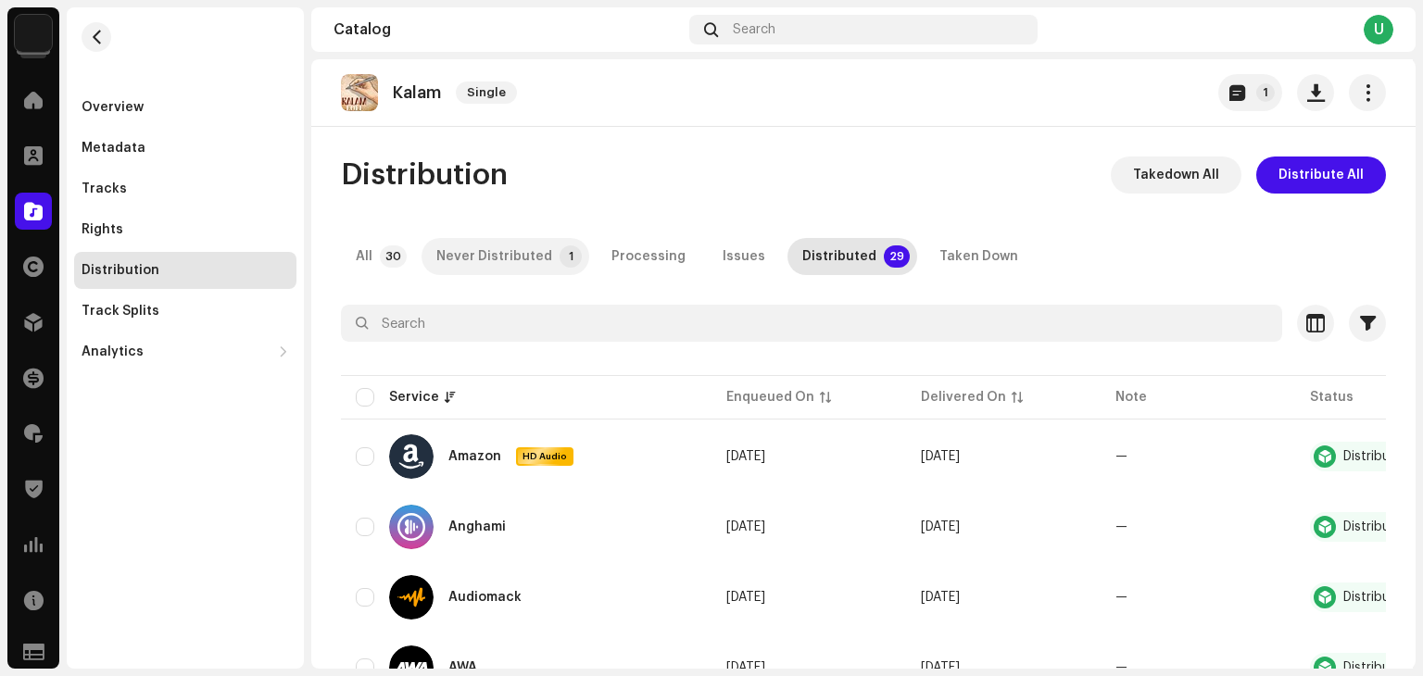
click at [499, 259] on div "Never Distributed" at bounding box center [494, 256] width 116 height 37
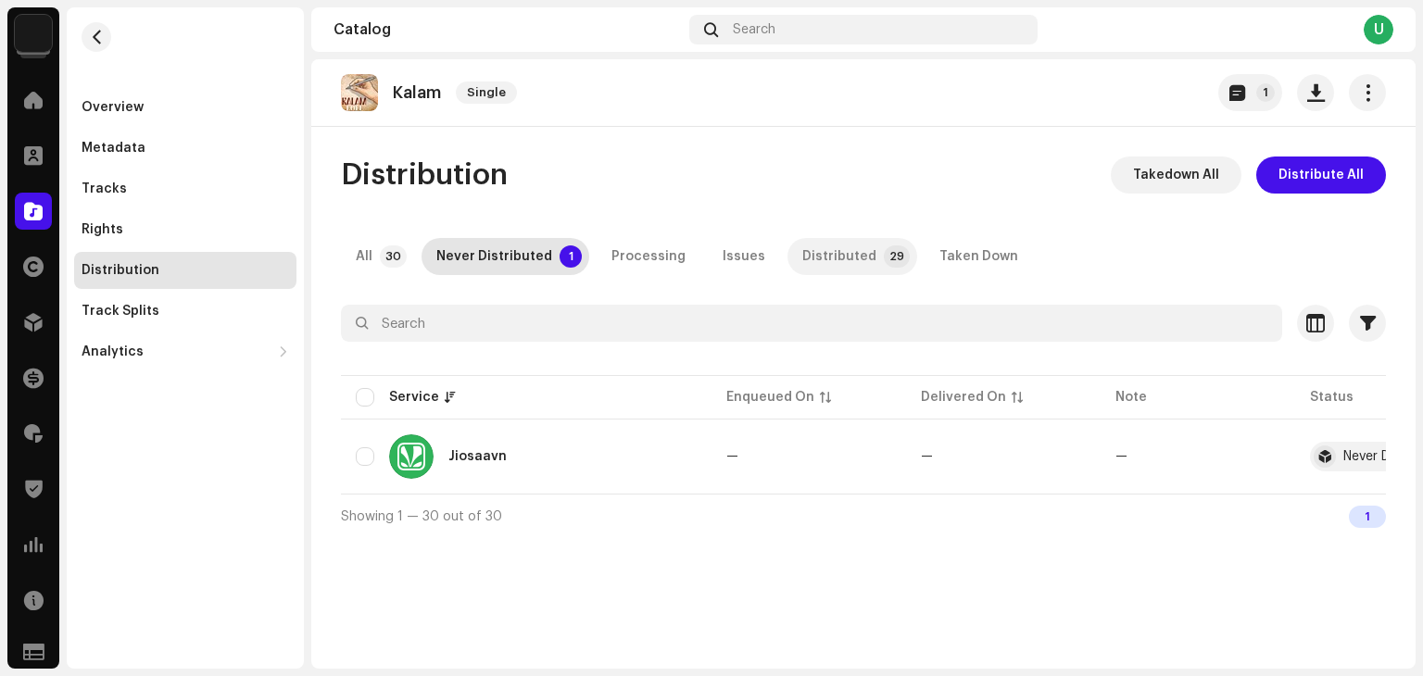
click at [838, 249] on div "Distributed" at bounding box center [839, 256] width 74 height 37
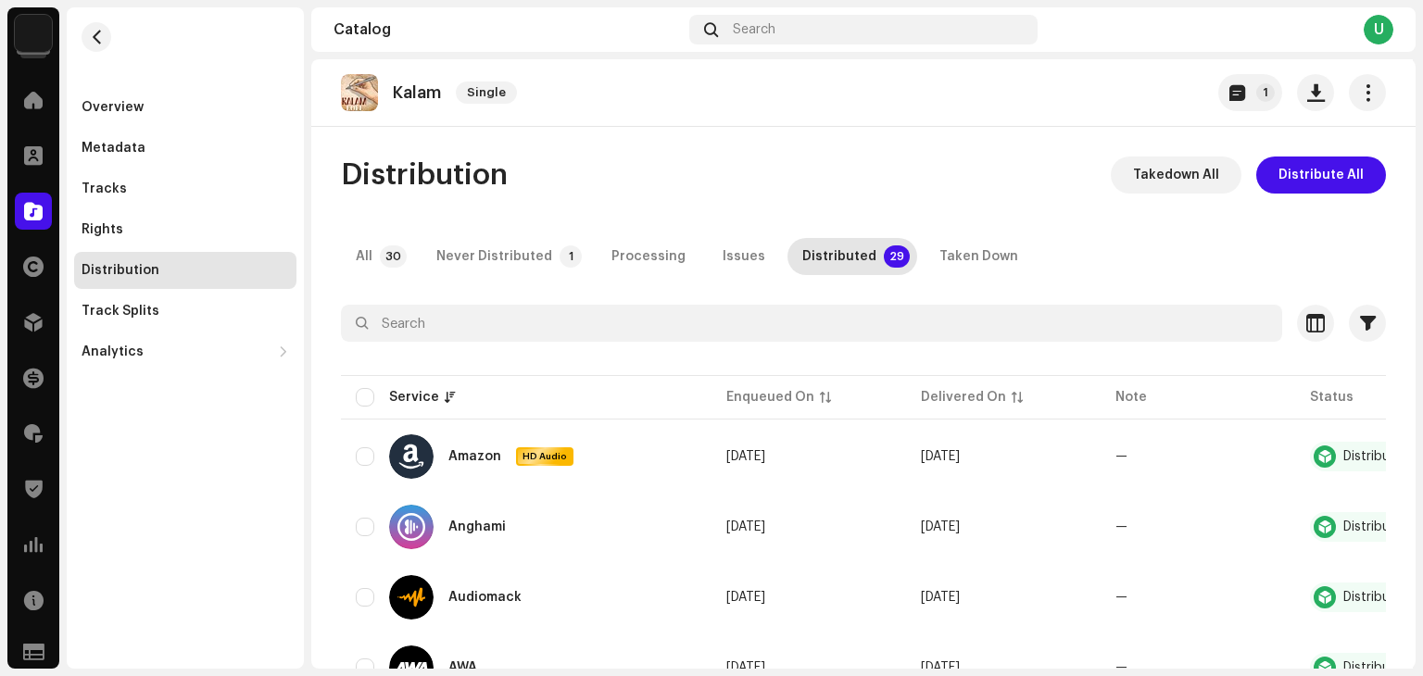
drag, startPoint x: 856, startPoint y: 183, endPoint x: 748, endPoint y: 225, distance: 116.5
click at [141, 106] on div "Overview" at bounding box center [186, 107] width 208 height 15
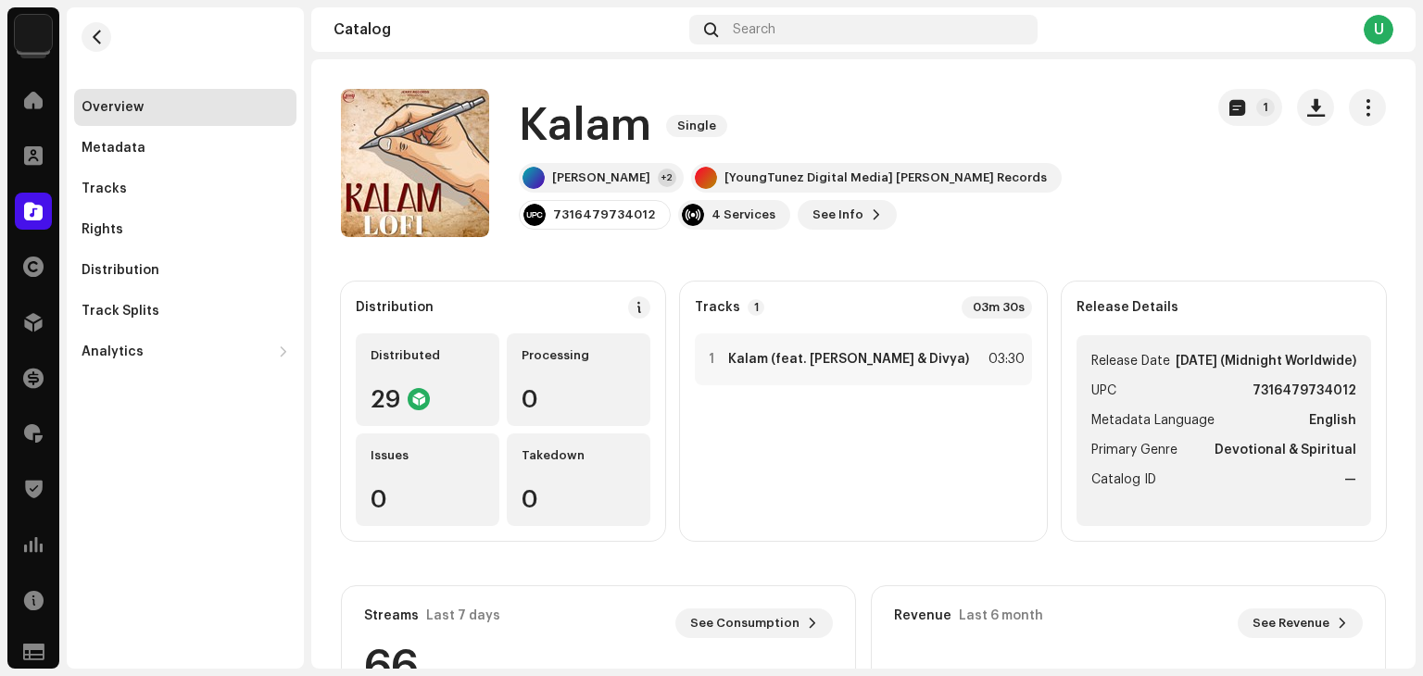
drag, startPoint x: 275, startPoint y: 441, endPoint x: 264, endPoint y: 452, distance: 15.7
drag, startPoint x: 264, startPoint y: 452, endPoint x: 240, endPoint y: 473, distance: 32.2
click at [240, 473] on div "Overview Metadata Tracks Rights Distribution Track Splits Analytics Consumption…" at bounding box center [185, 338] width 237 height 662
drag, startPoint x: 296, startPoint y: 470, endPoint x: 266, endPoint y: 491, distance: 36.5
click at [243, 507] on div "Overview Metadata Tracks Rights Distribution Track Splits Analytics Consumption…" at bounding box center [185, 338] width 237 height 662
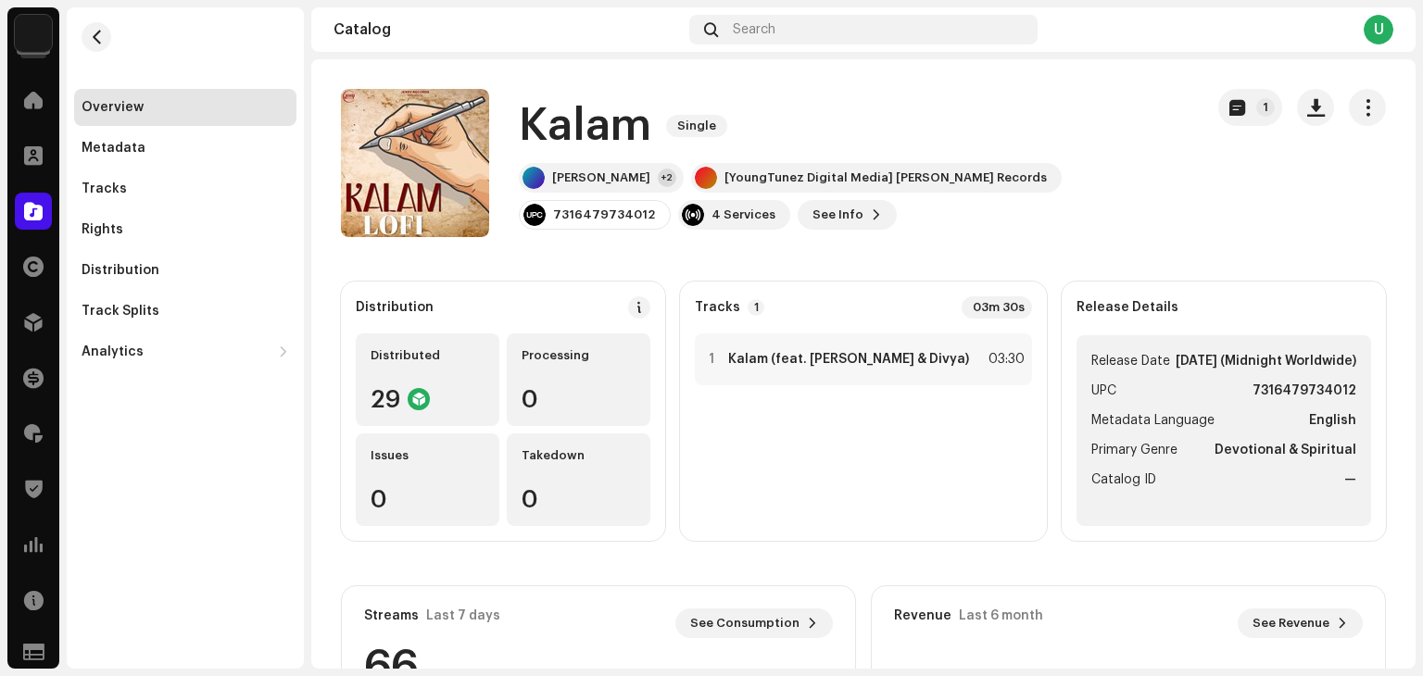
drag, startPoint x: 259, startPoint y: 474, endPoint x: 222, endPoint y: 500, distance: 45.2
click at [222, 500] on div "Overview Metadata Tracks Rights Distribution Track Splits Analytics Consumption…" at bounding box center [185, 338] width 237 height 662
drag, startPoint x: 274, startPoint y: 462, endPoint x: 246, endPoint y: 484, distance: 35.8
drag, startPoint x: 246, startPoint y: 484, endPoint x: 563, endPoint y: 148, distance: 462.1
click at [233, 485] on div "Overview Metadata Tracks Rights Distribution Track Splits Analytics Consumption…" at bounding box center [185, 338] width 237 height 662
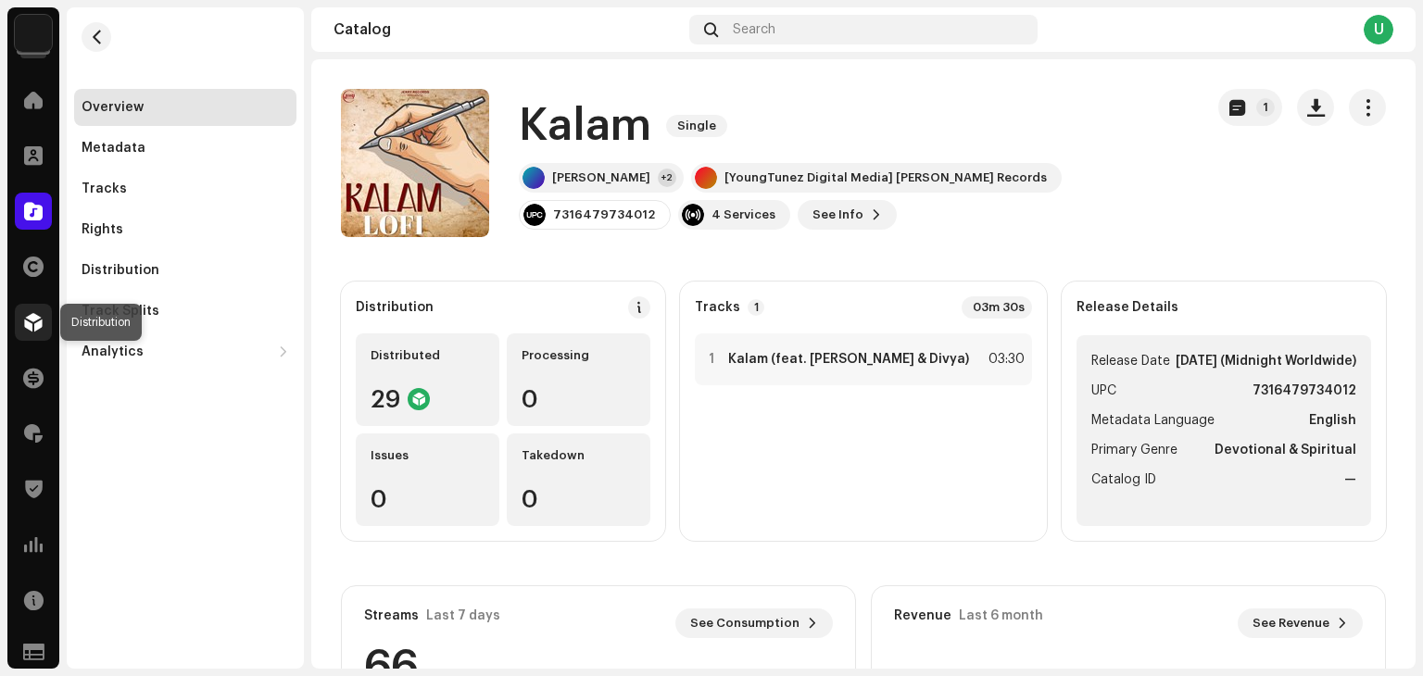
click at [38, 316] on span at bounding box center [33, 322] width 19 height 15
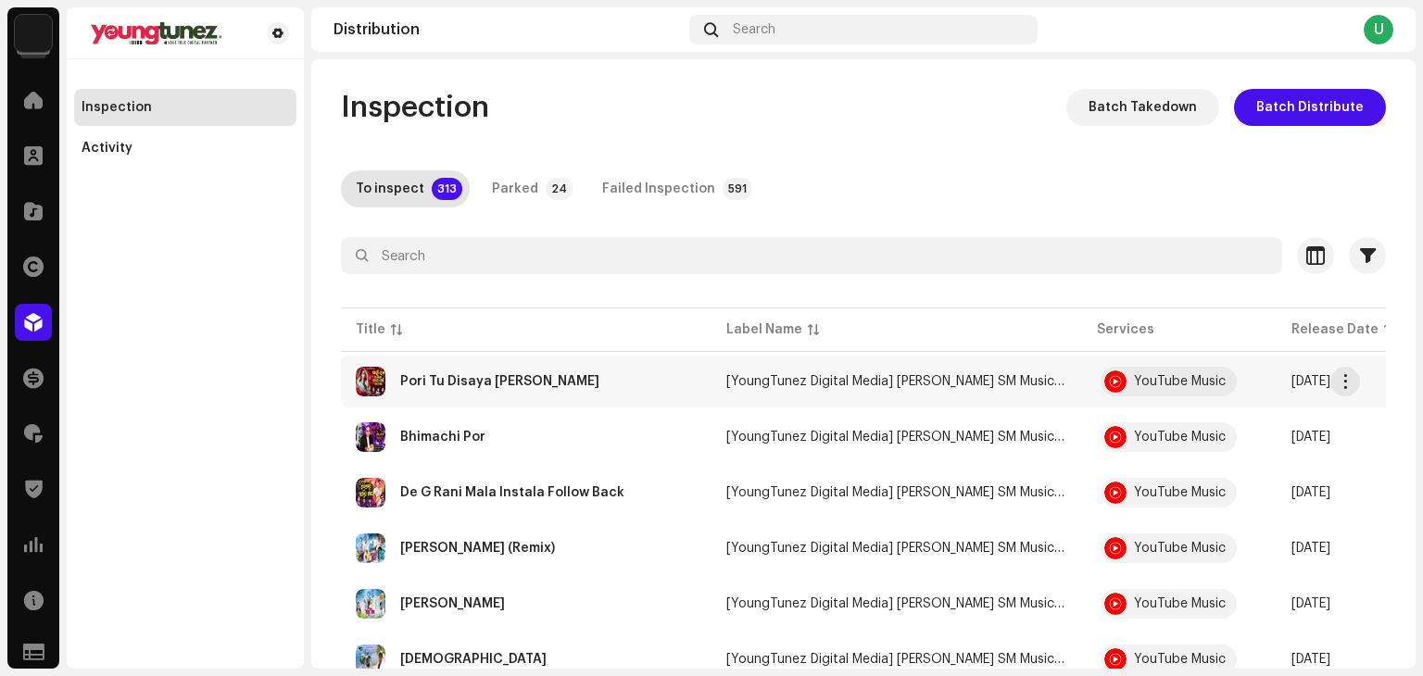
click at [581, 395] on div "Pori Tu Disaya [PERSON_NAME]" at bounding box center [526, 382] width 341 height 30
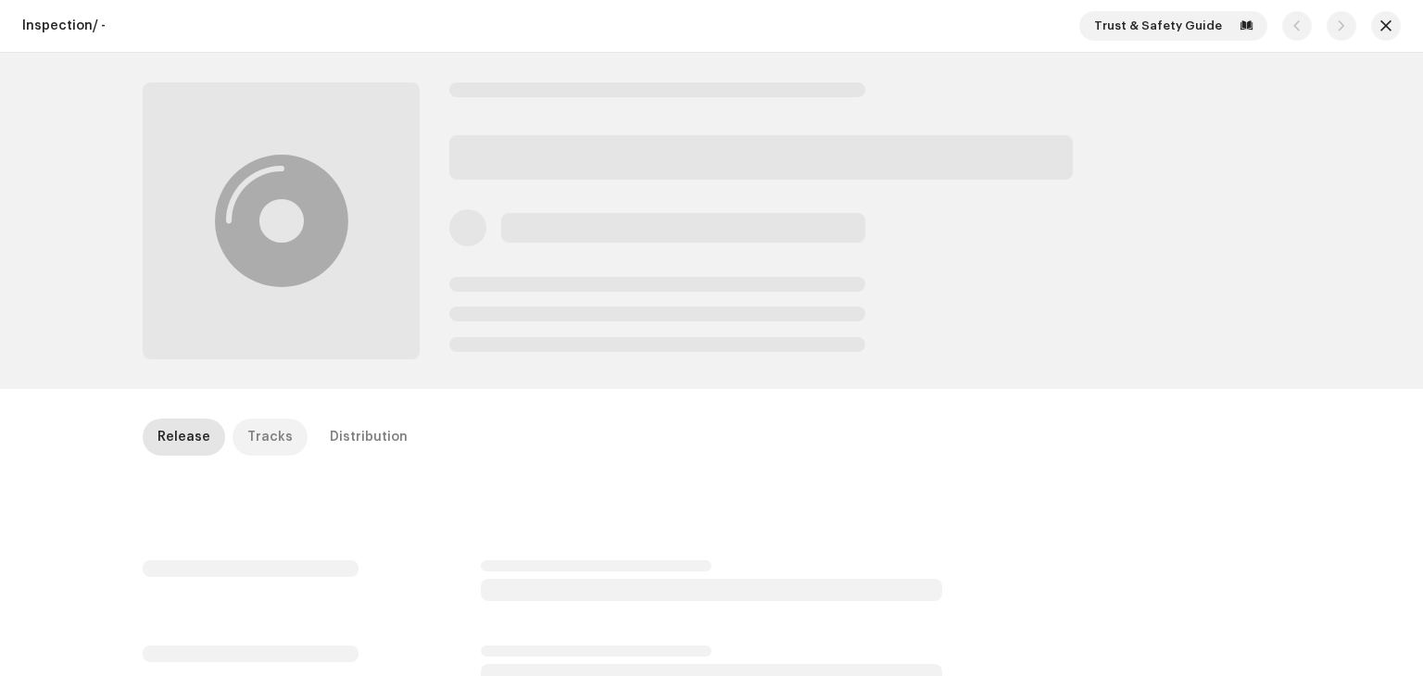
click at [248, 438] on div "Tracks" at bounding box center [269, 437] width 45 height 37
click at [1372, 29] on button "button" at bounding box center [1386, 26] width 30 height 30
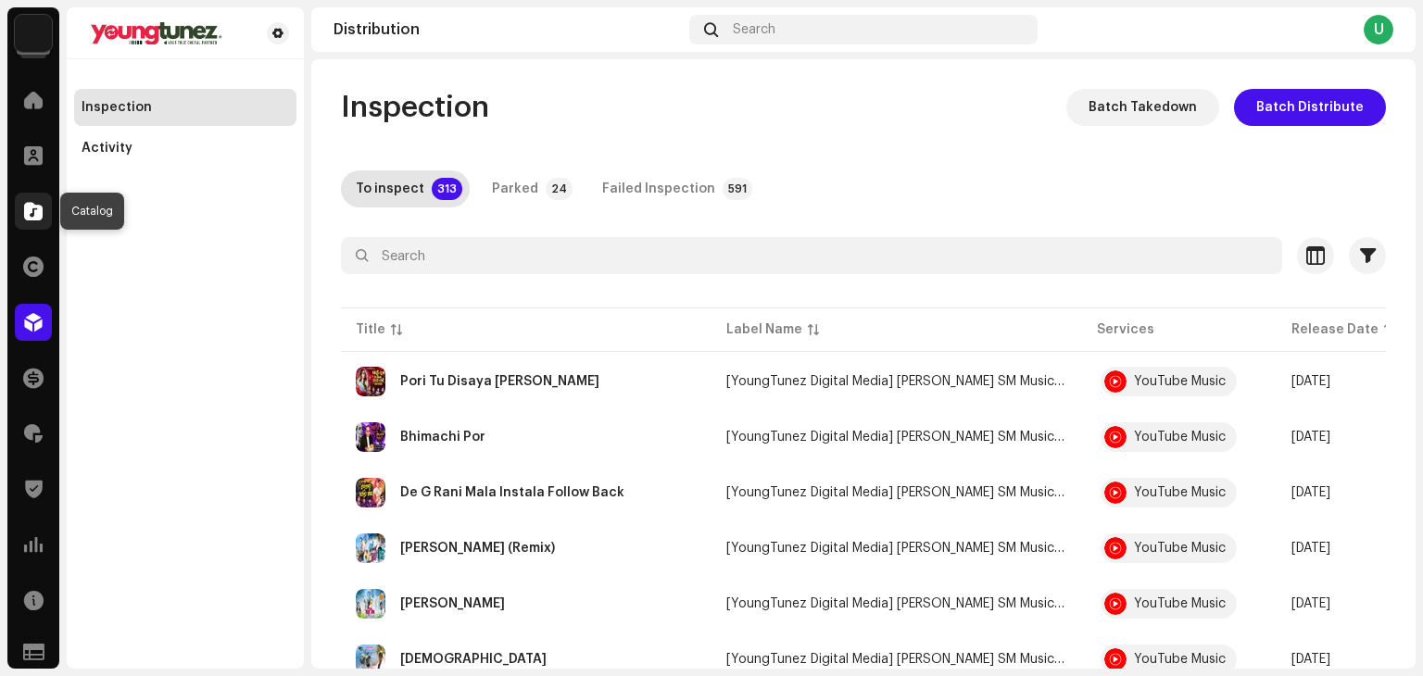
click at [45, 209] on div at bounding box center [33, 211] width 37 height 37
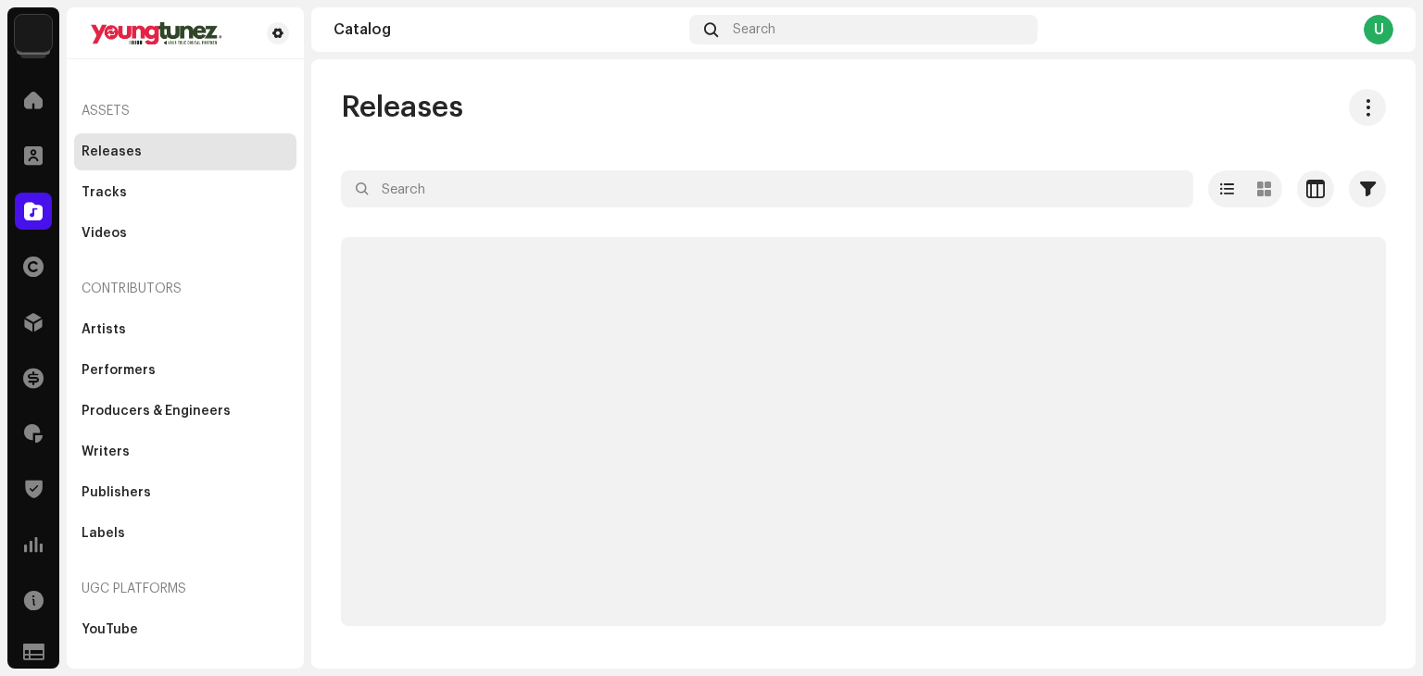
click at [445, 169] on div "Releases Selected 0 Options Filters Distribution status Never Distributed Proce…" at bounding box center [863, 357] width 1104 height 537
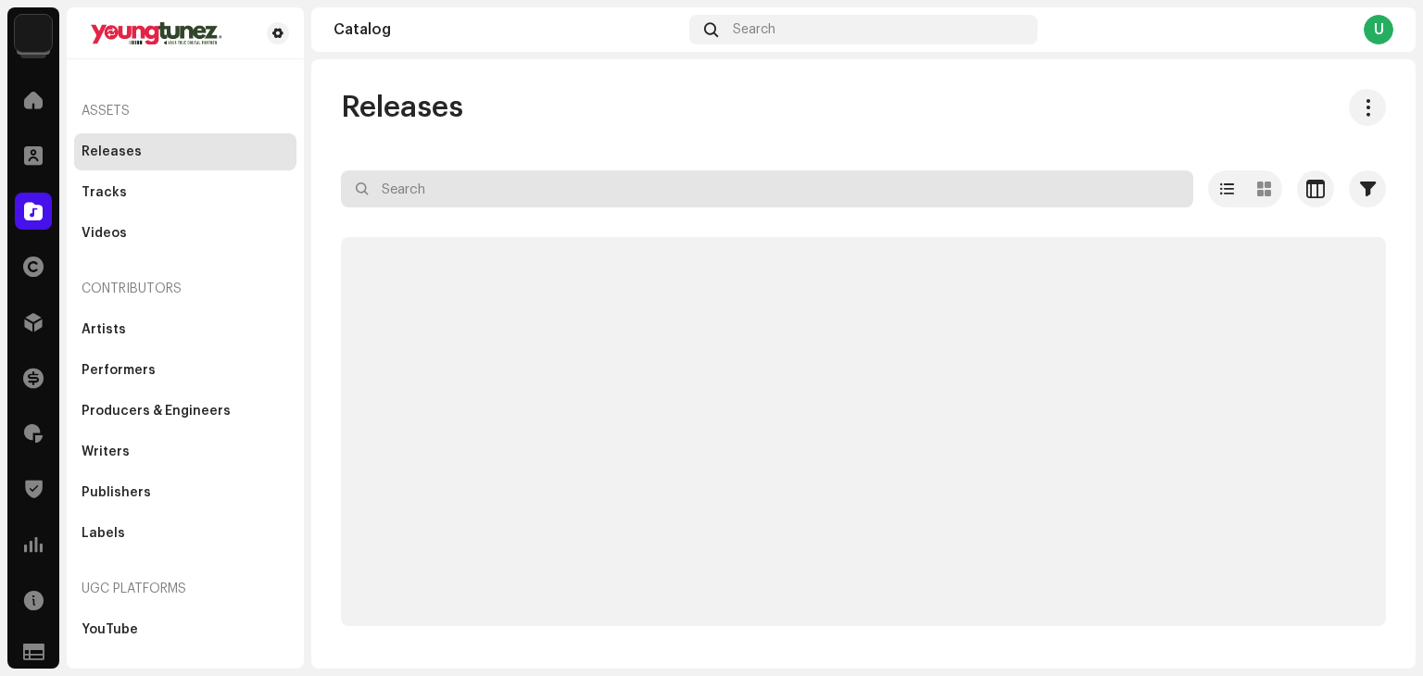
click at [441, 181] on input "text" at bounding box center [767, 188] width 852 height 37
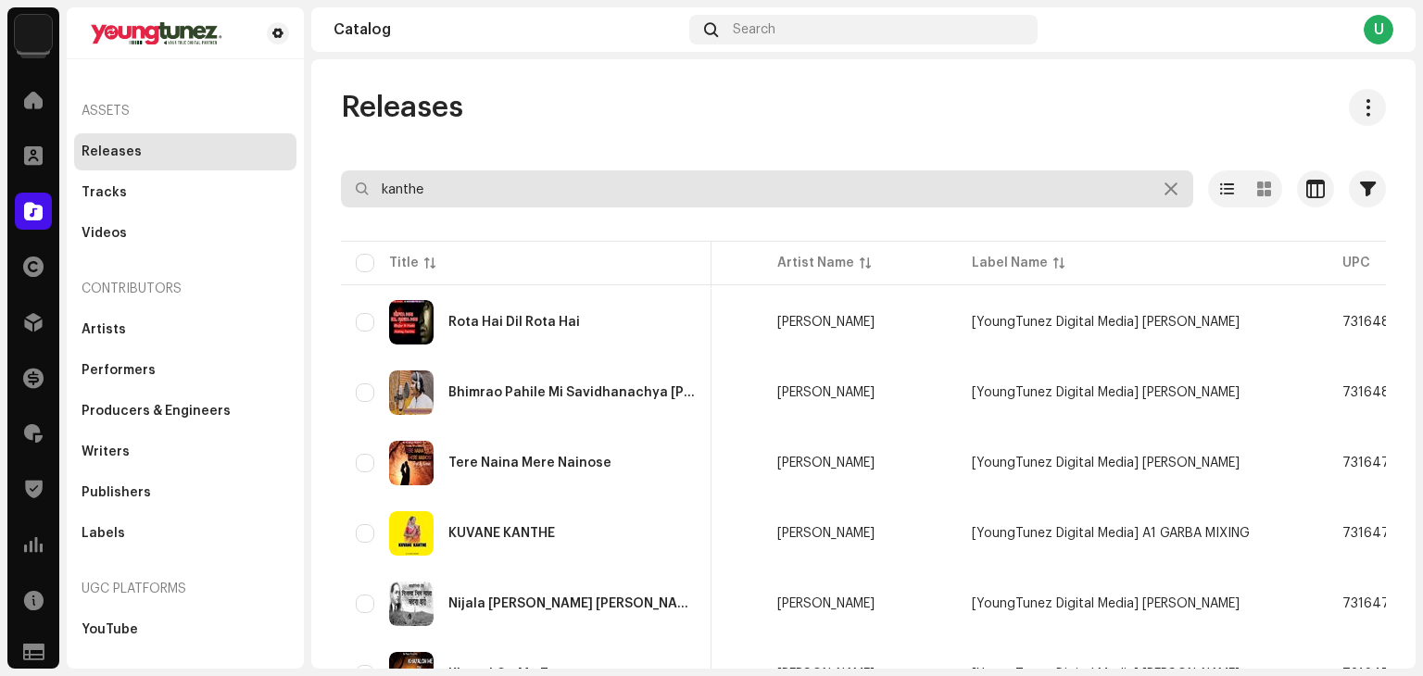
scroll to position [0, 93]
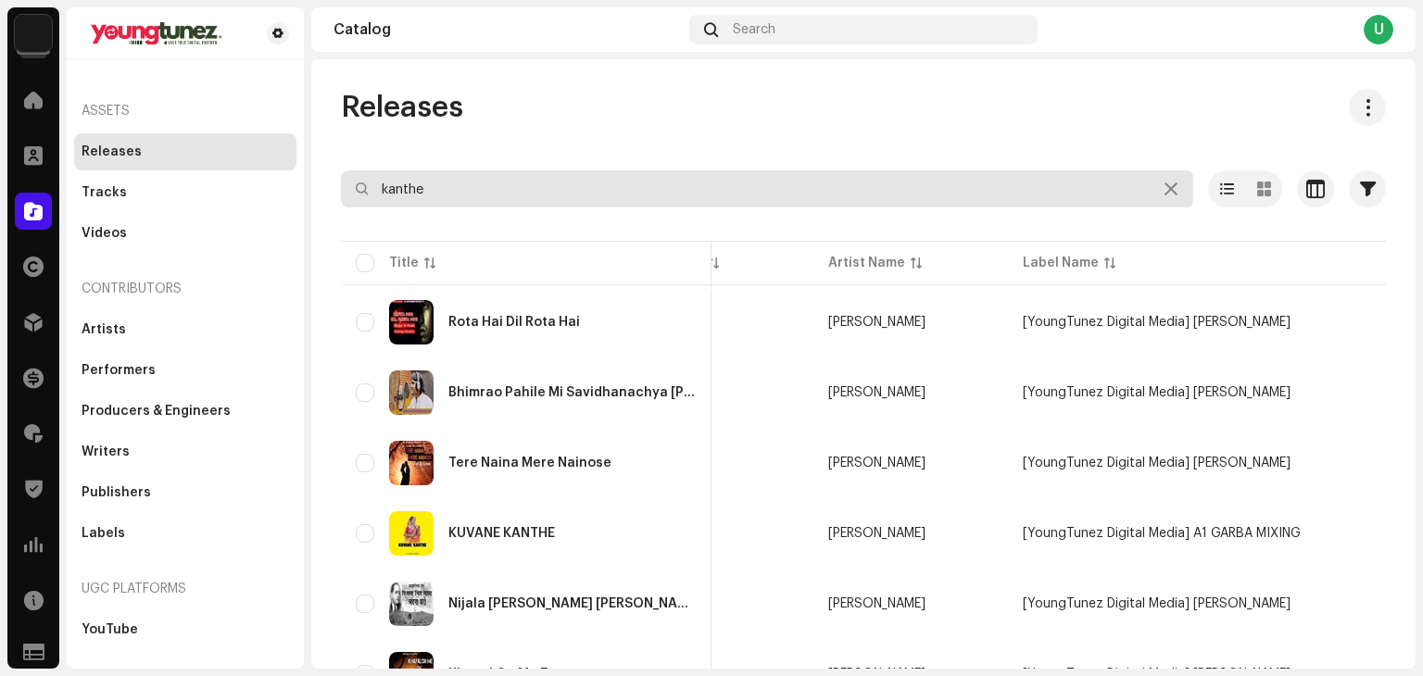
type input "kanthe"
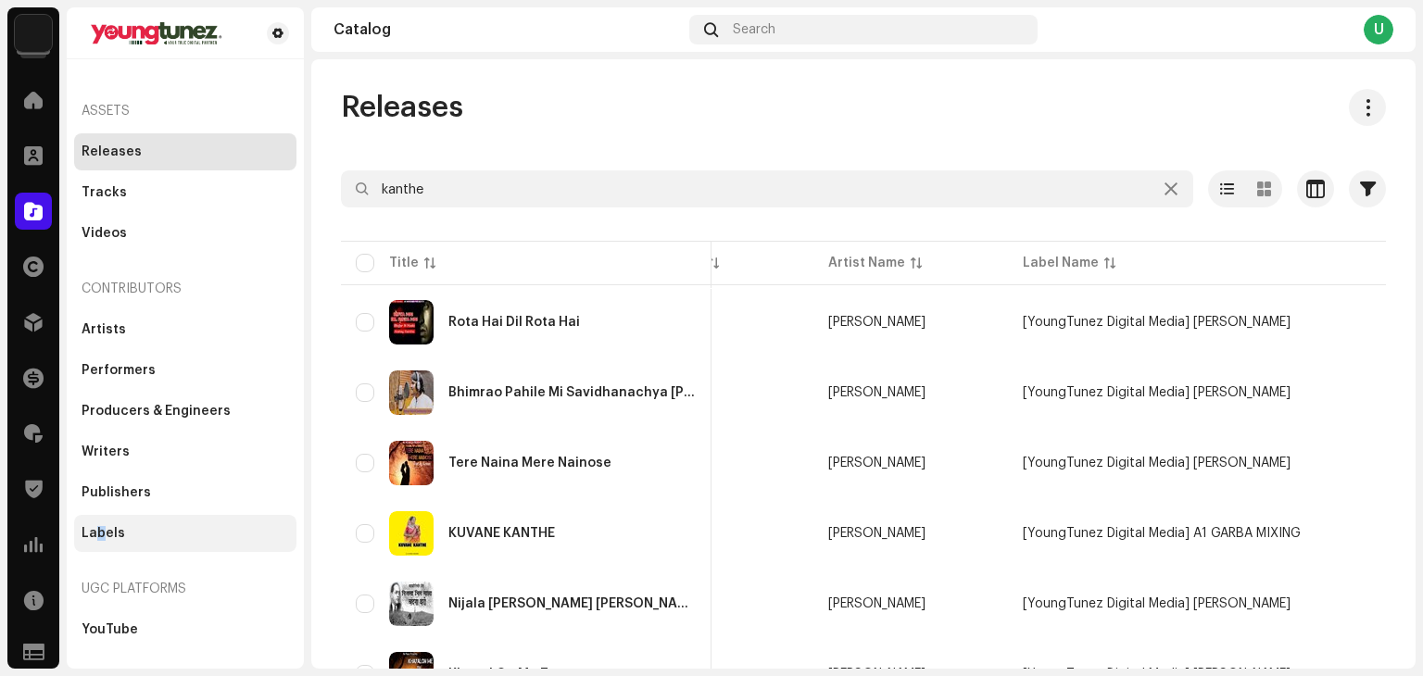
click at [101, 540] on div "Labels" at bounding box center [185, 533] width 222 height 37
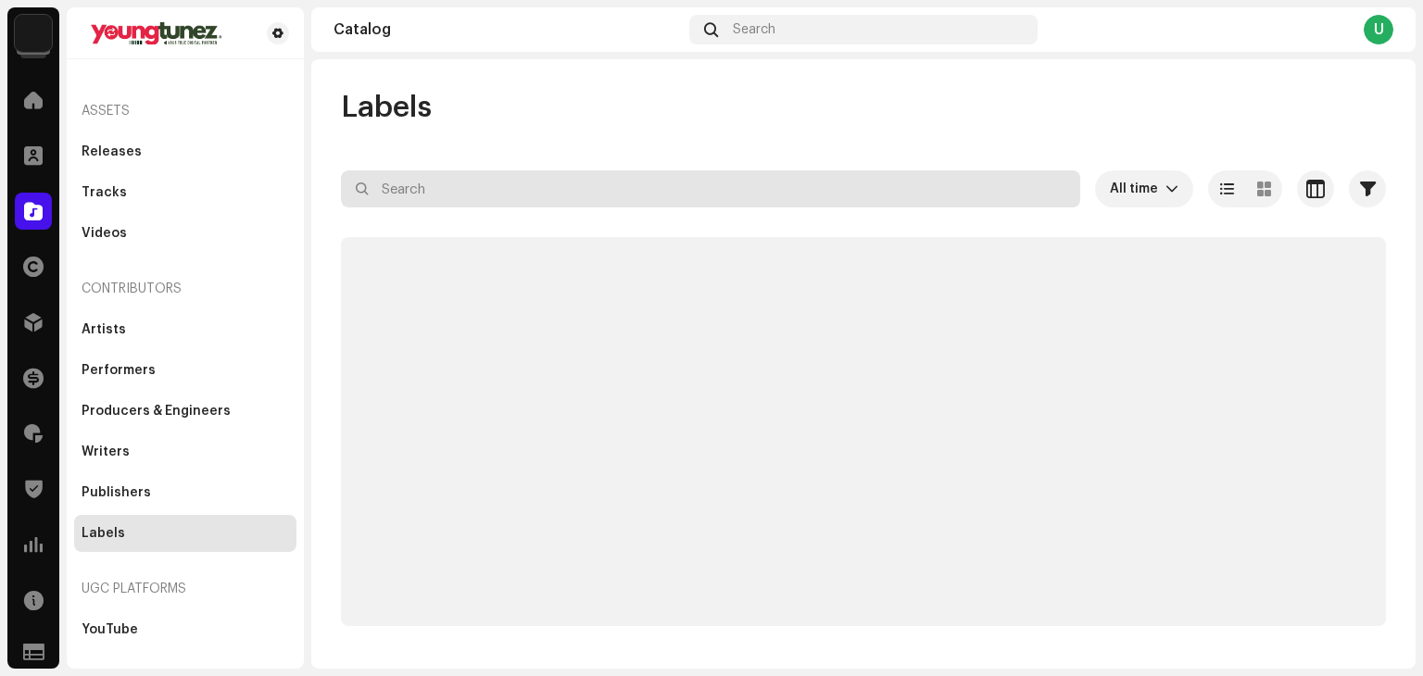
drag, startPoint x: 430, startPoint y: 184, endPoint x: 447, endPoint y: 176, distance: 18.6
click at [434, 183] on input "text" at bounding box center [710, 188] width 739 height 37
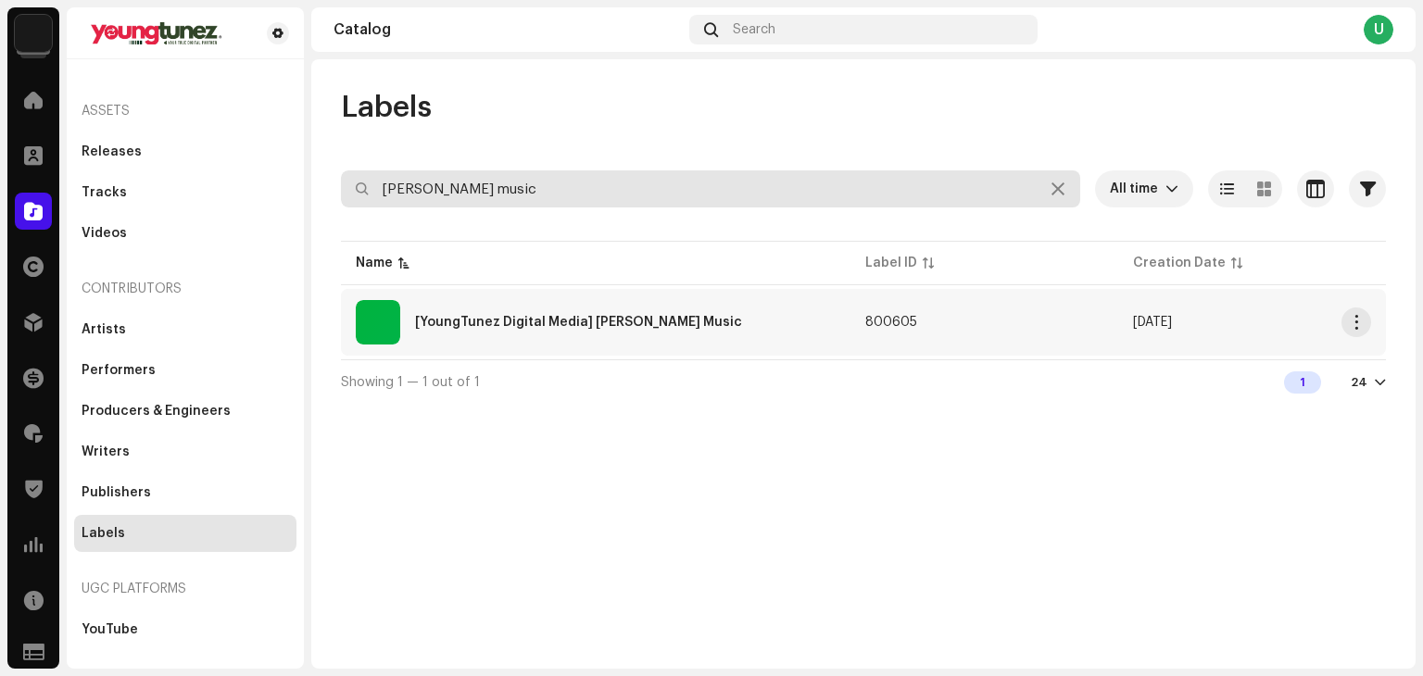
type input "monu music"
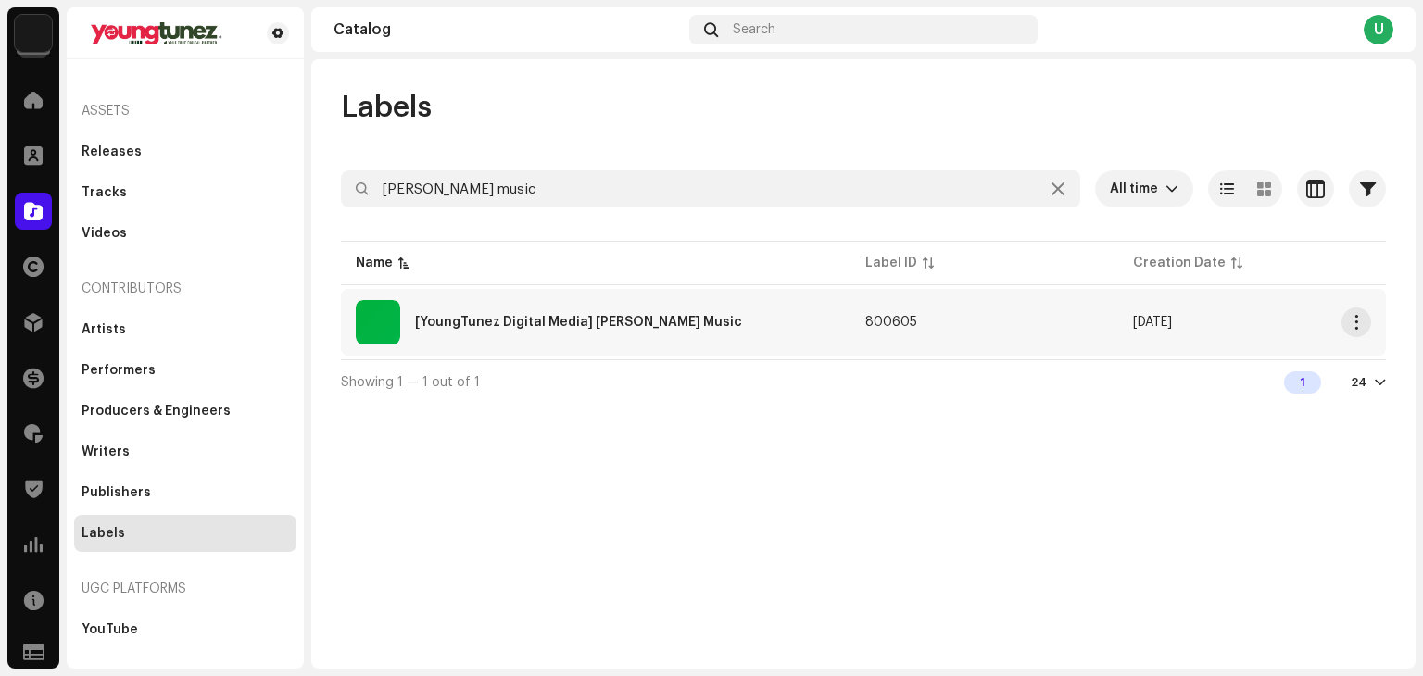
click at [652, 316] on Music"] "[YoungTunez Digital Media] Monu Music" at bounding box center [578, 322] width 327 height 13
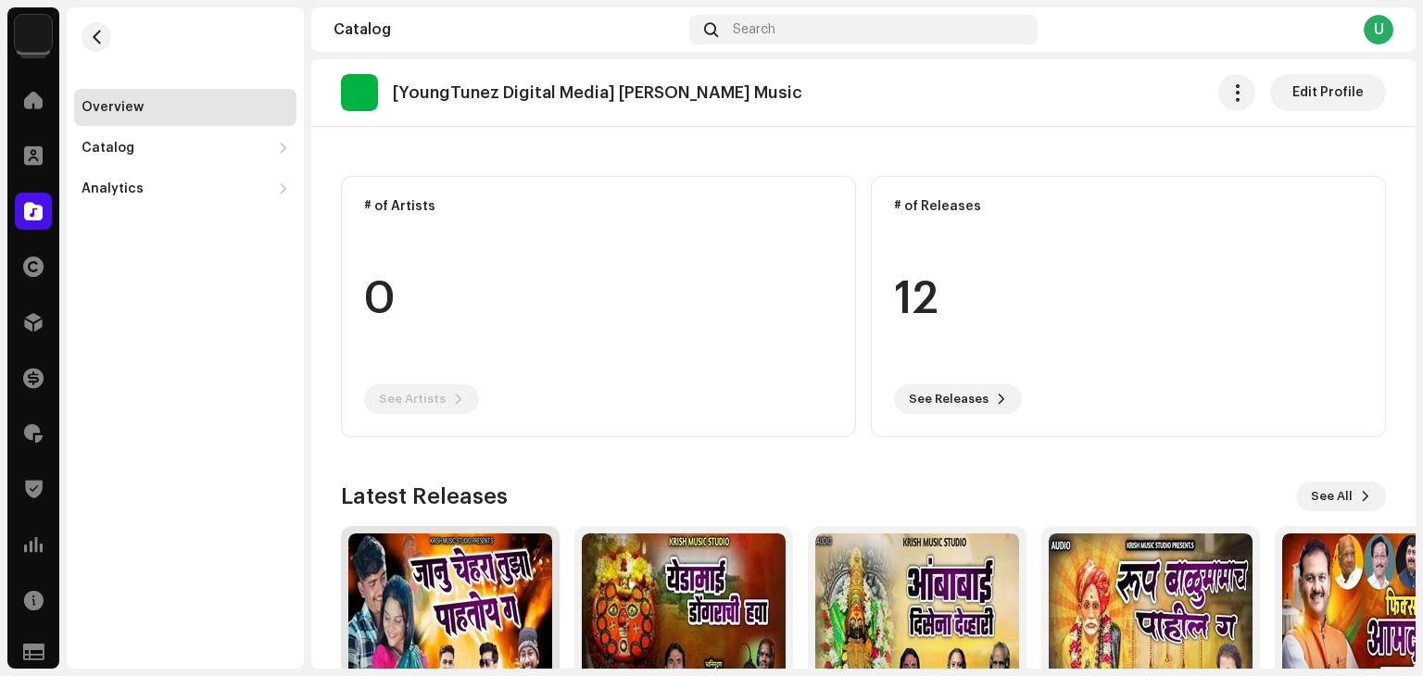
scroll to position [259, 0]
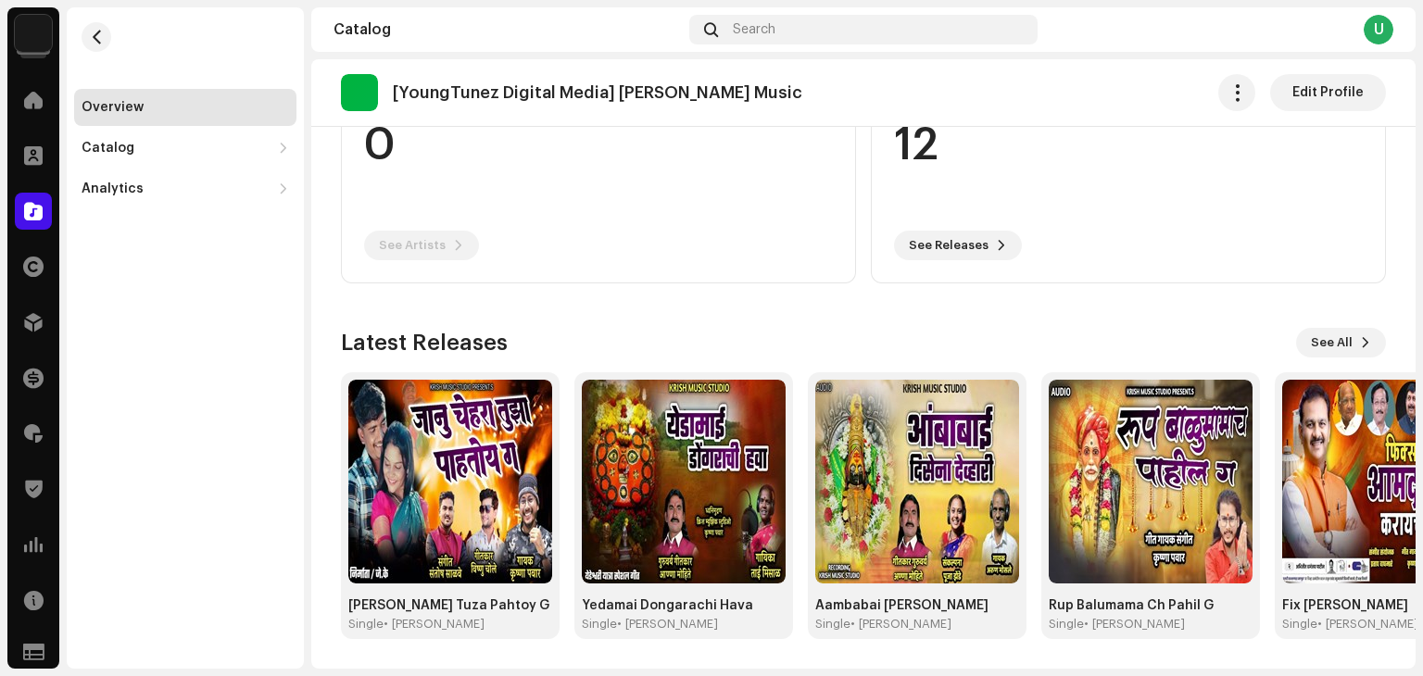
drag, startPoint x: 189, startPoint y: 486, endPoint x: 183, endPoint y: 499, distance: 13.7
drag, startPoint x: 183, startPoint y: 499, endPoint x: 152, endPoint y: 541, distance: 52.5
click at [152, 541] on div "Overview Catalog Releases Tracks Analytics Consumption Engagement Revenue" at bounding box center [185, 338] width 237 height 662
drag, startPoint x: 679, startPoint y: 320, endPoint x: 895, endPoint y: 27, distance: 363.8
click at [766, 216] on div "# of Artists 0 See Artists # of Releases 12 See Releases Latest Releases See Al…" at bounding box center [863, 330] width 1045 height 617
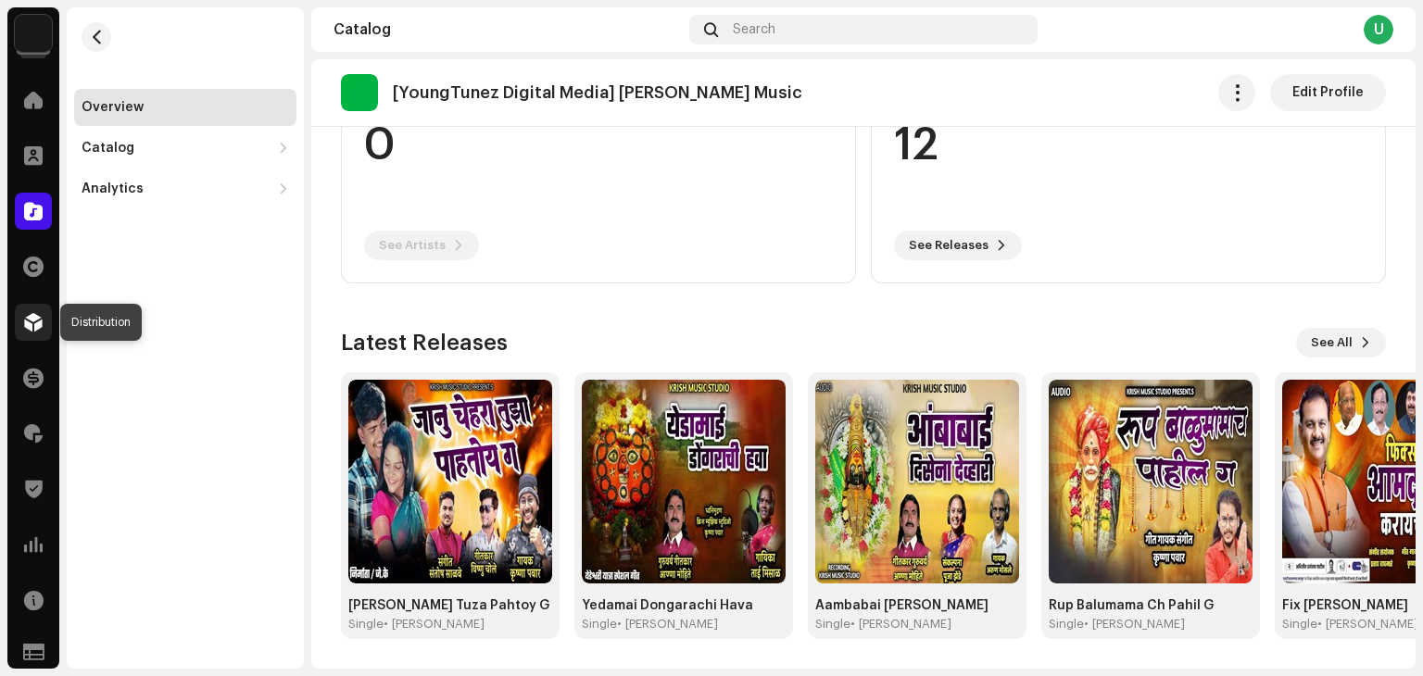
click at [37, 333] on div at bounding box center [33, 322] width 37 height 37
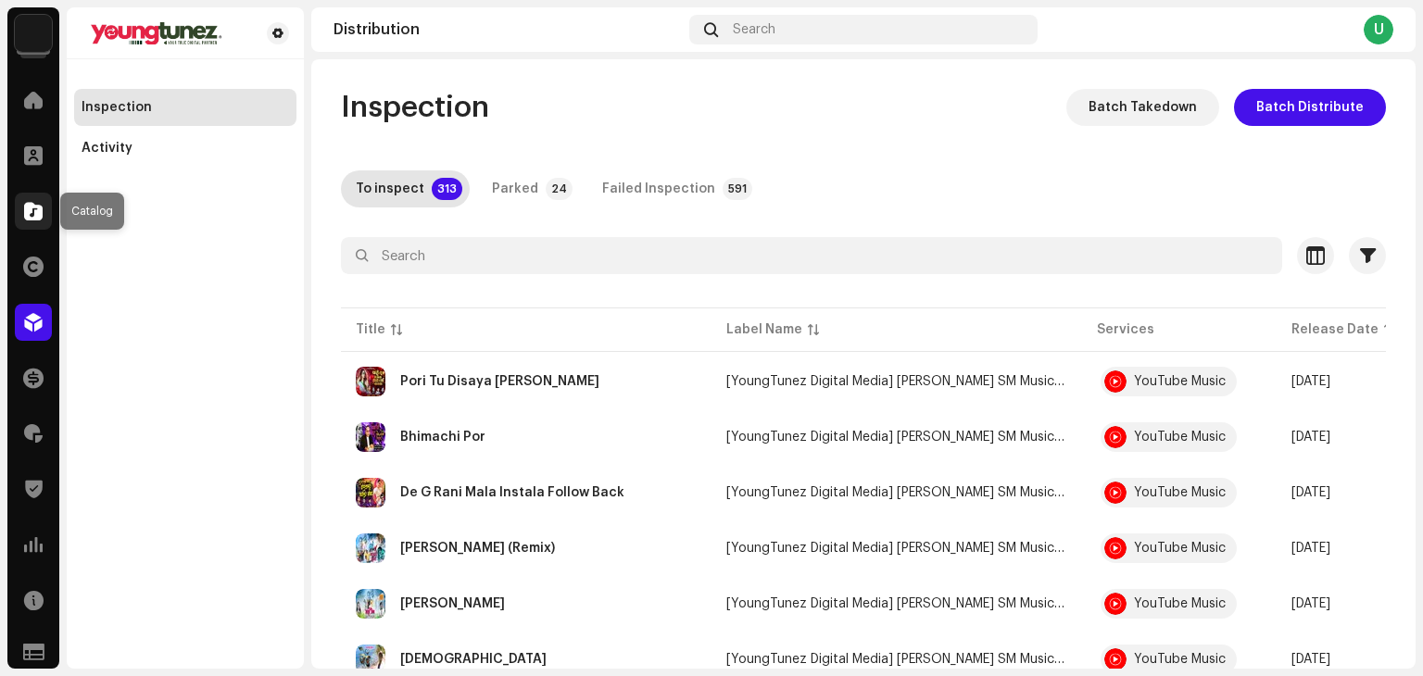
click at [26, 221] on div at bounding box center [33, 211] width 37 height 37
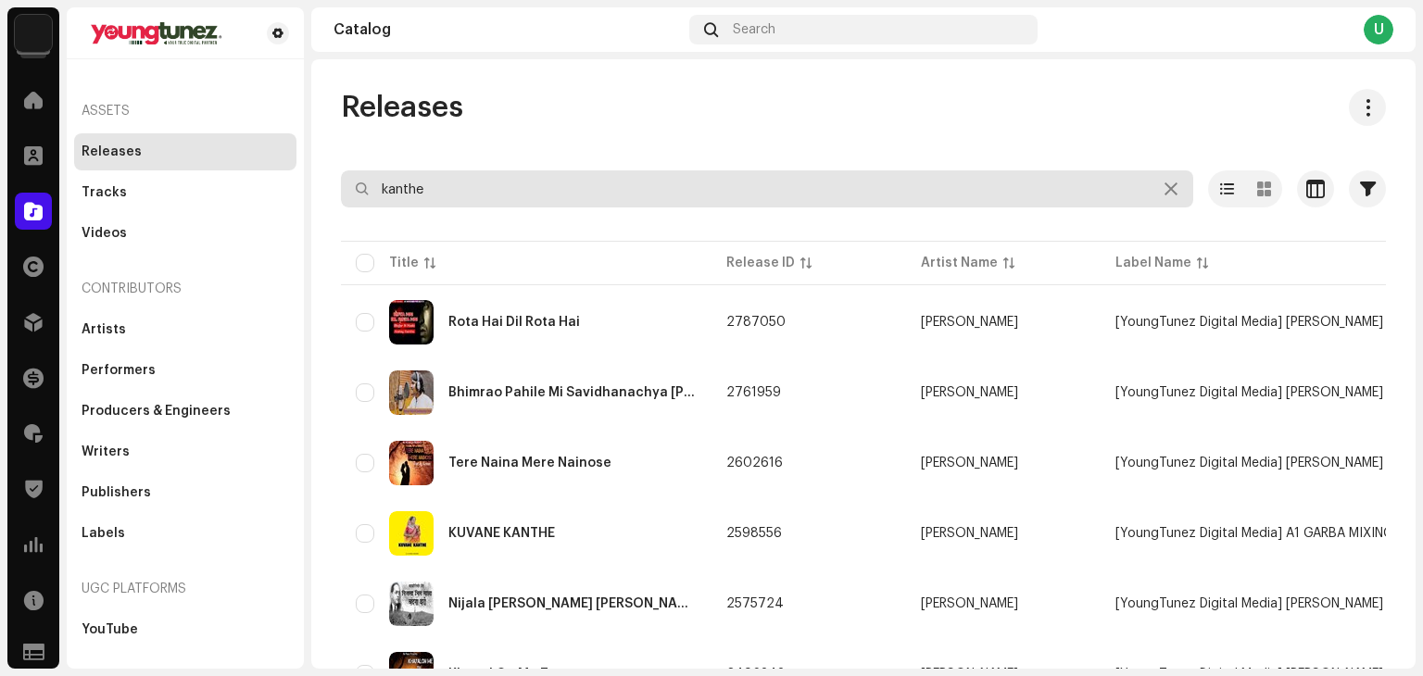
click at [430, 183] on input "kanthe" at bounding box center [767, 188] width 852 height 37
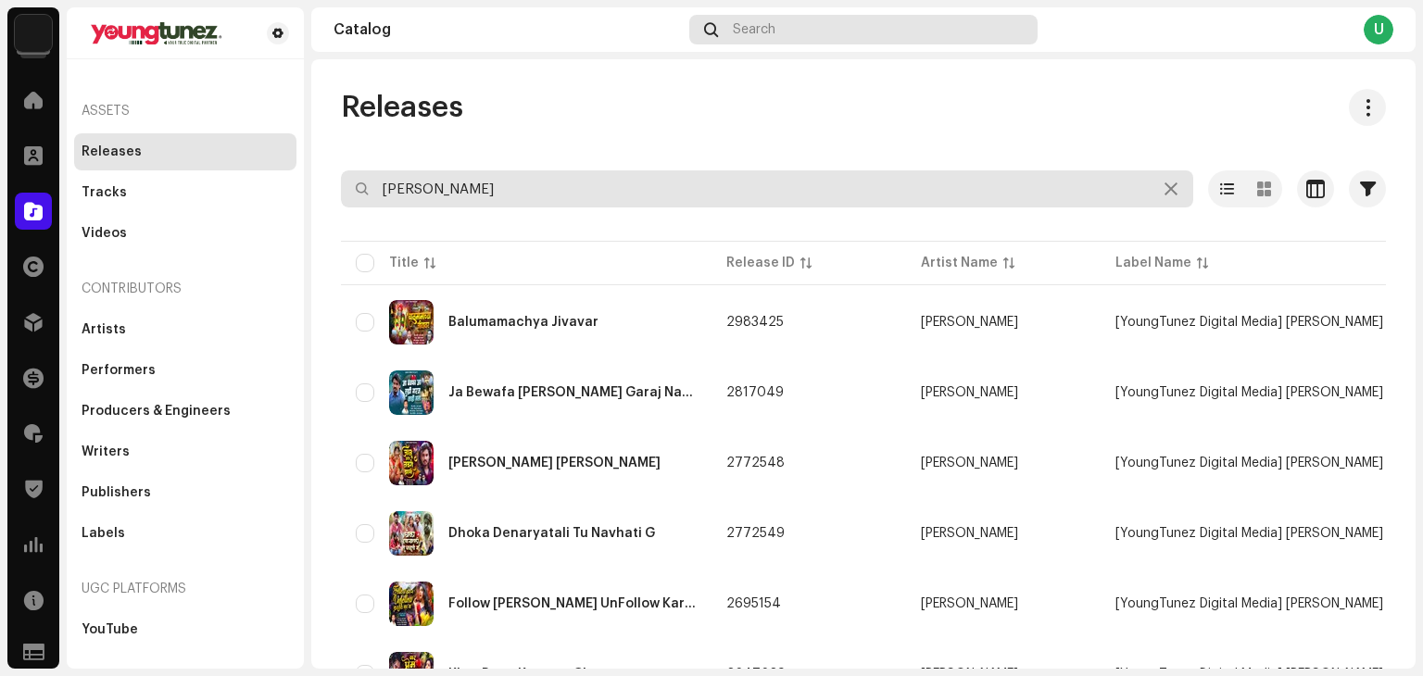
type input "sagar palve"
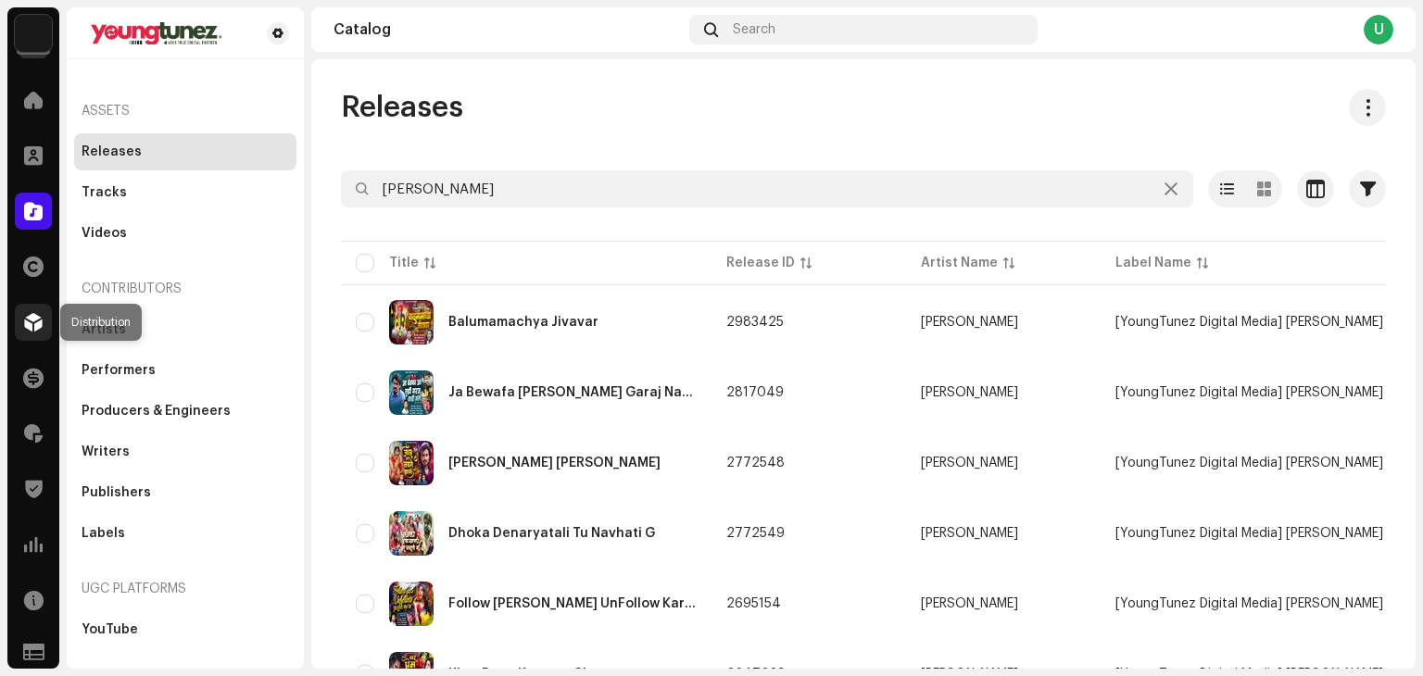
click at [39, 325] on span at bounding box center [33, 322] width 19 height 15
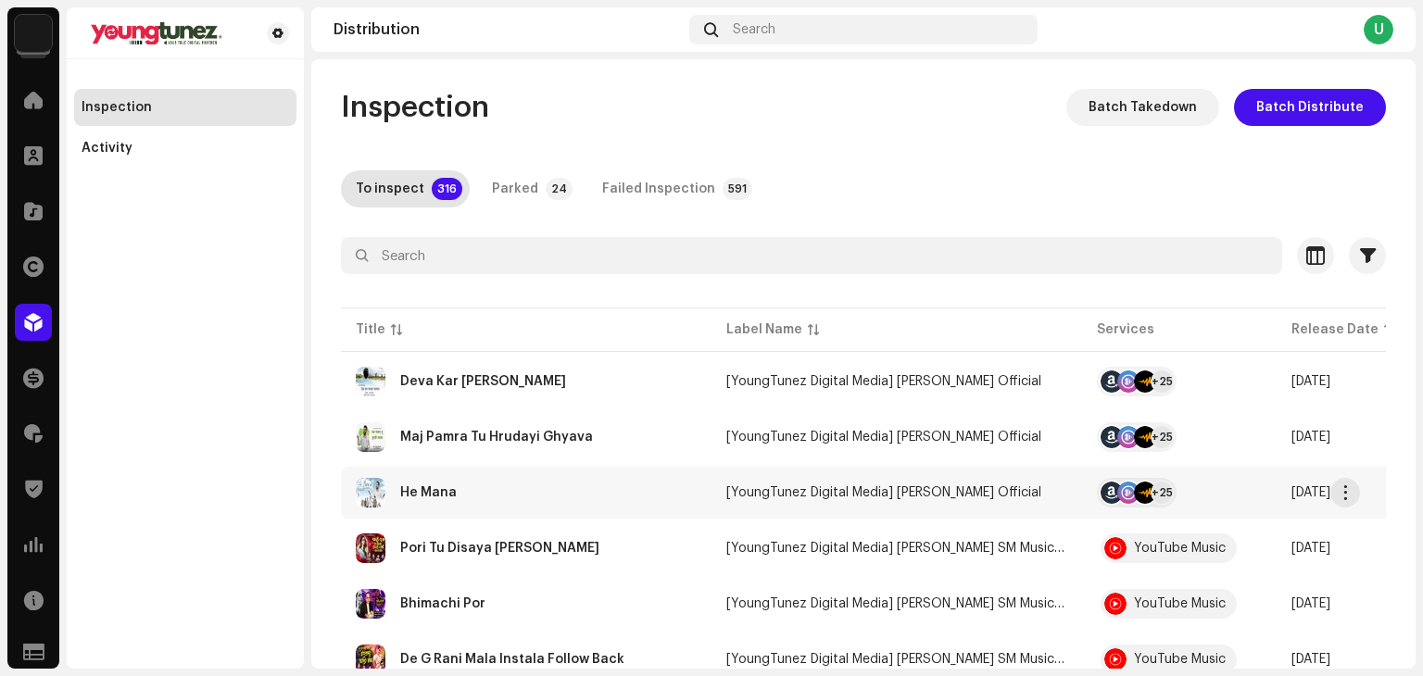
click at [626, 491] on div "He Mana" at bounding box center [526, 493] width 341 height 30
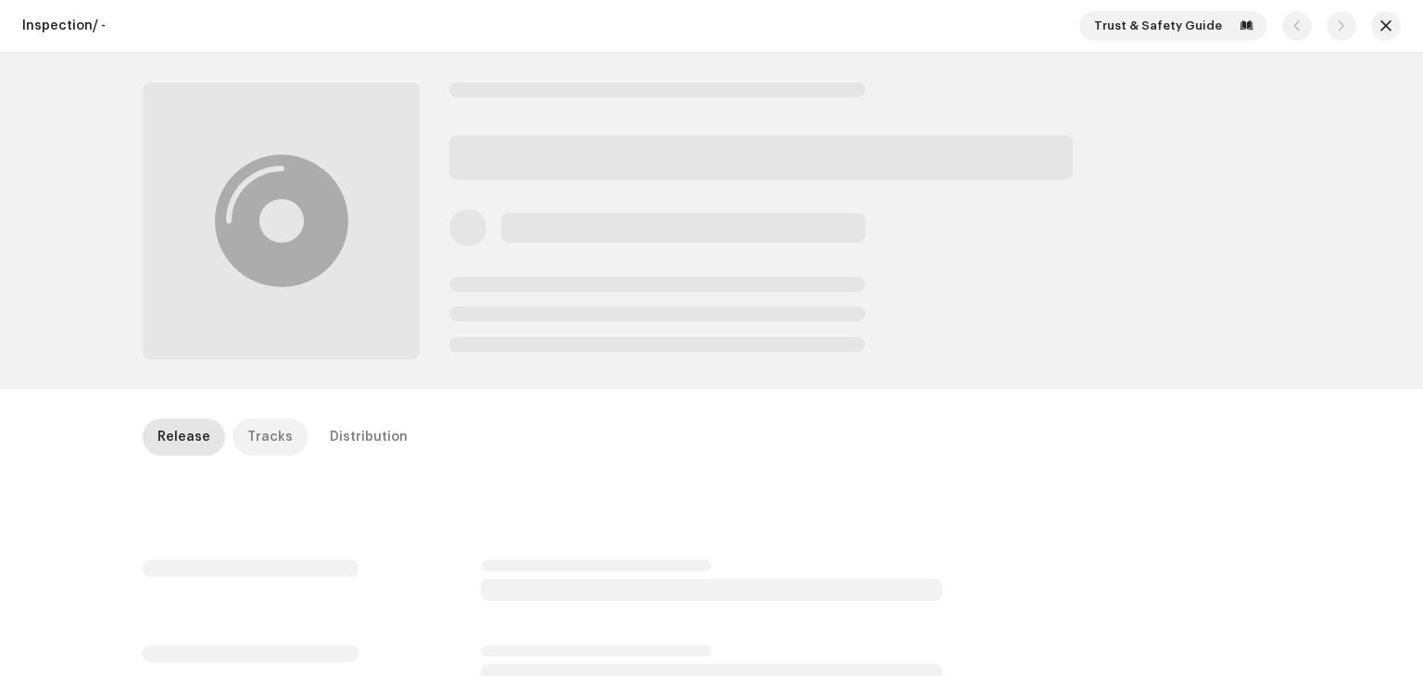
click at [265, 441] on div "Tracks" at bounding box center [269, 437] width 45 height 37
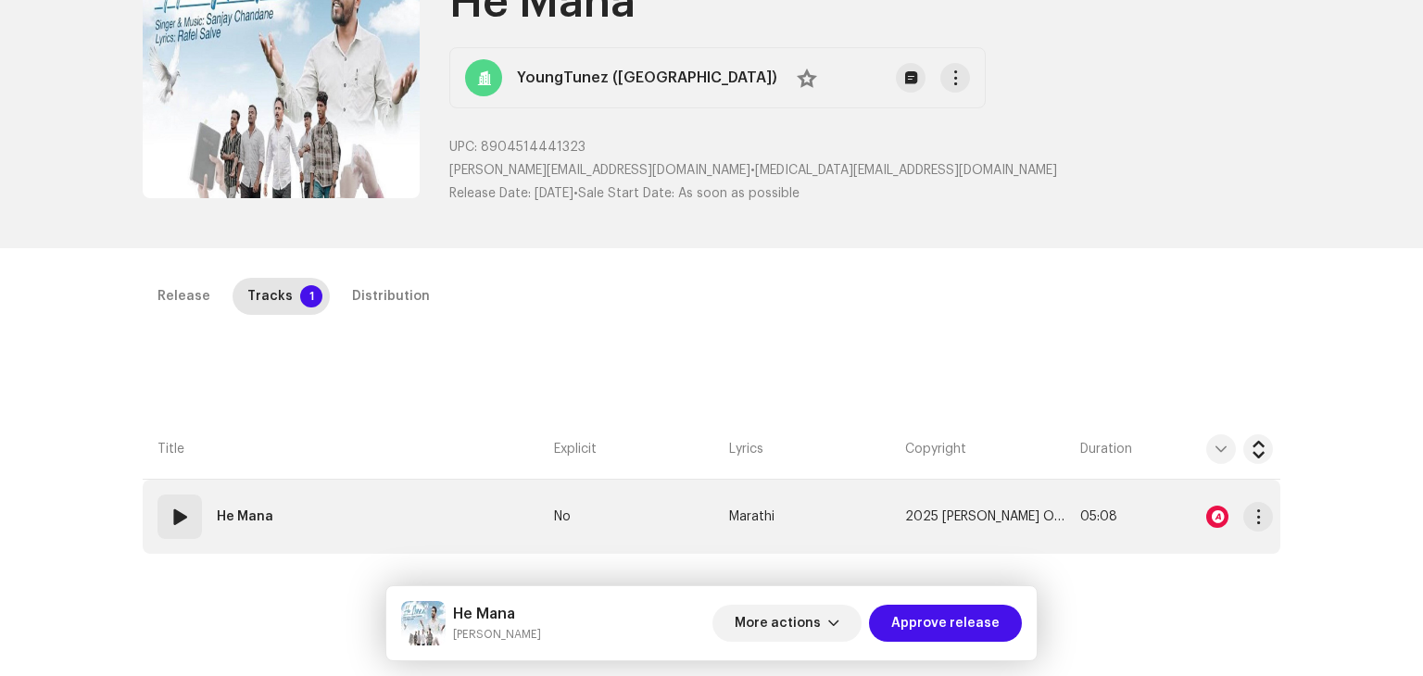
scroll to position [371, 0]
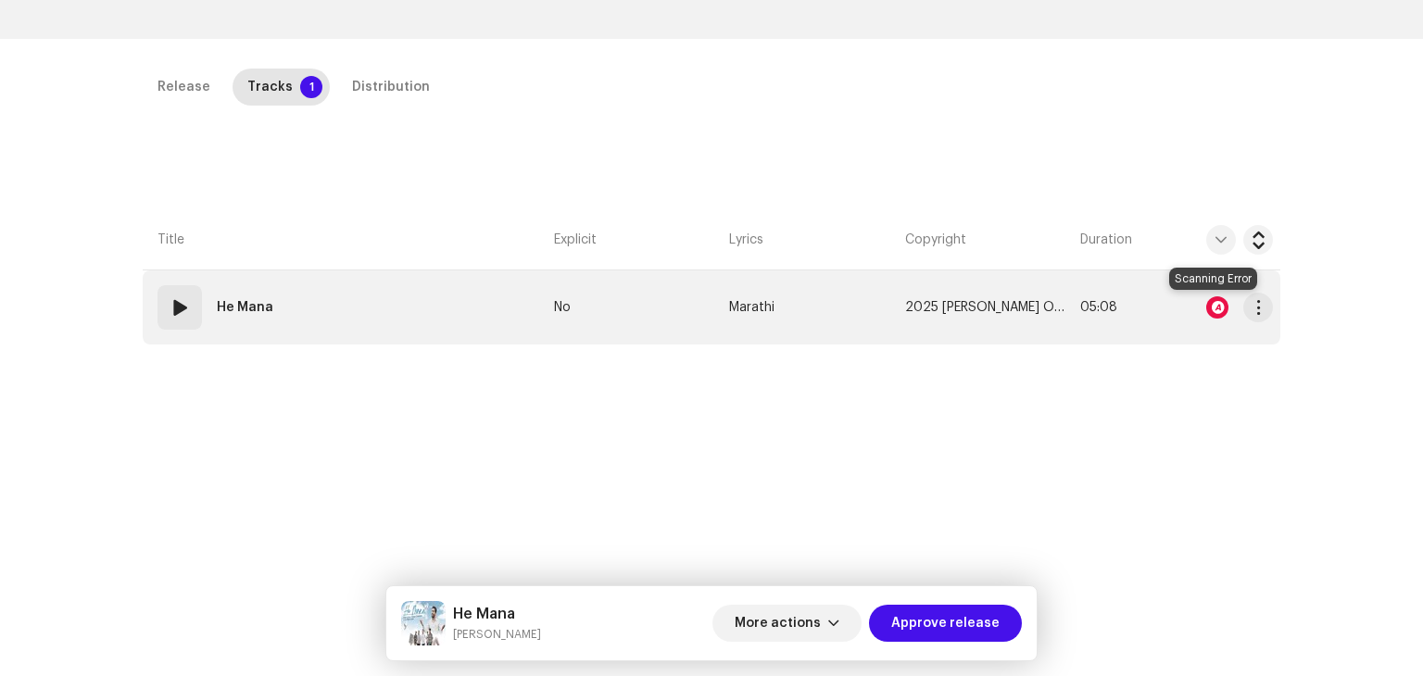
click at [1219, 297] on div at bounding box center [1217, 308] width 22 height 22
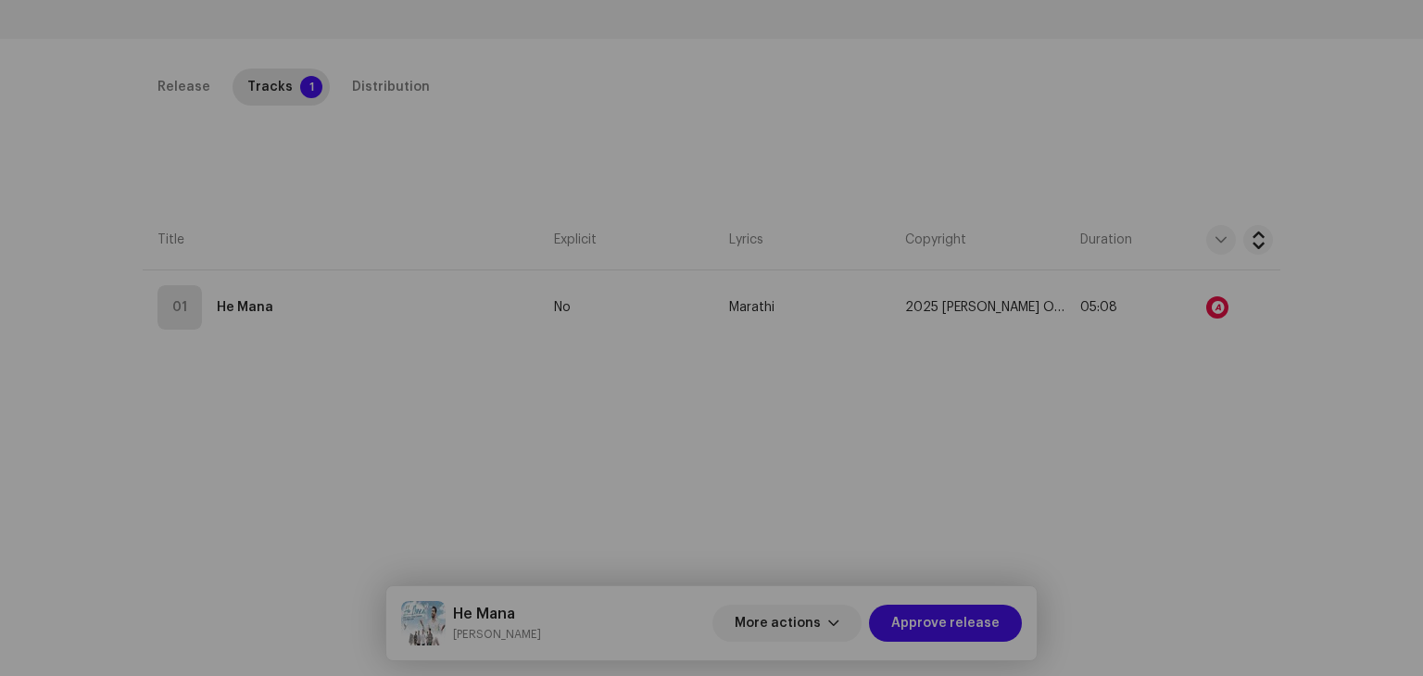
click at [92, 523] on div "Audio Recognition by AcrCloud is still processing the audio file. Do NOT approv…" at bounding box center [711, 338] width 1423 height 676
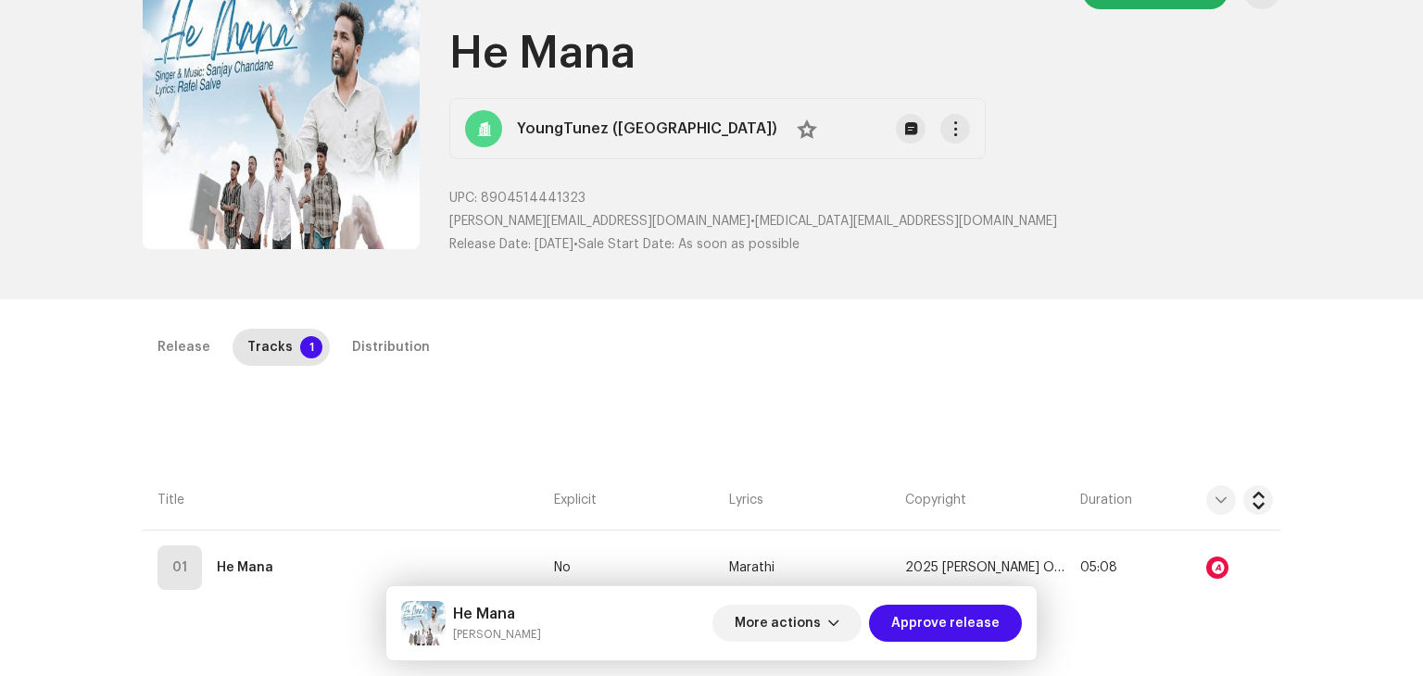
scroll to position [0, 0]
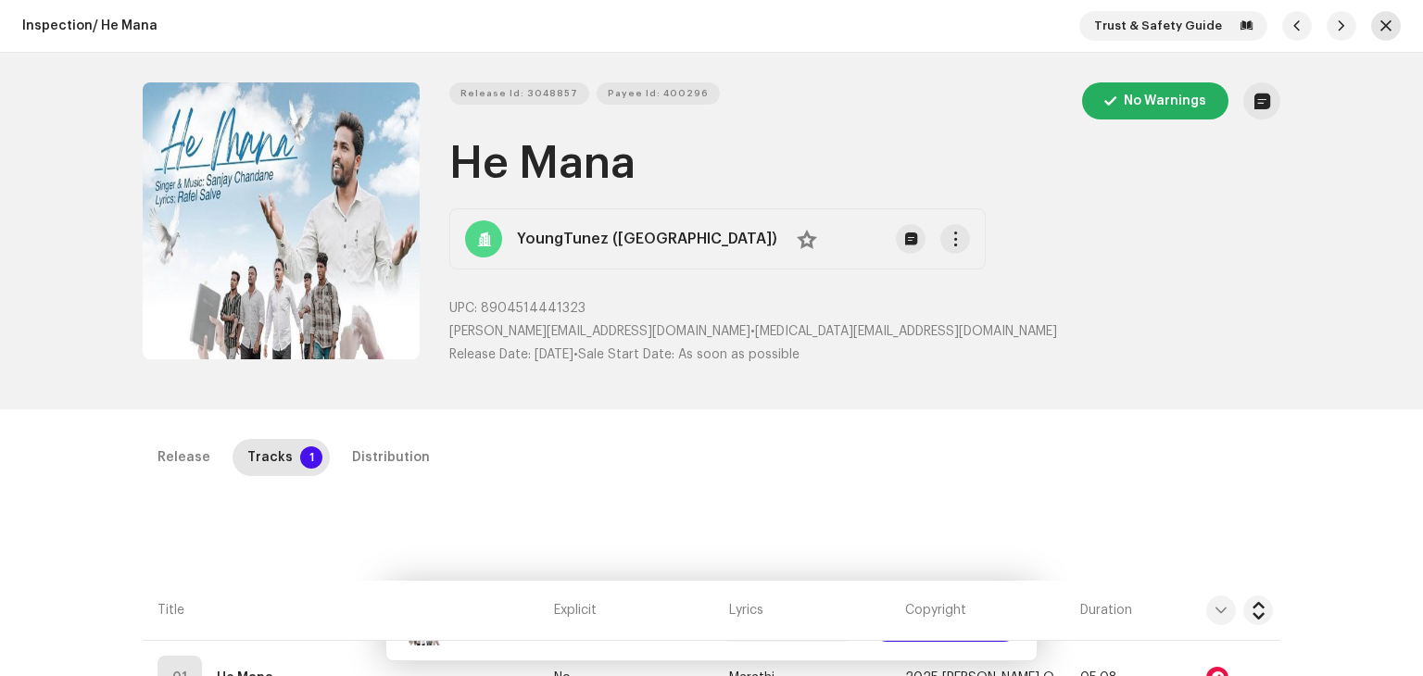
click at [1381, 22] on span "button" at bounding box center [1386, 26] width 11 height 15
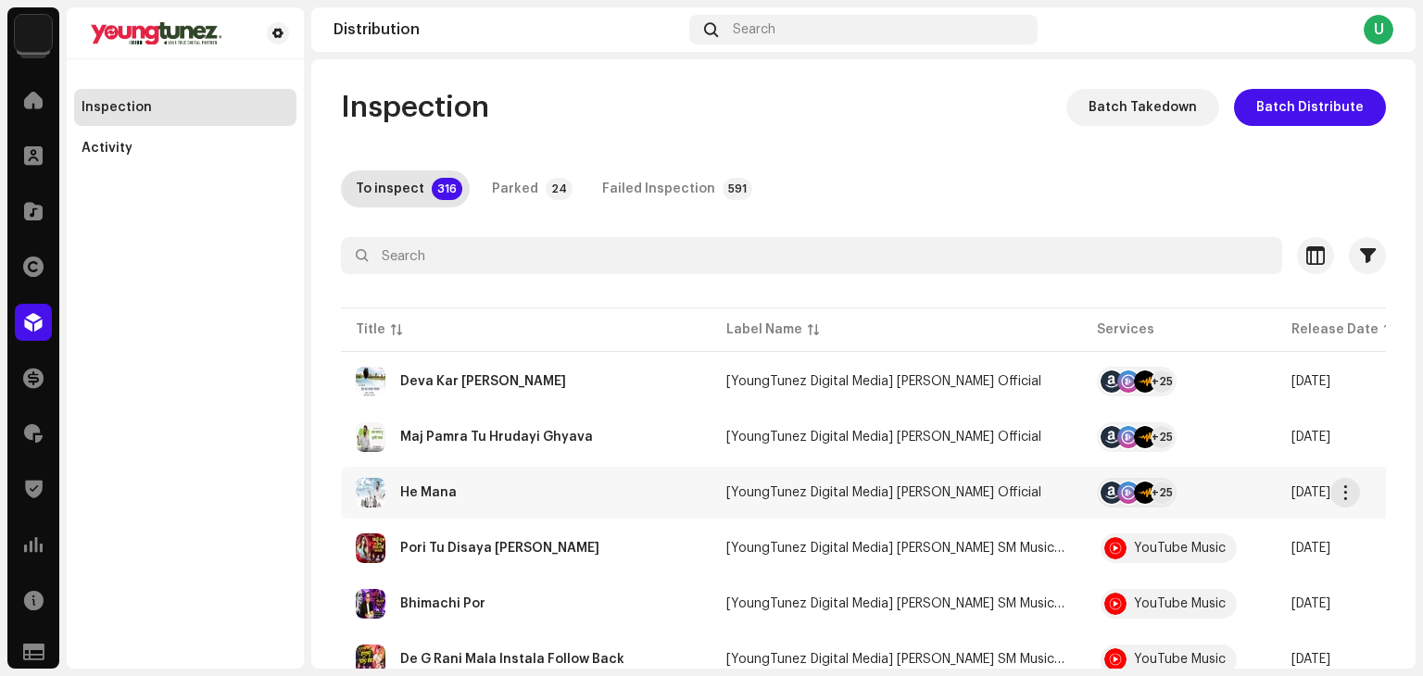
click at [628, 494] on div "He Mana" at bounding box center [526, 493] width 341 height 30
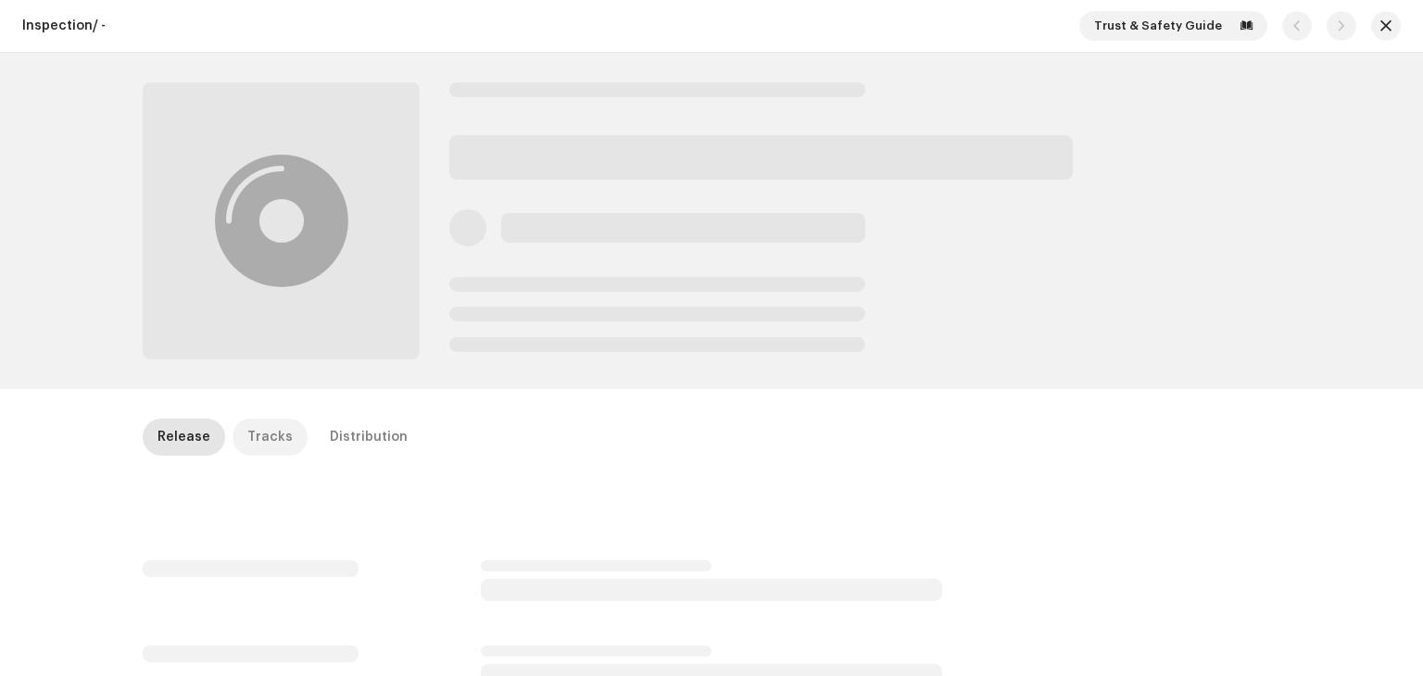
click at [261, 427] on div "Tracks" at bounding box center [269, 437] width 45 height 37
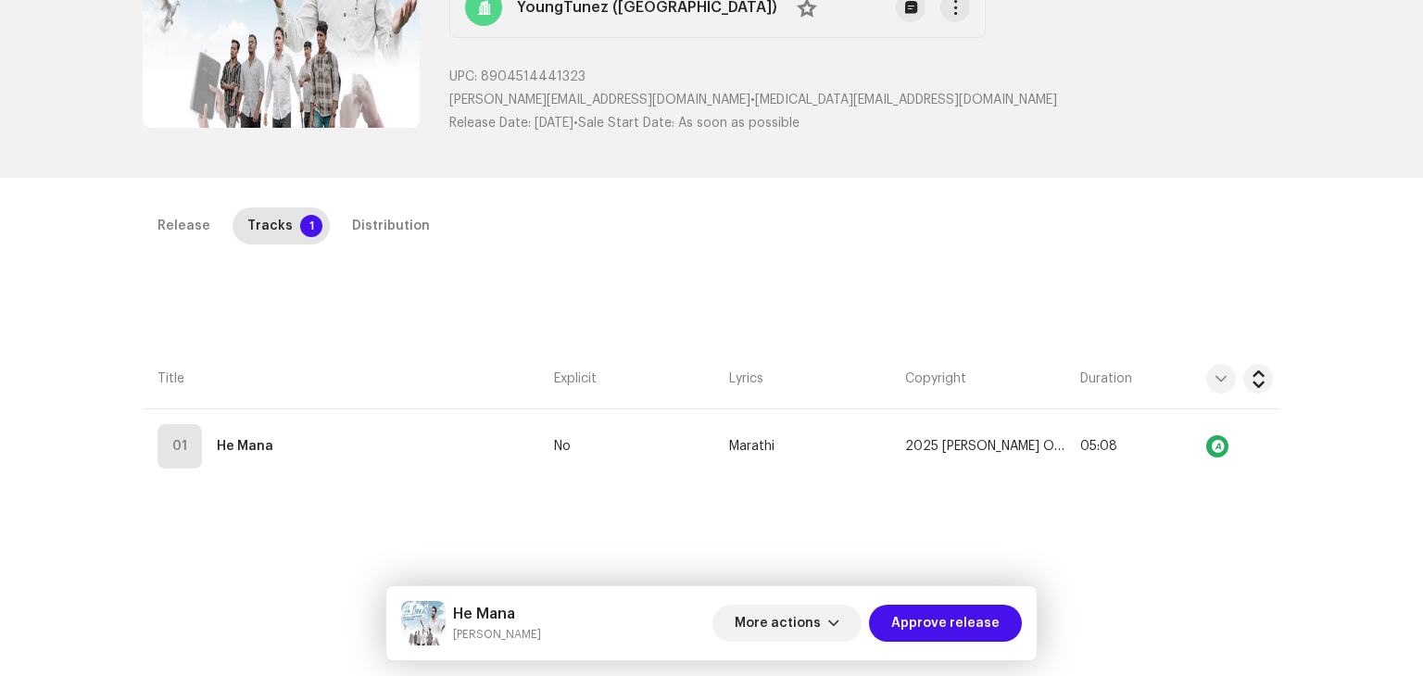
scroll to position [371, 0]
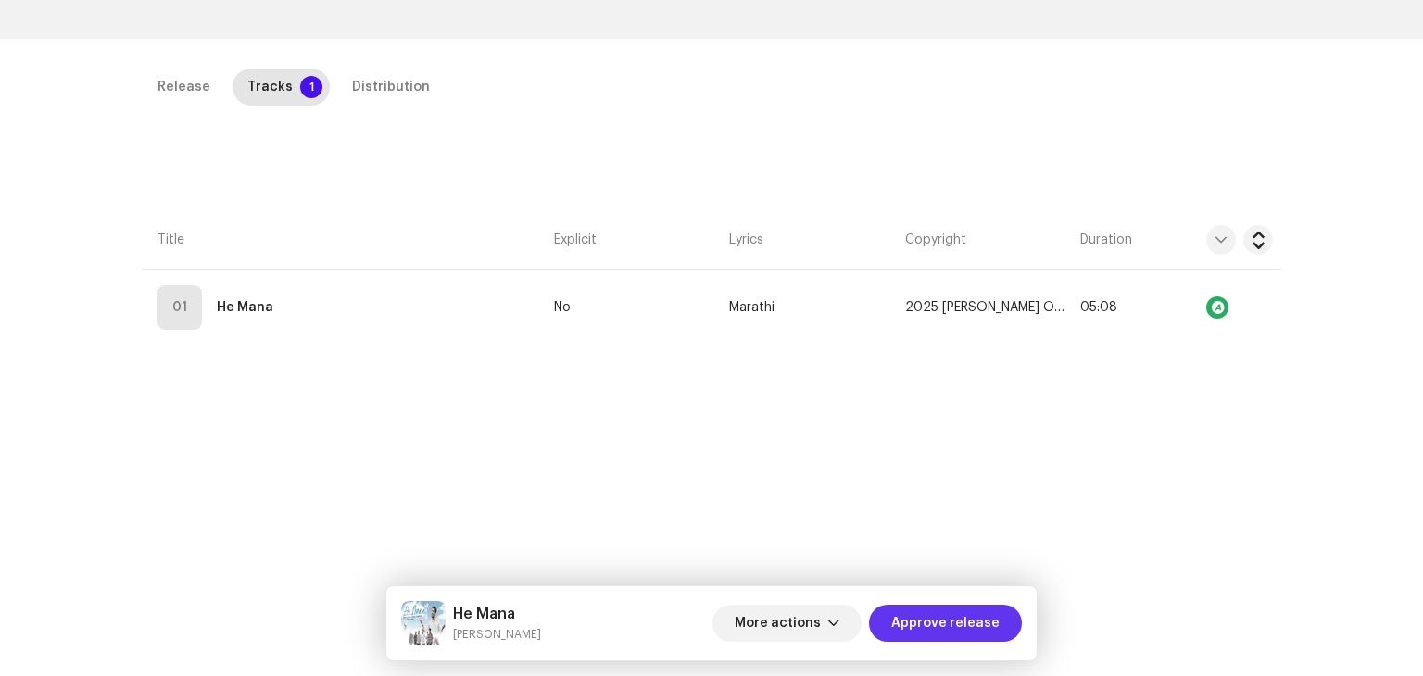
click at [931, 620] on span "Approve release" at bounding box center [945, 623] width 108 height 37
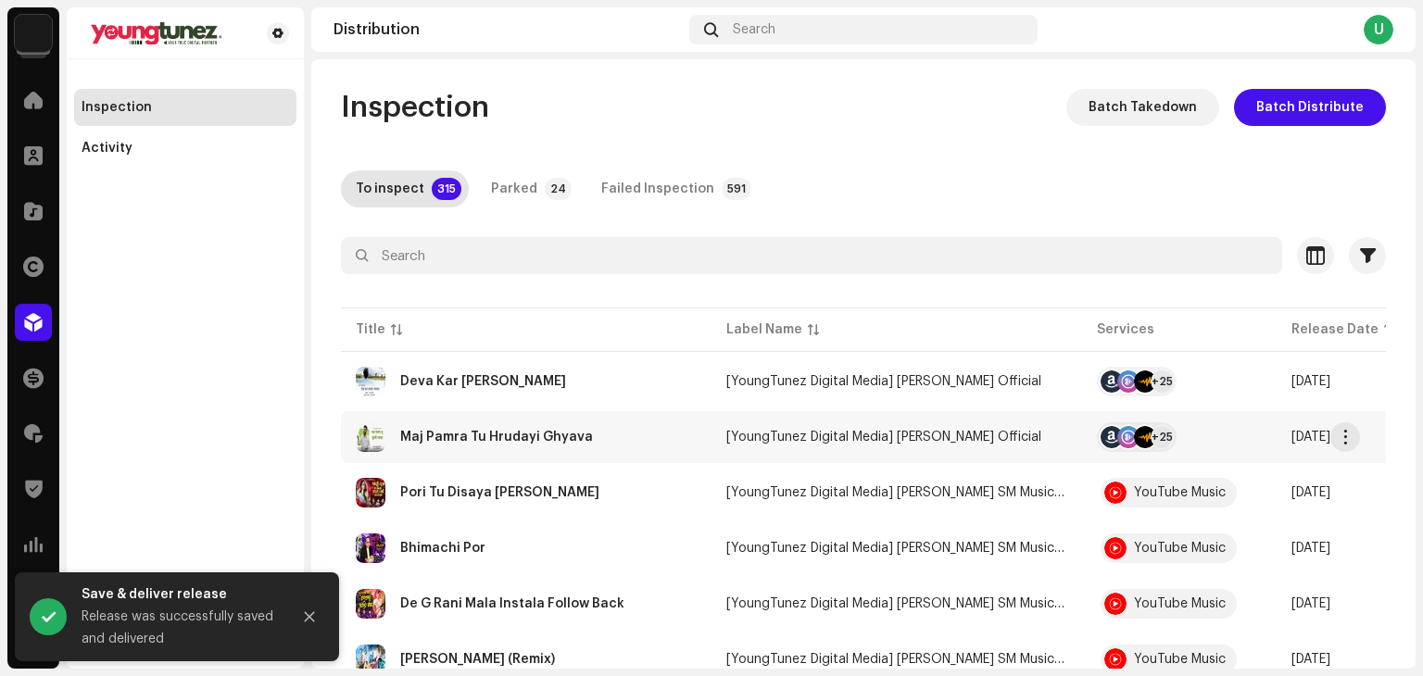
click at [619, 449] on div "Maj Pamra Tu Hrudayi Ghyava" at bounding box center [526, 438] width 341 height 30
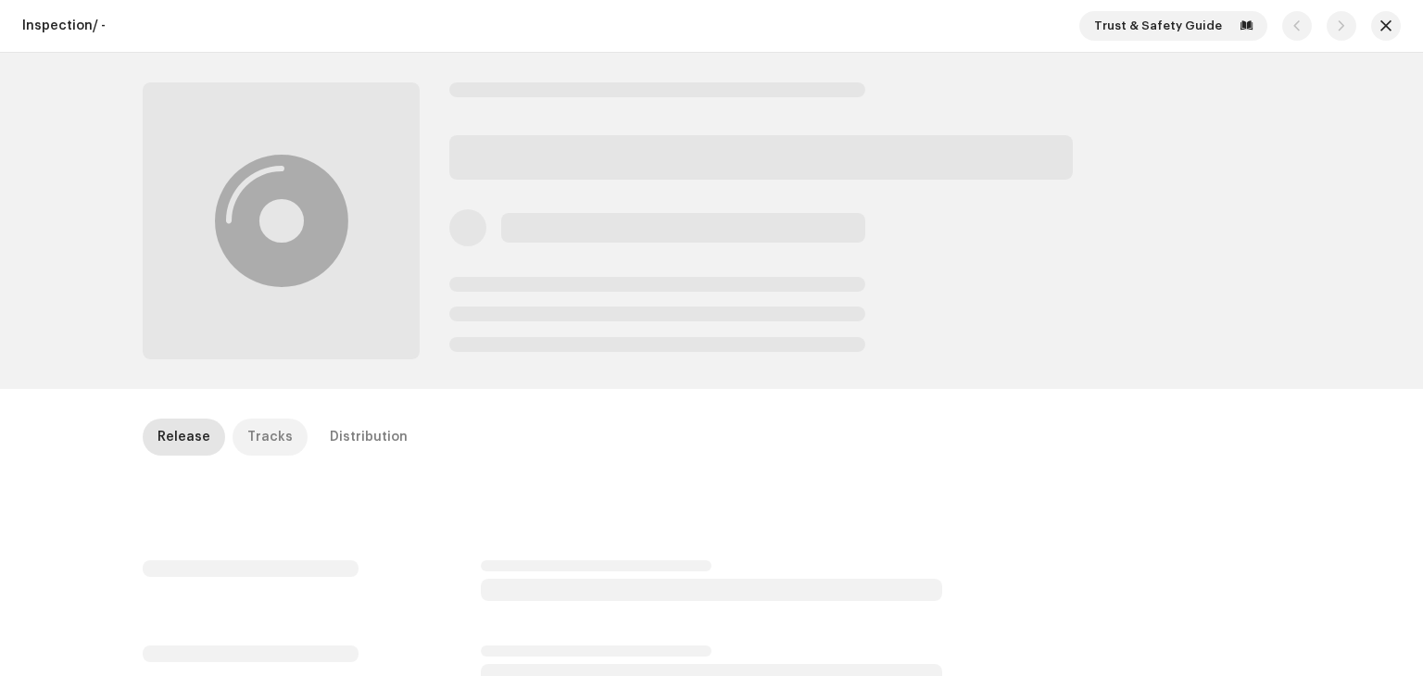
click at [233, 436] on p-tab "Tracks" at bounding box center [270, 437] width 75 height 37
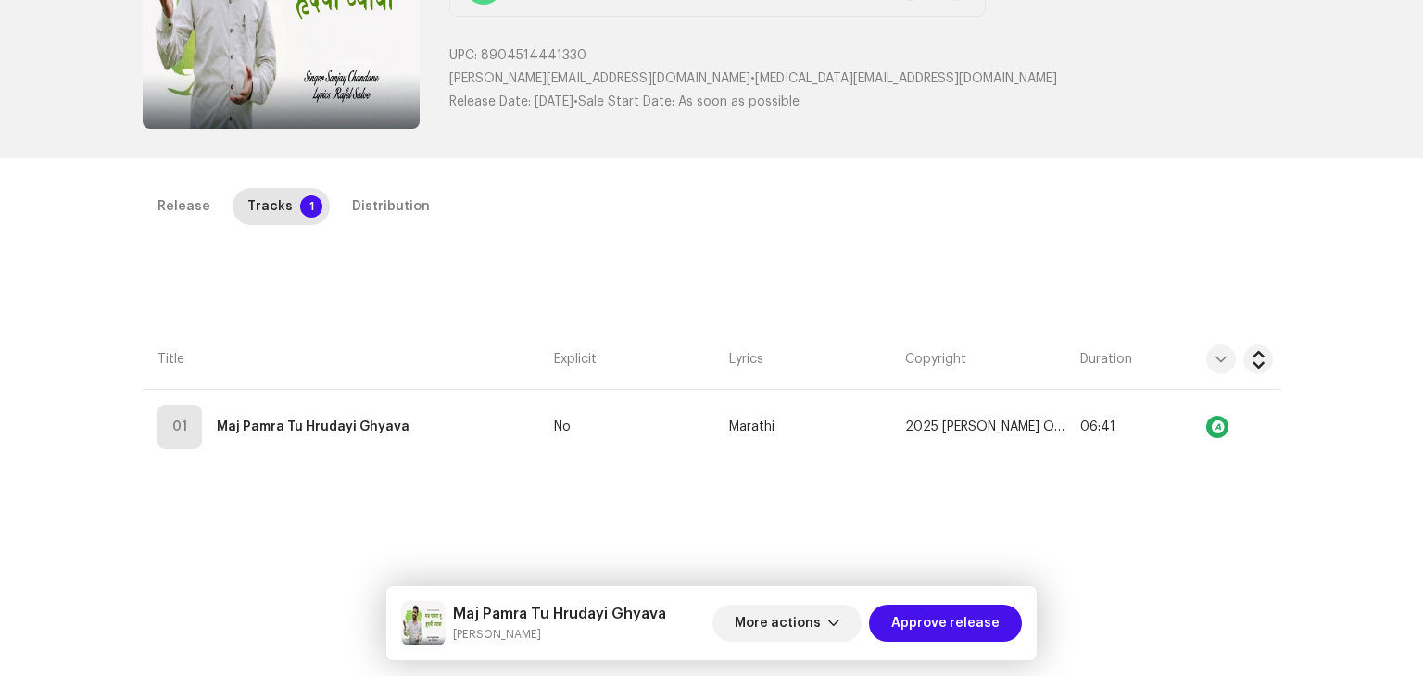
scroll to position [371, 0]
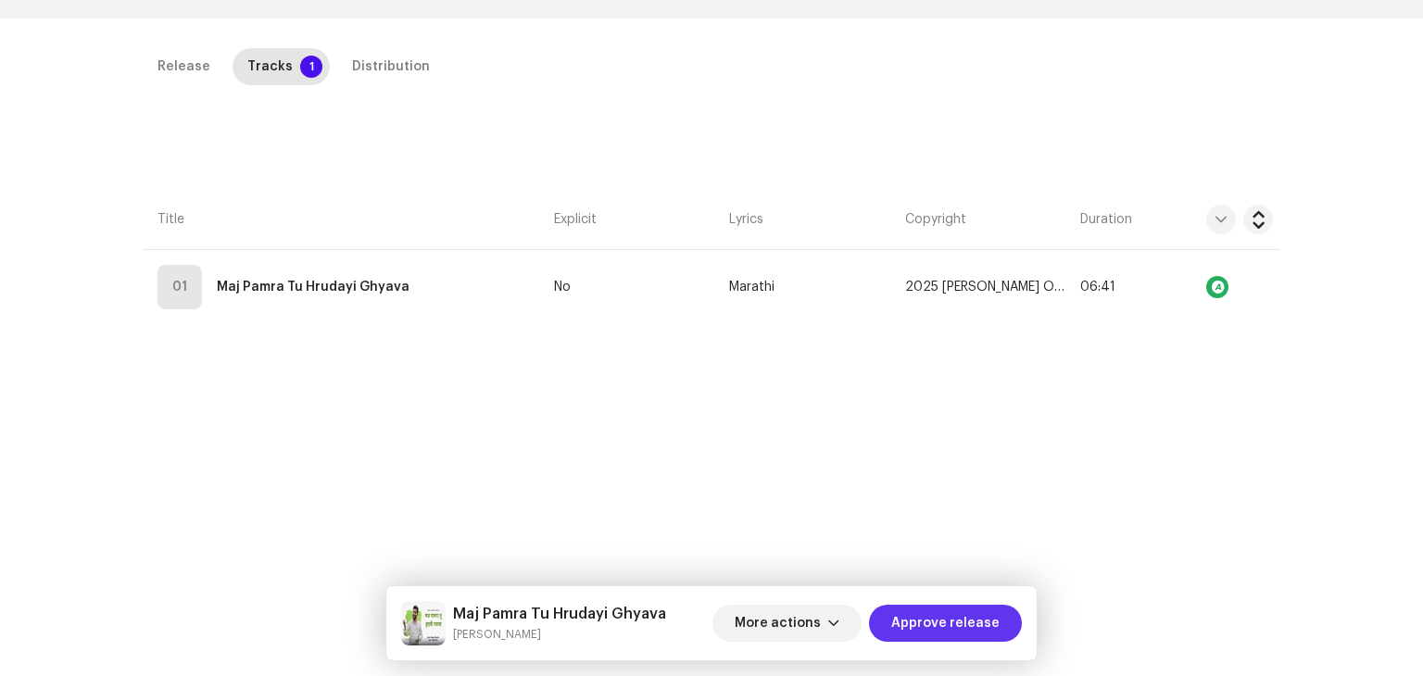
click at [934, 608] on span "Approve release" at bounding box center [945, 623] width 108 height 37
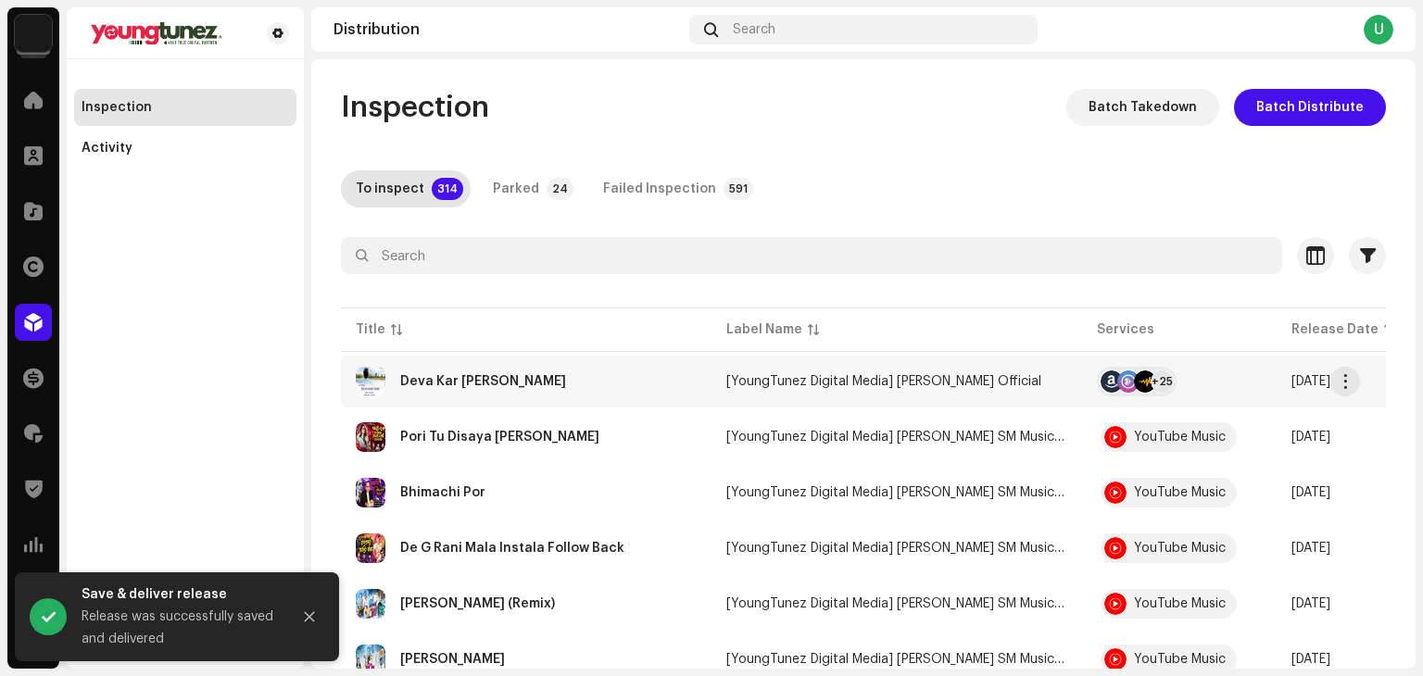
click at [599, 391] on div "Deva Kar Majla Bhavpar" at bounding box center [526, 382] width 341 height 30
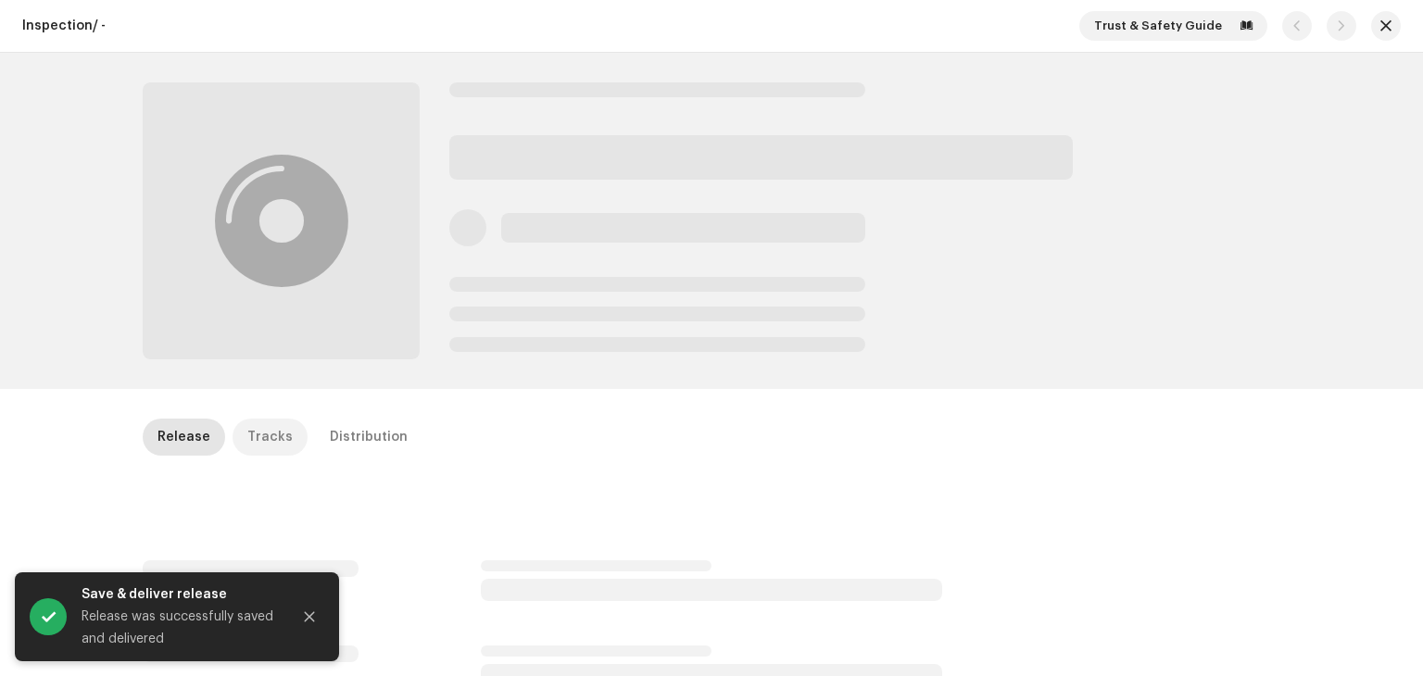
click at [267, 424] on div "Tracks" at bounding box center [269, 437] width 45 height 37
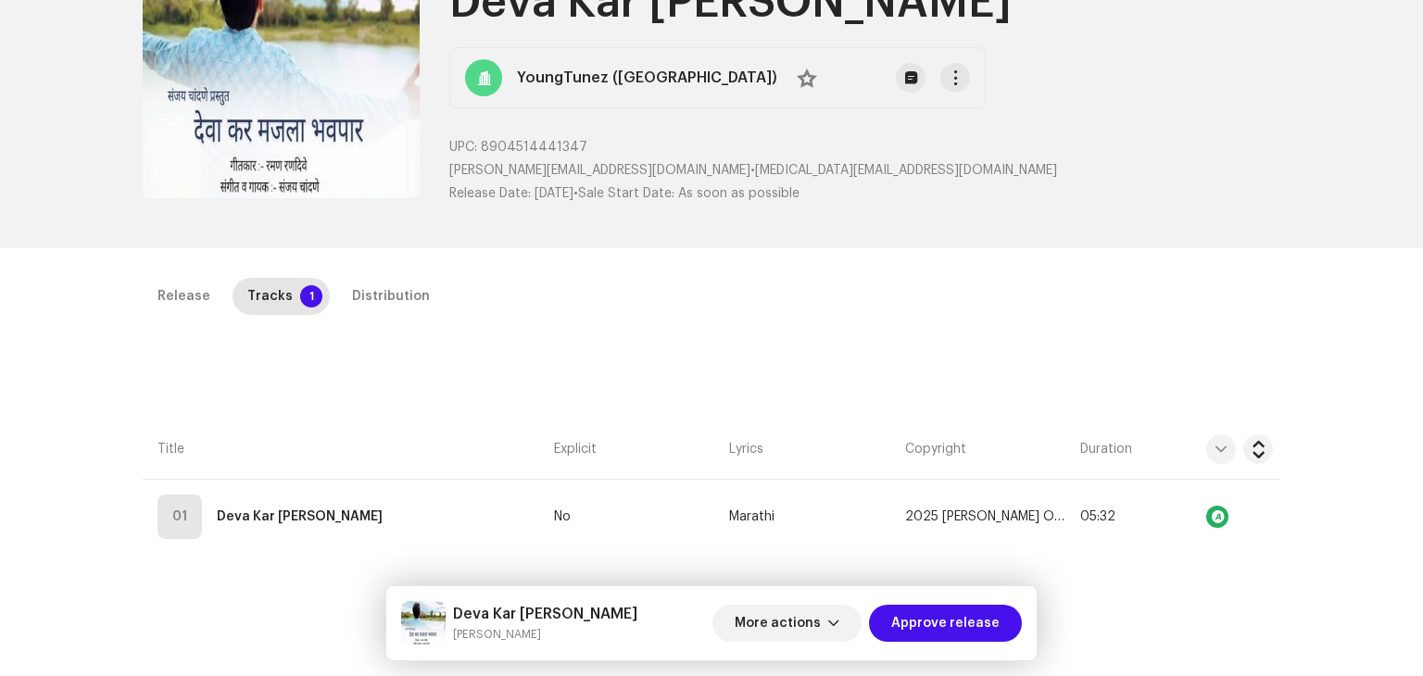
scroll to position [278, 0]
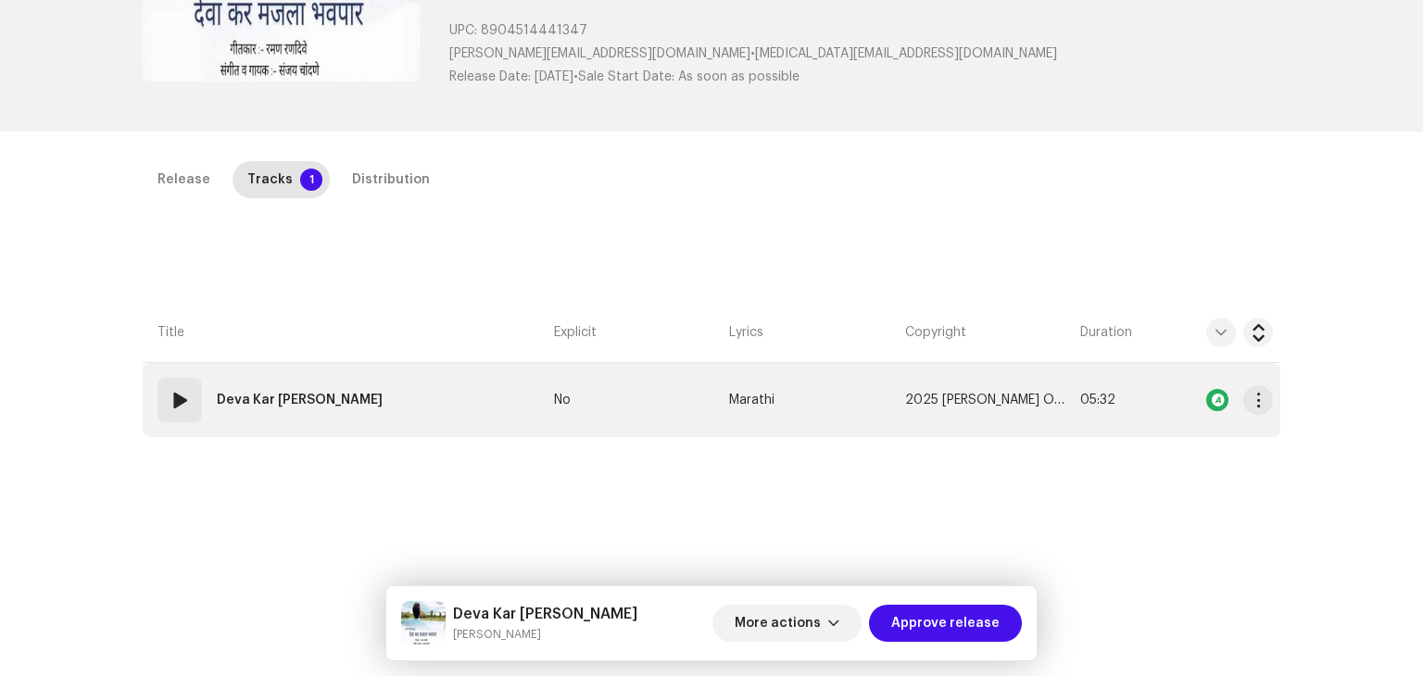
click at [451, 411] on td "01 Deva Kar Majla Bhavpar" at bounding box center [345, 400] width 404 height 74
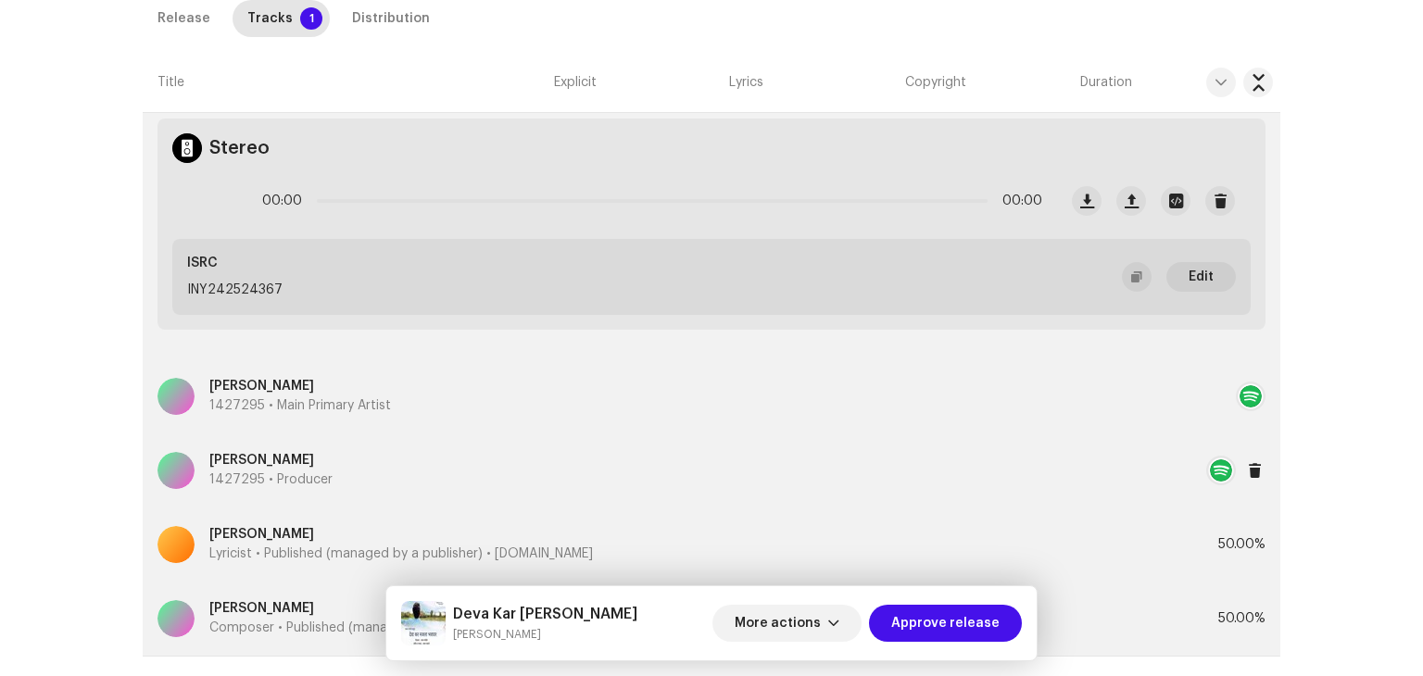
scroll to position [649, 0]
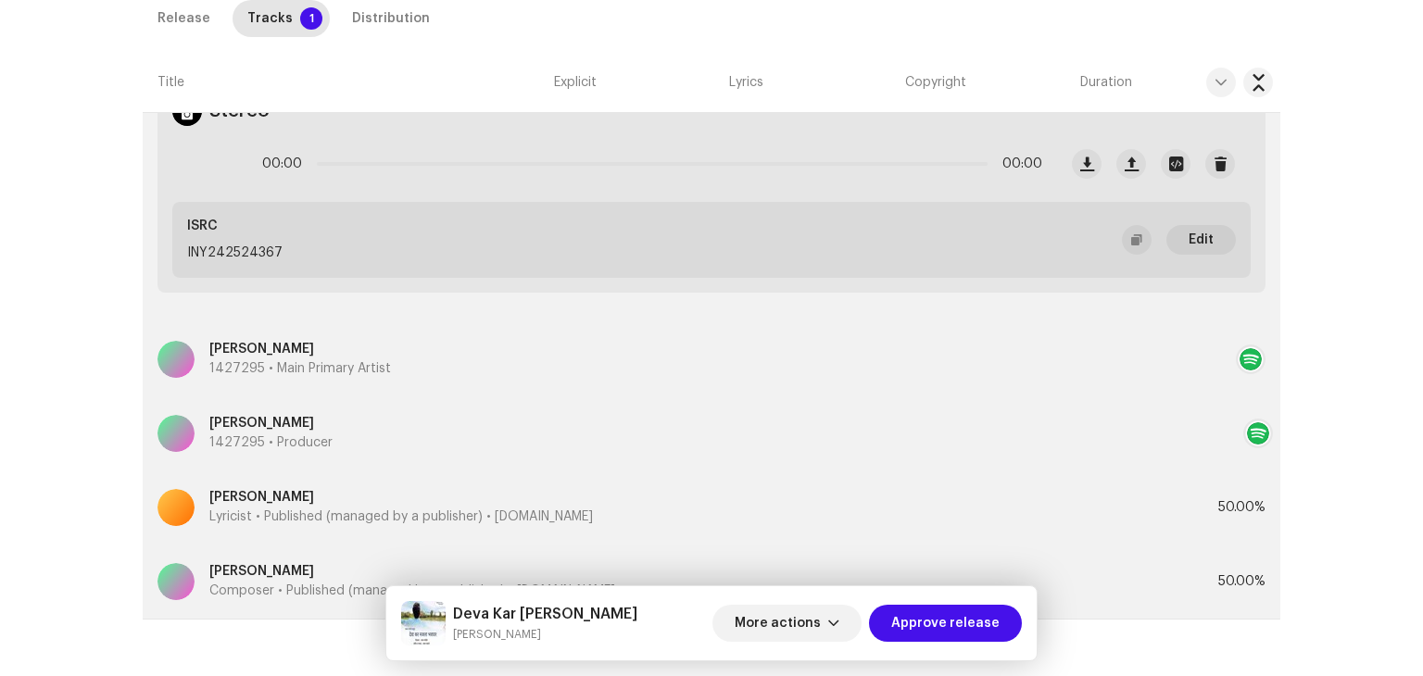
drag, startPoint x: 90, startPoint y: 480, endPoint x: 77, endPoint y: 489, distance: 15.9
click at [77, 489] on div "Inspection / Deva Kar Majla Bhavpar Trust & Safety Guide Release Id: 3048859 Pa…" at bounding box center [711, 338] width 1423 height 676
drag, startPoint x: 43, startPoint y: 498, endPoint x: 59, endPoint y: 478, distance: 25.6
click at [42, 499] on div "Inspection / Deva Kar Majla Bhavpar Trust & Safety Guide Release Id: 3048859 Pa…" at bounding box center [711, 338] width 1423 height 676
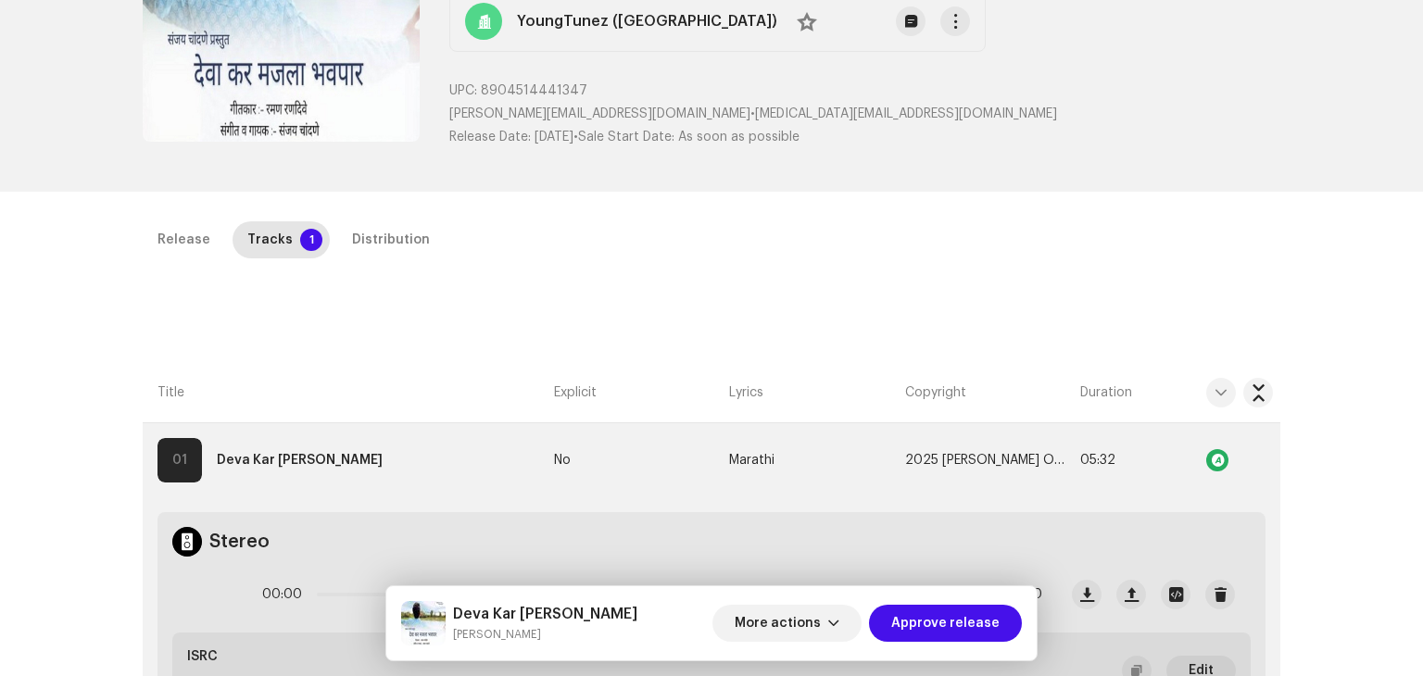
scroll to position [185, 0]
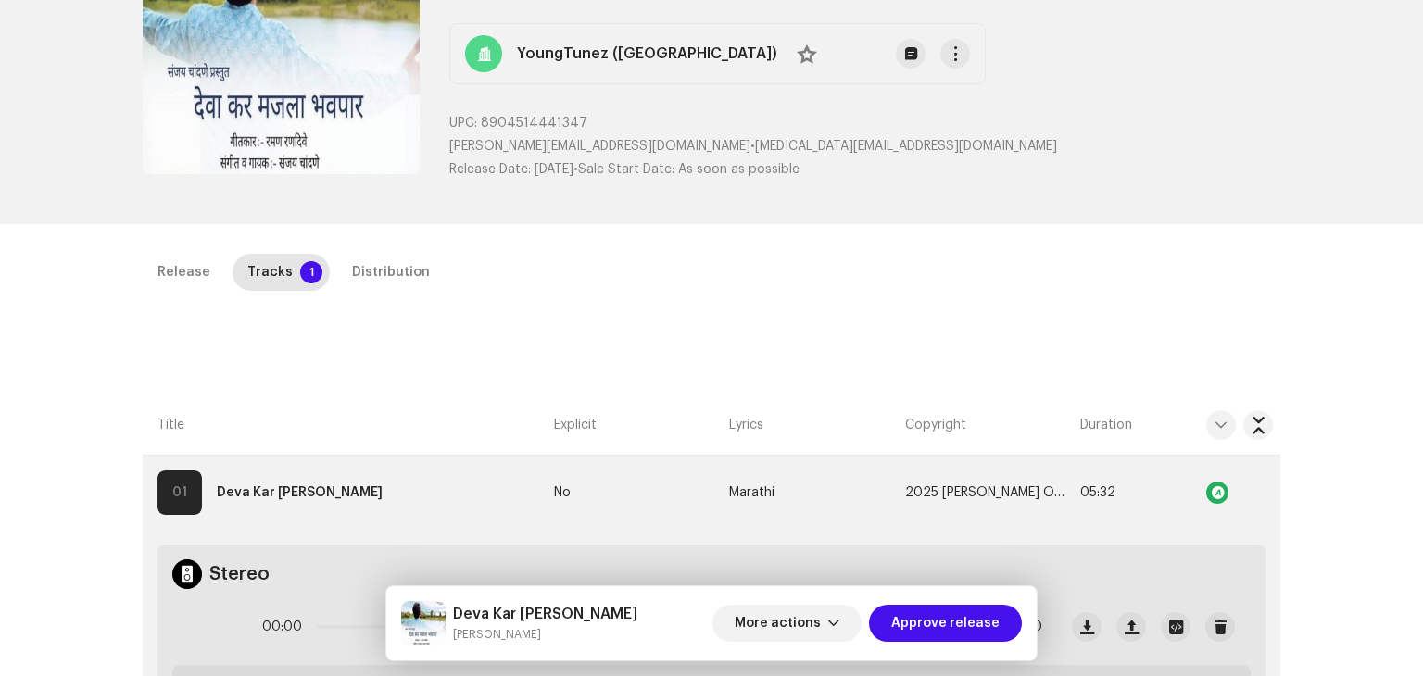
drag, startPoint x: 77, startPoint y: 451, endPoint x: 32, endPoint y: 468, distance: 47.5
click at [32, 468] on div "Inspection / Deva Kar Majla Bhavpar Trust & Safety Guide Release Id: 3048859 Pa…" at bounding box center [711, 338] width 1423 height 676
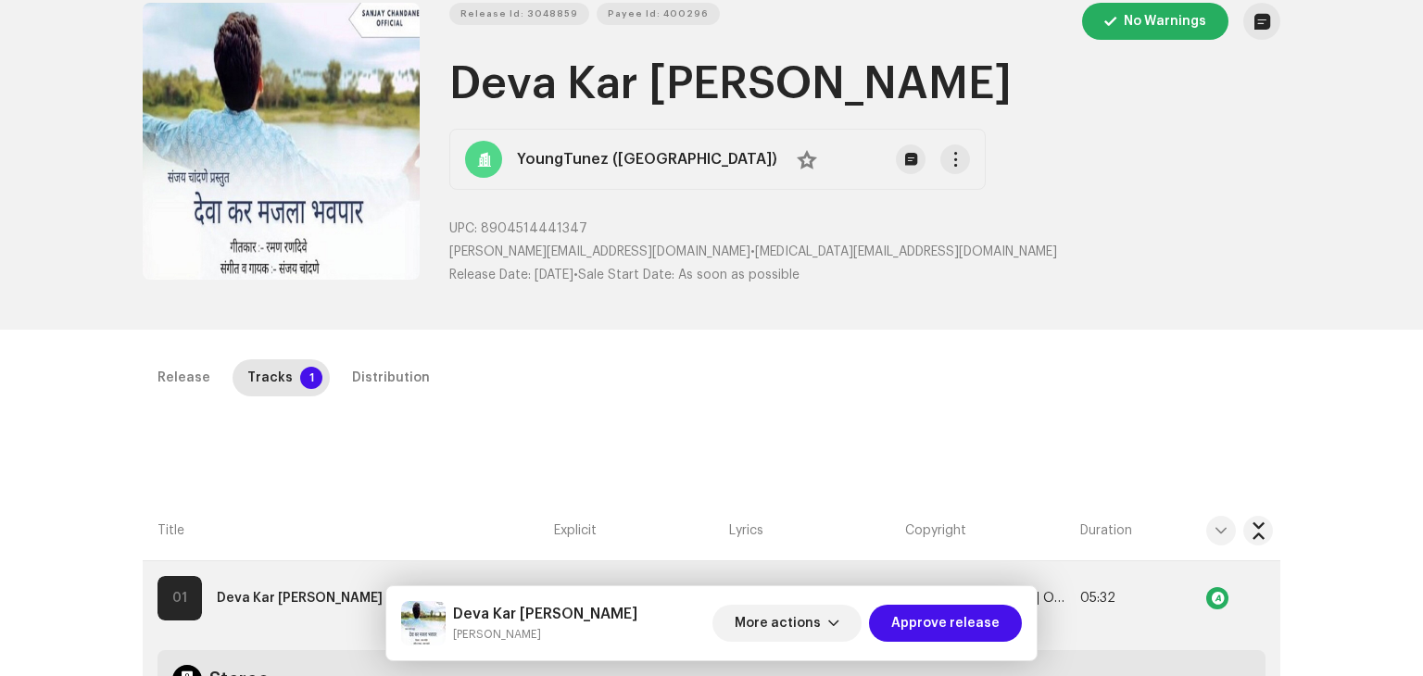
scroll to position [0, 0]
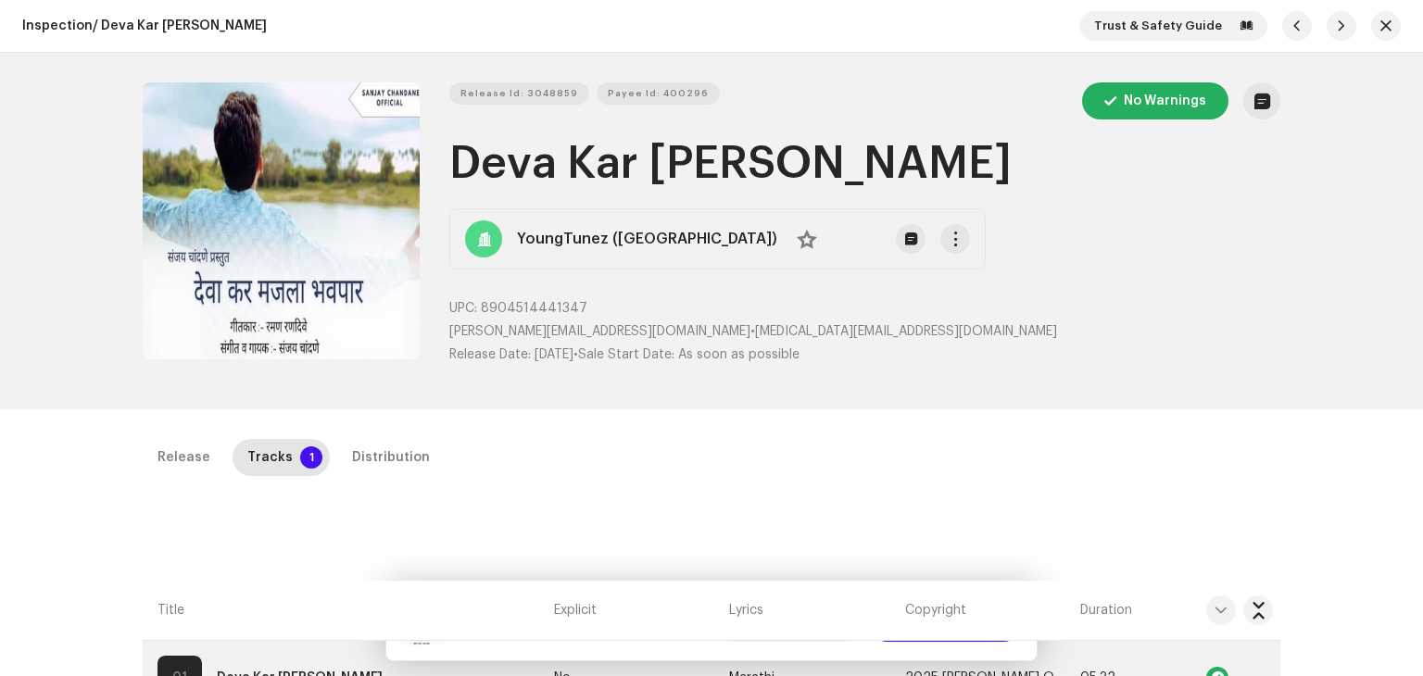
drag, startPoint x: 89, startPoint y: 426, endPoint x: 58, endPoint y: 453, distance: 40.7
drag, startPoint x: 58, startPoint y: 453, endPoint x: 47, endPoint y: 463, distance: 15.1
click at [58, 453] on div "Inspection / Deva Kar Majla Bhavpar Trust & Safety Guide Release Id: 3048859 Pa…" at bounding box center [711, 338] width 1423 height 676
drag, startPoint x: 100, startPoint y: 436, endPoint x: 86, endPoint y: 468, distance: 34.4
click at [86, 468] on div "Inspection / Deva Kar Majla Bhavpar Trust & Safety Guide Release Id: 3048859 Pa…" at bounding box center [711, 338] width 1423 height 676
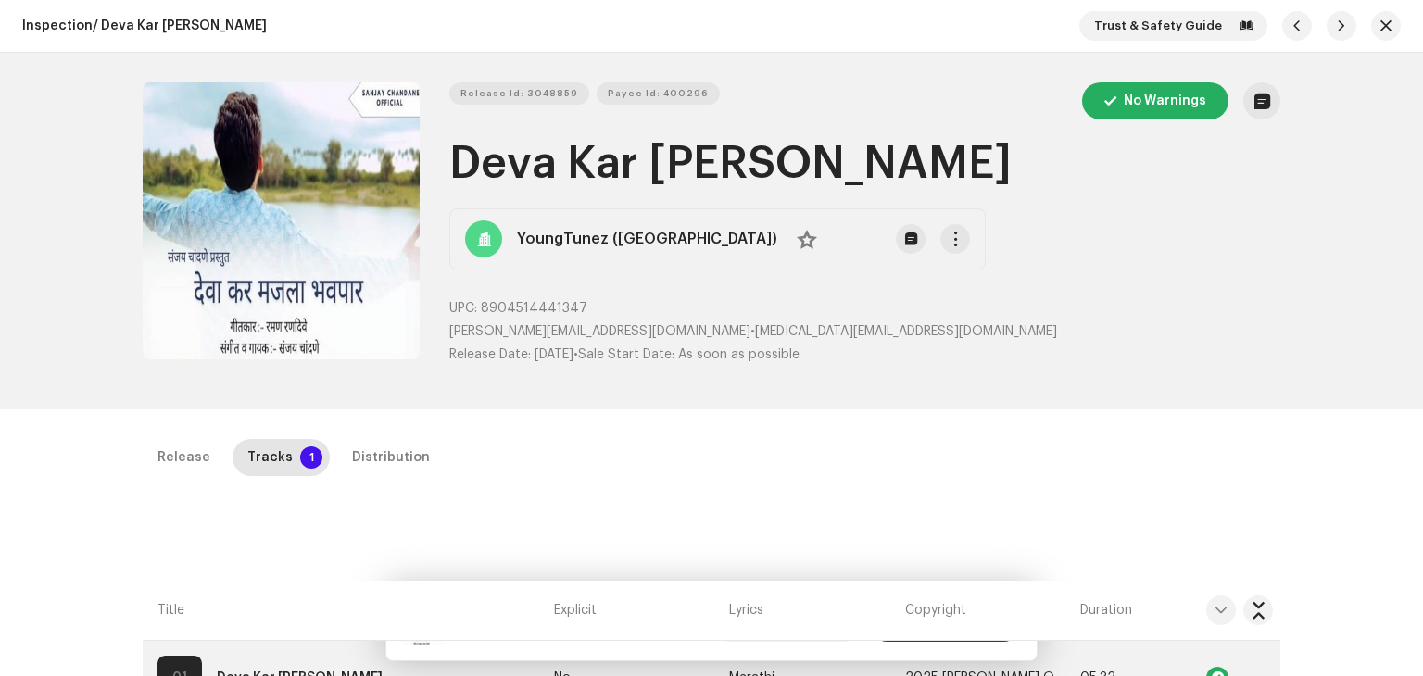
click at [617, 161] on h1 "Deva Kar Majla Bhavpar" at bounding box center [864, 163] width 831 height 59
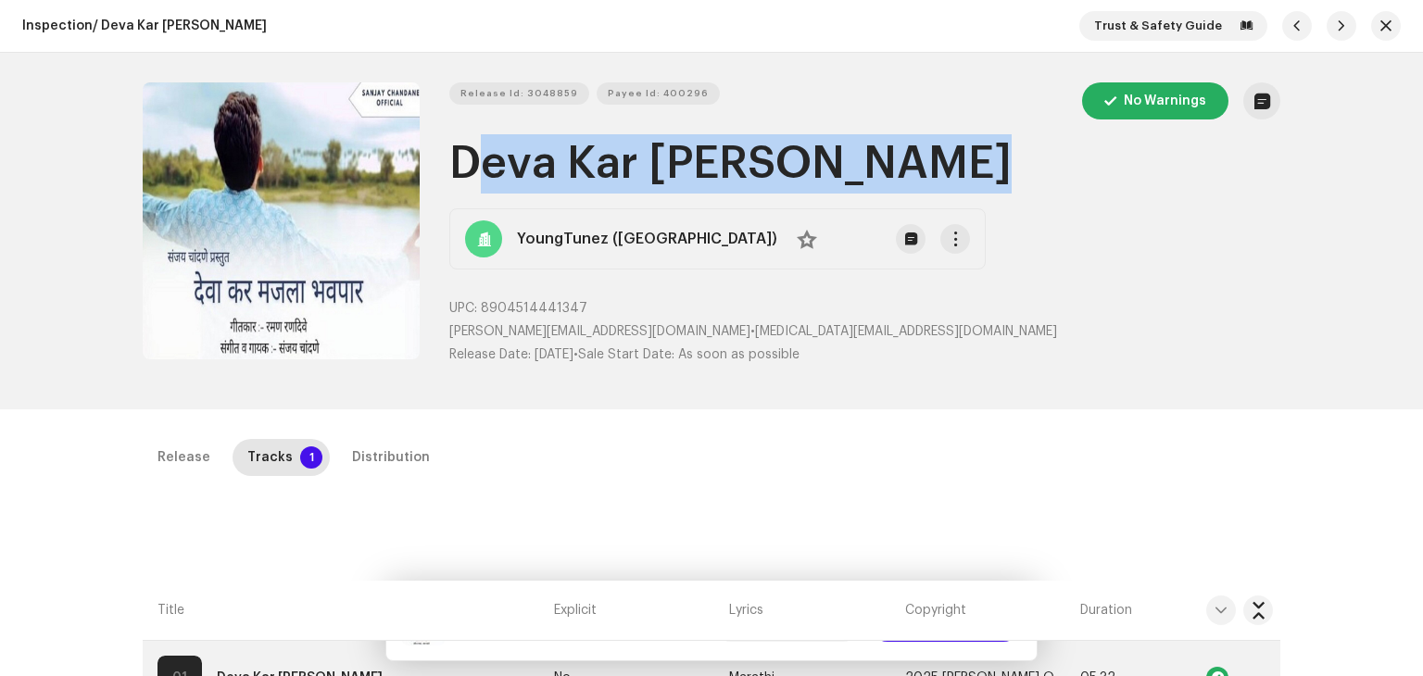
click at [617, 161] on h1 "Deva Kar Majla Bhavpar" at bounding box center [864, 163] width 831 height 59
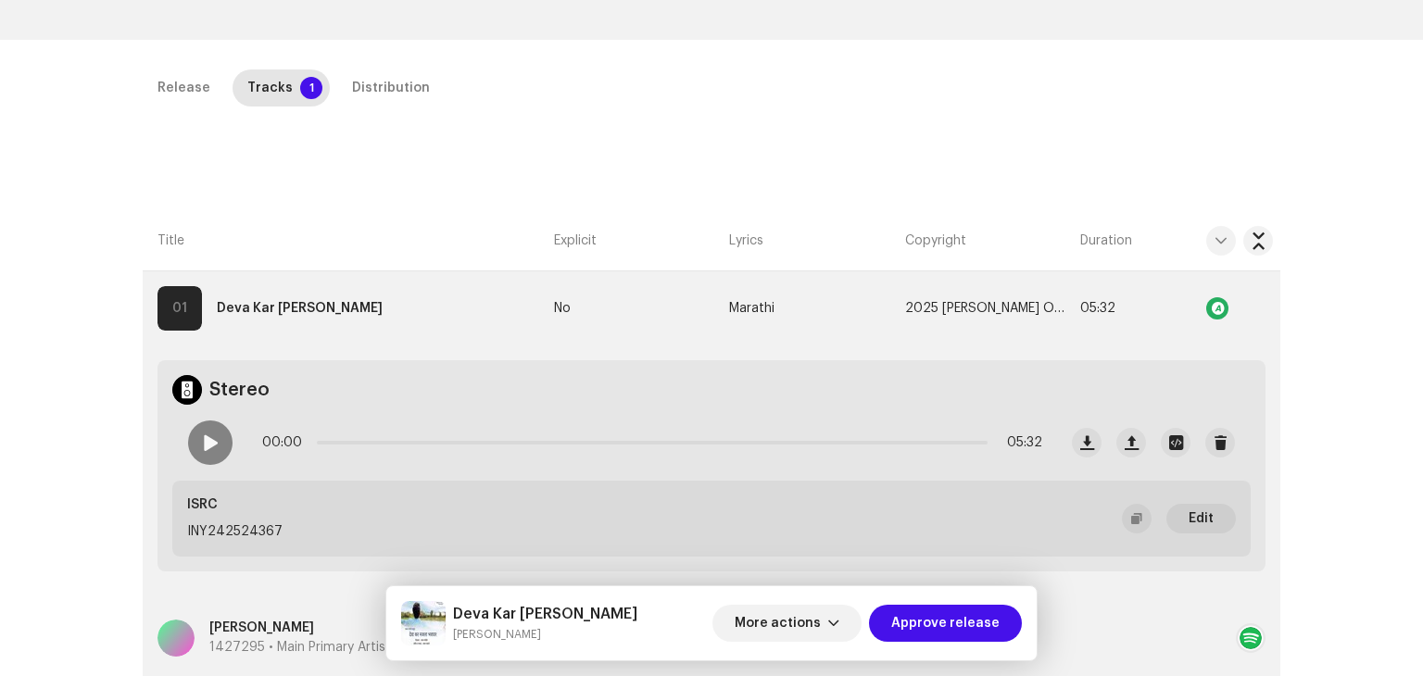
scroll to position [556, 0]
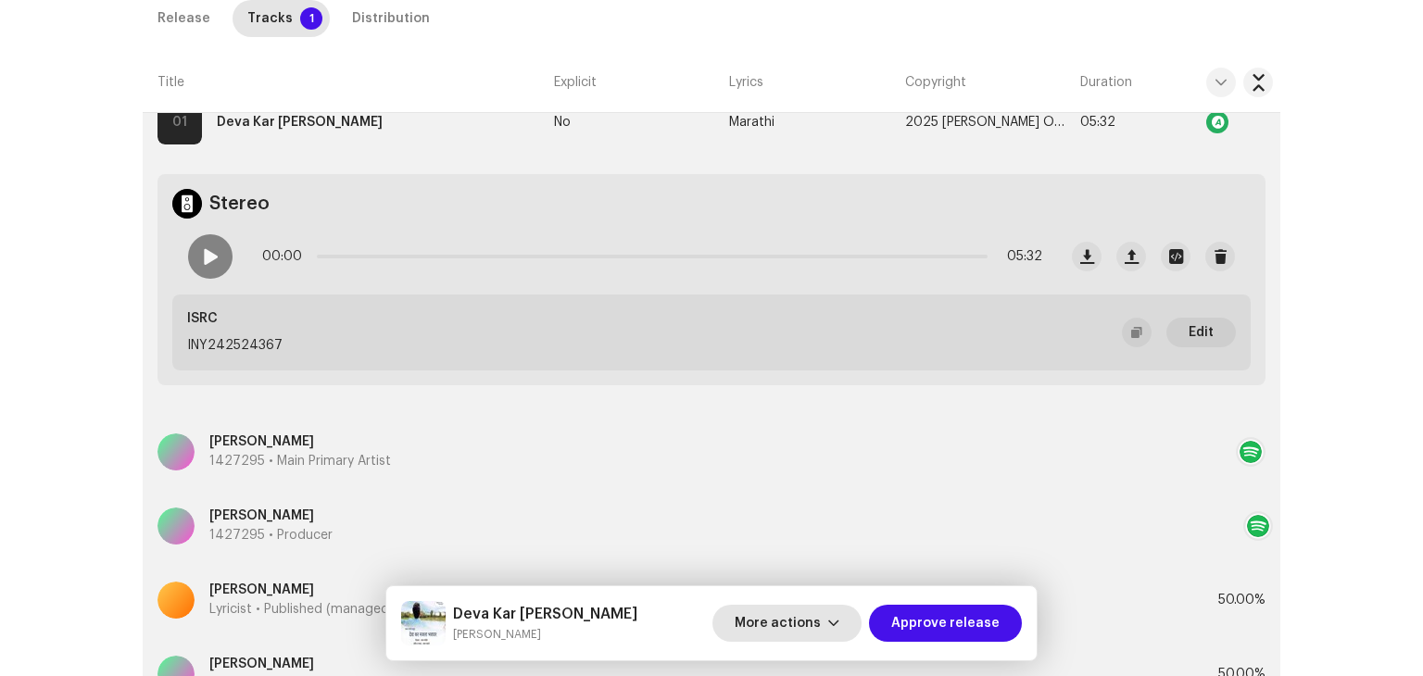
click at [797, 619] on span "More actions" at bounding box center [778, 623] width 86 height 37
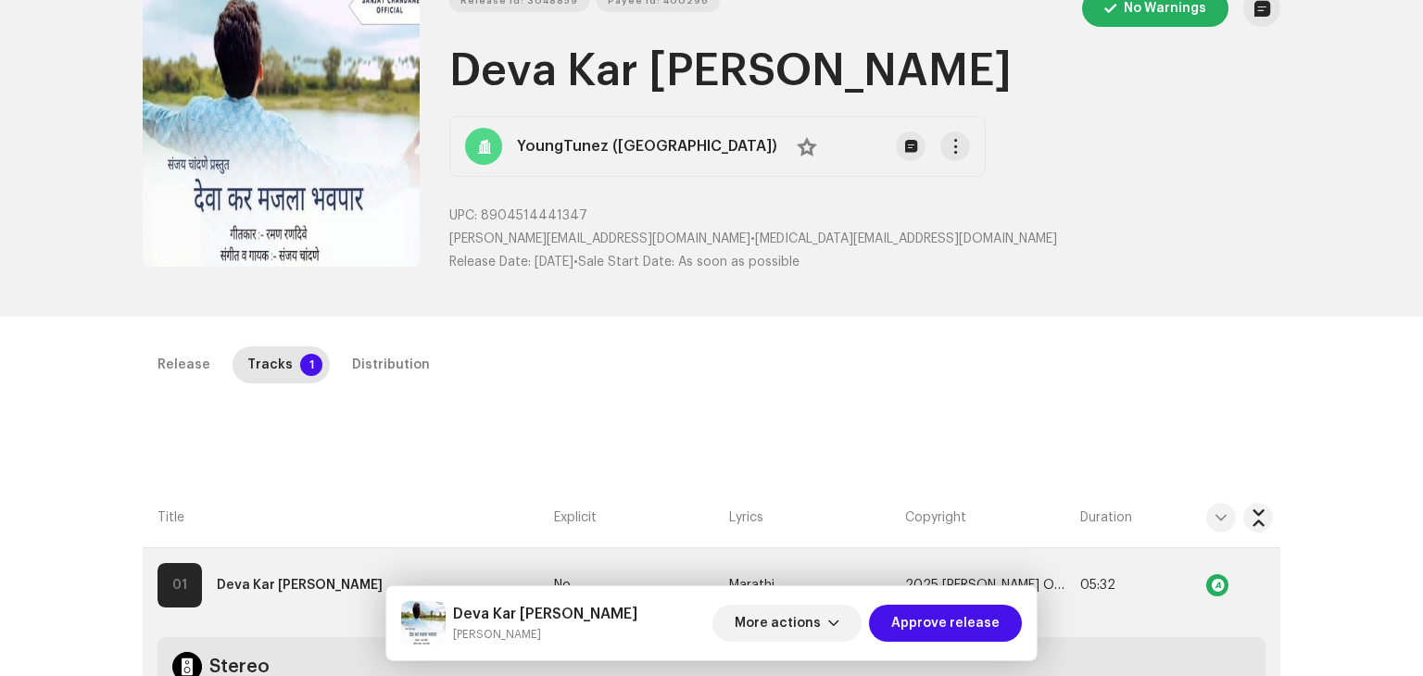
click at [0, 404] on div "Inspection / Deva Kar Majla Bhavpar Trust & Safety Guide Release Id: 3048859 Pa…" at bounding box center [711, 338] width 1423 height 676
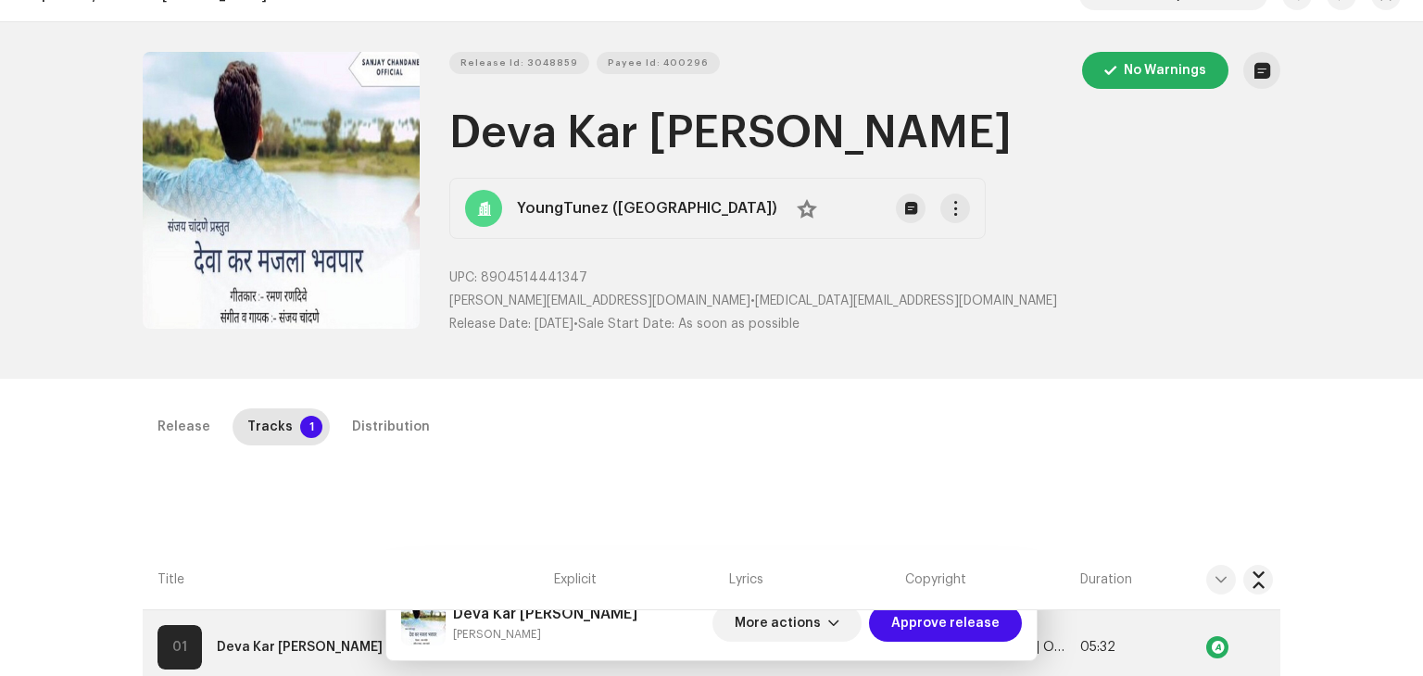
scroll to position [0, 0]
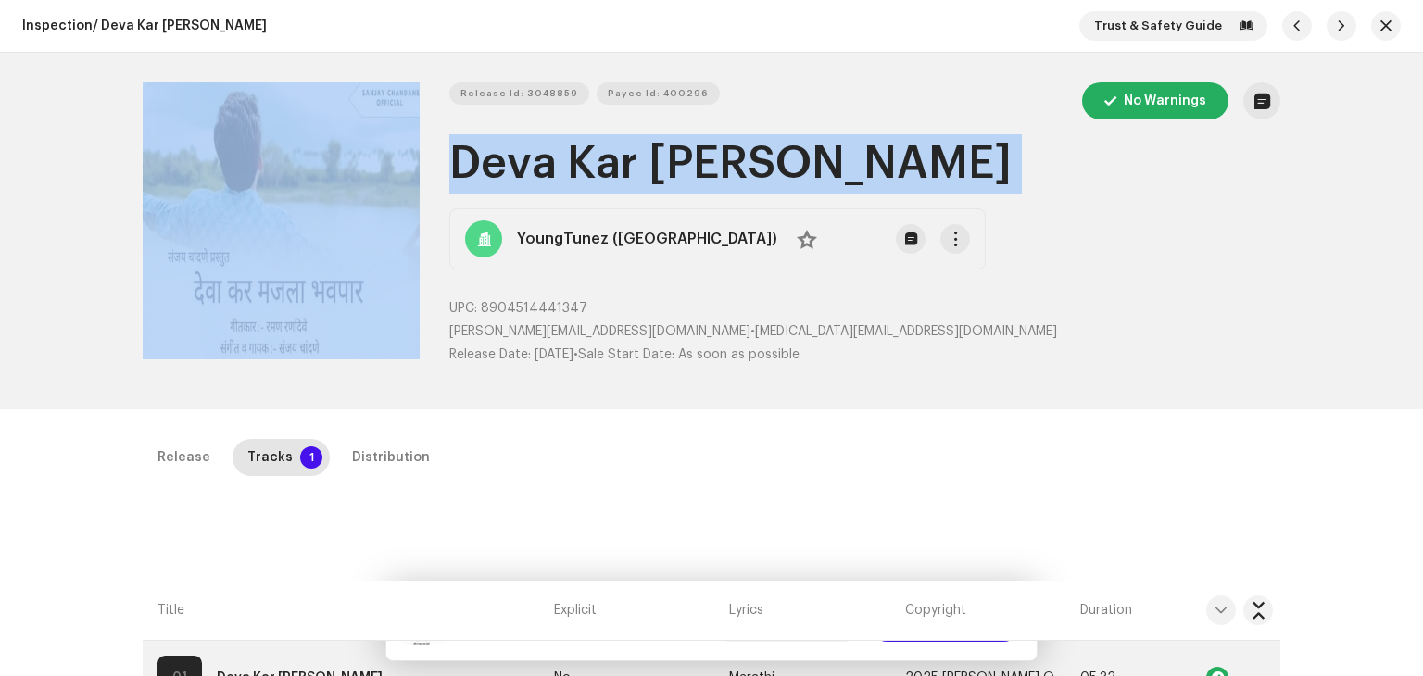
drag, startPoint x: 113, startPoint y: 70, endPoint x: 511, endPoint y: 217, distance: 424.5
click at [511, 217] on div "Release Id: 3048859 Payee Id: 400296 No Warnings Deva Kar Majla Bhavpar YoungTu…" at bounding box center [711, 231] width 1197 height 357
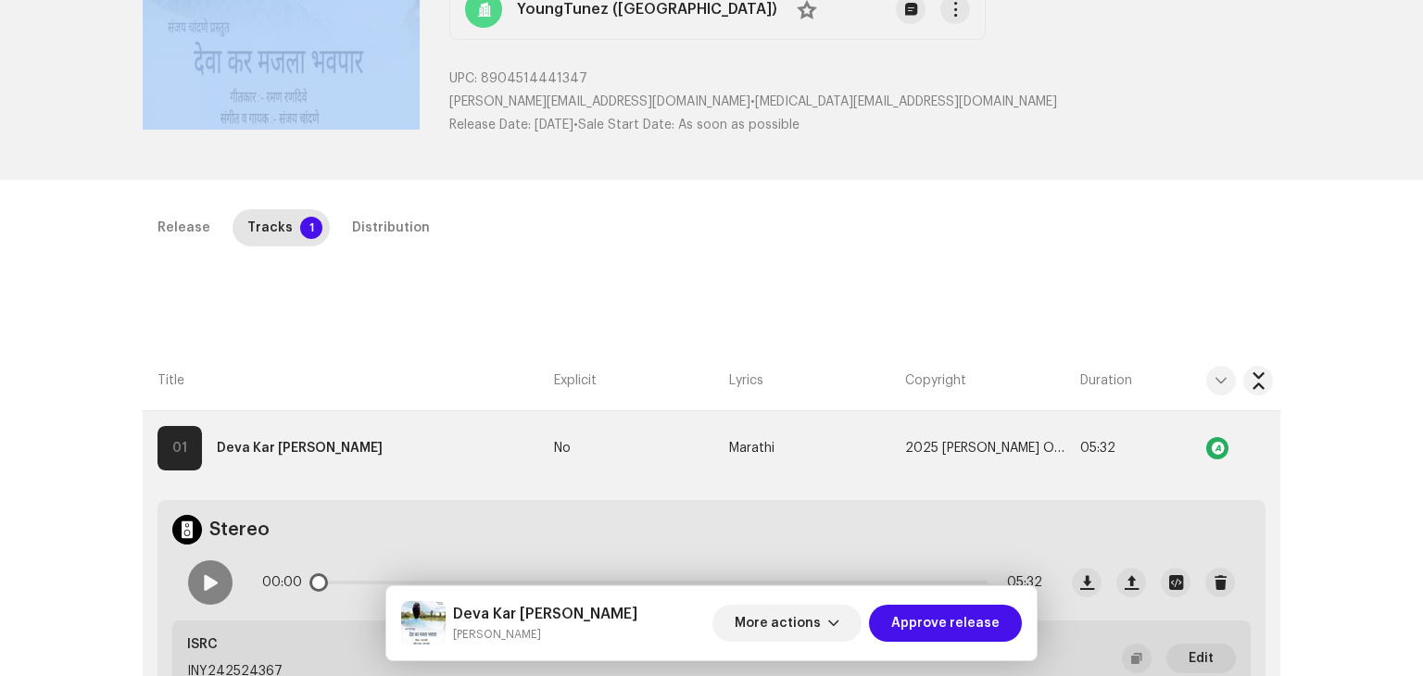
scroll to position [463, 0]
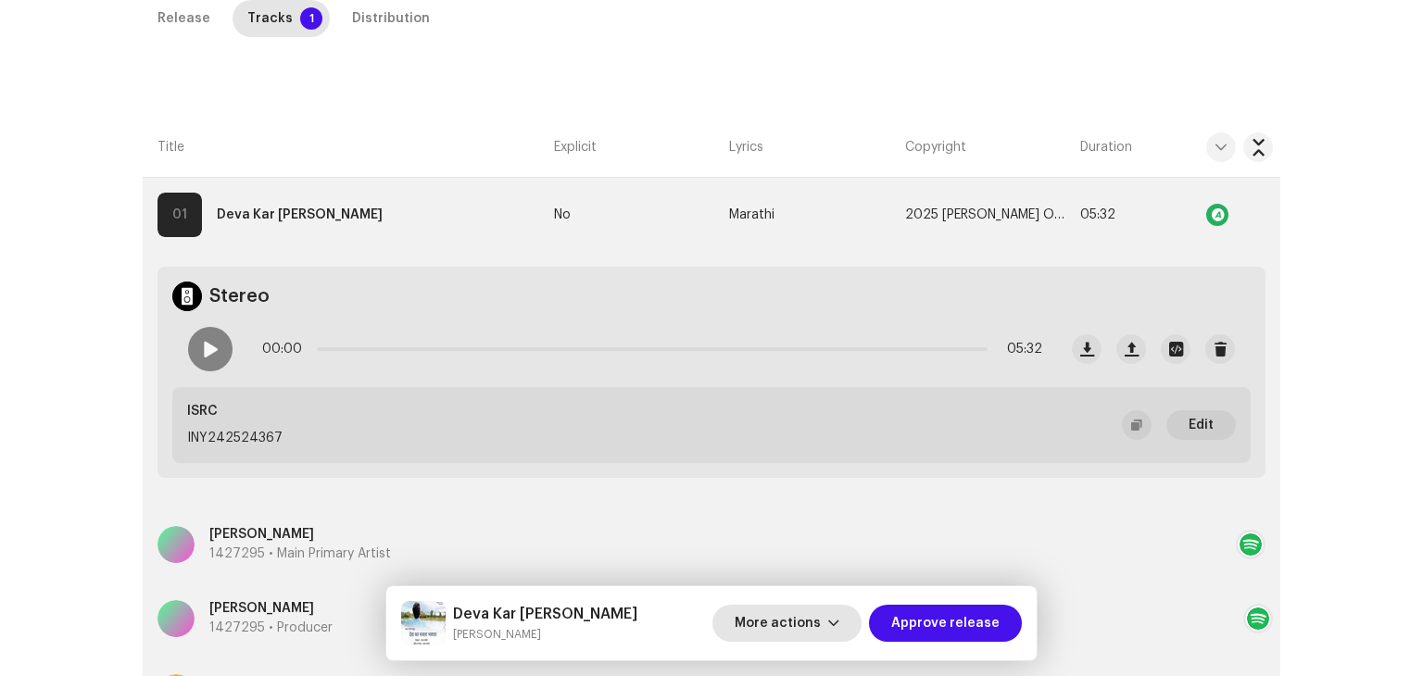
drag, startPoint x: 806, startPoint y: 627, endPoint x: 791, endPoint y: 617, distance: 18.0
click at [806, 626] on span "More actions" at bounding box center [778, 623] width 86 height 37
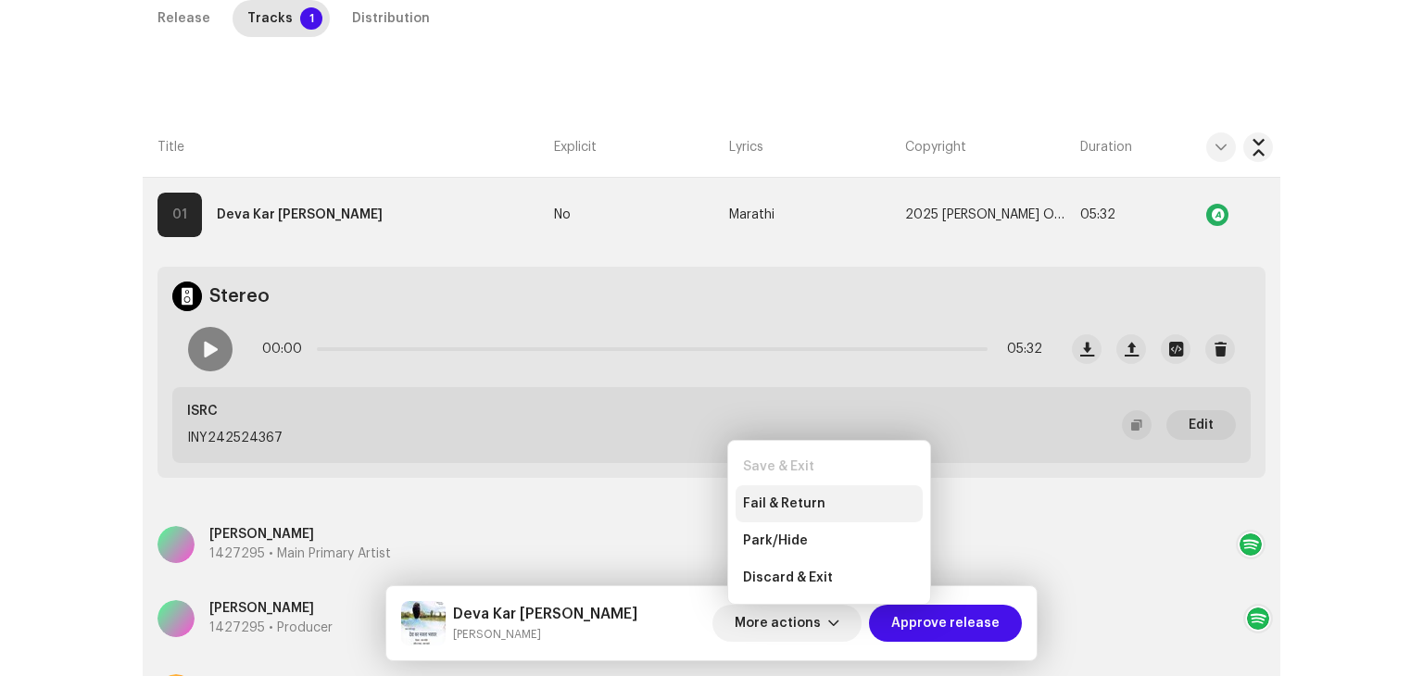
click at [786, 491] on div "Fail & Return" at bounding box center [829, 504] width 187 height 37
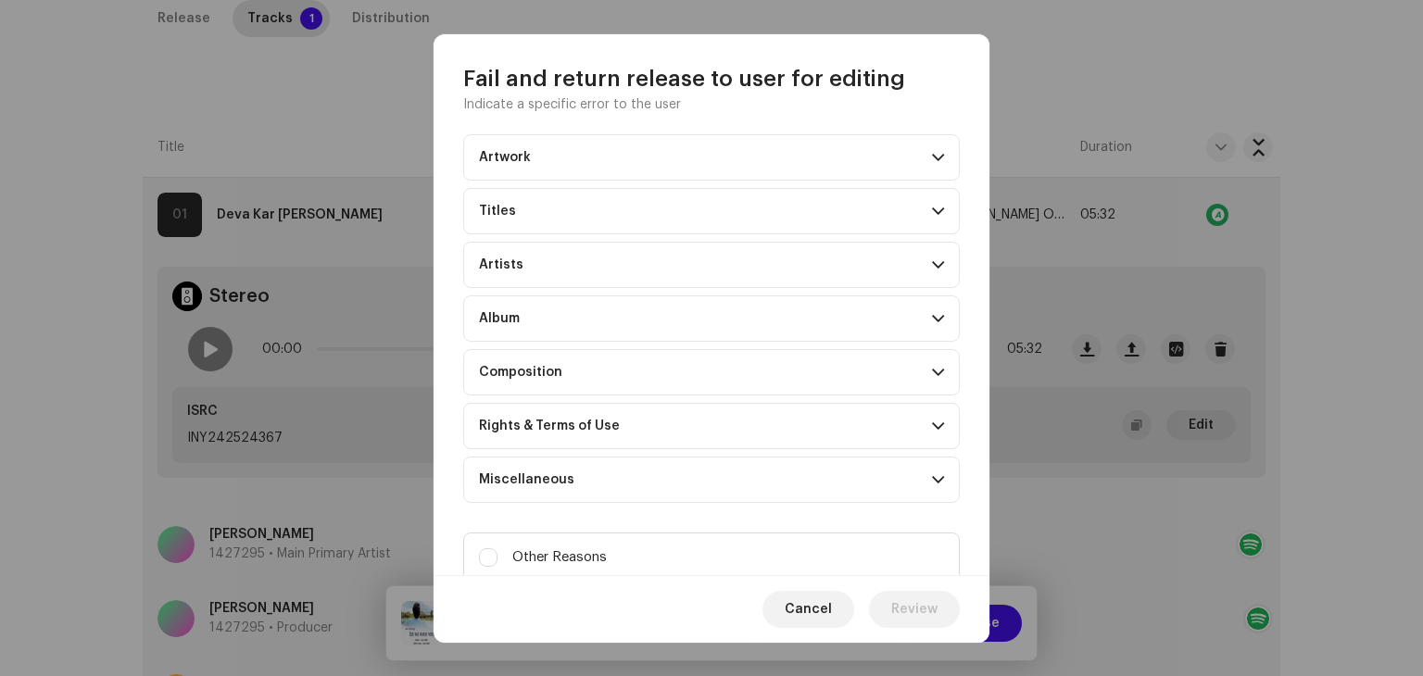
scroll to position [82, 0]
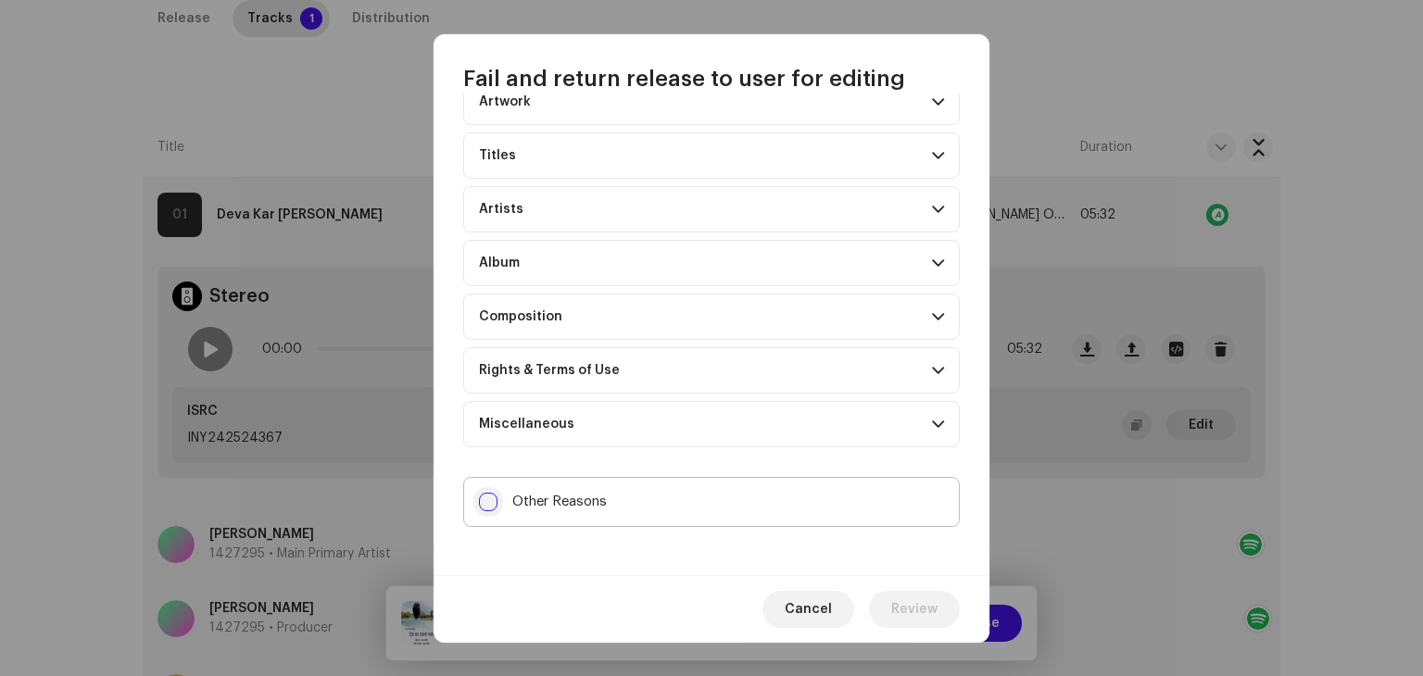
click at [485, 505] on input "Other Reasons" at bounding box center [488, 502] width 19 height 19
checkbox input "true"
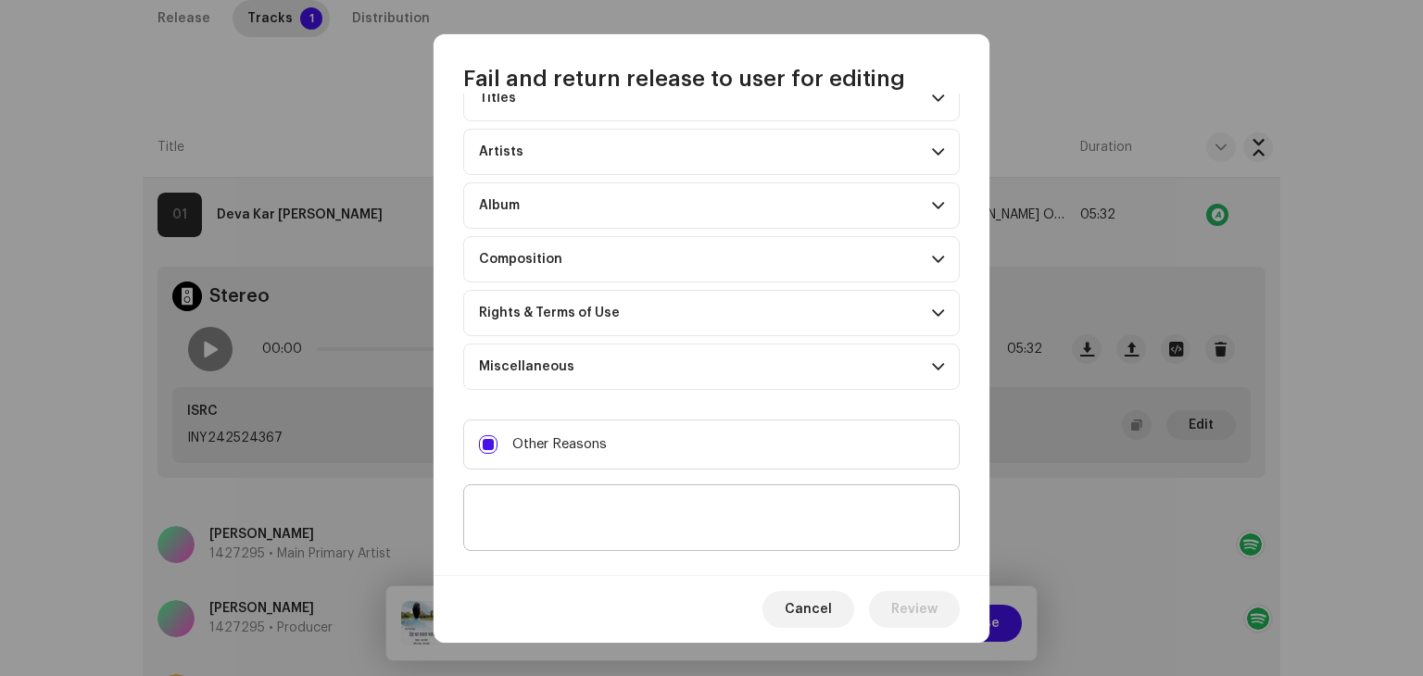
scroll to position [167, 0]
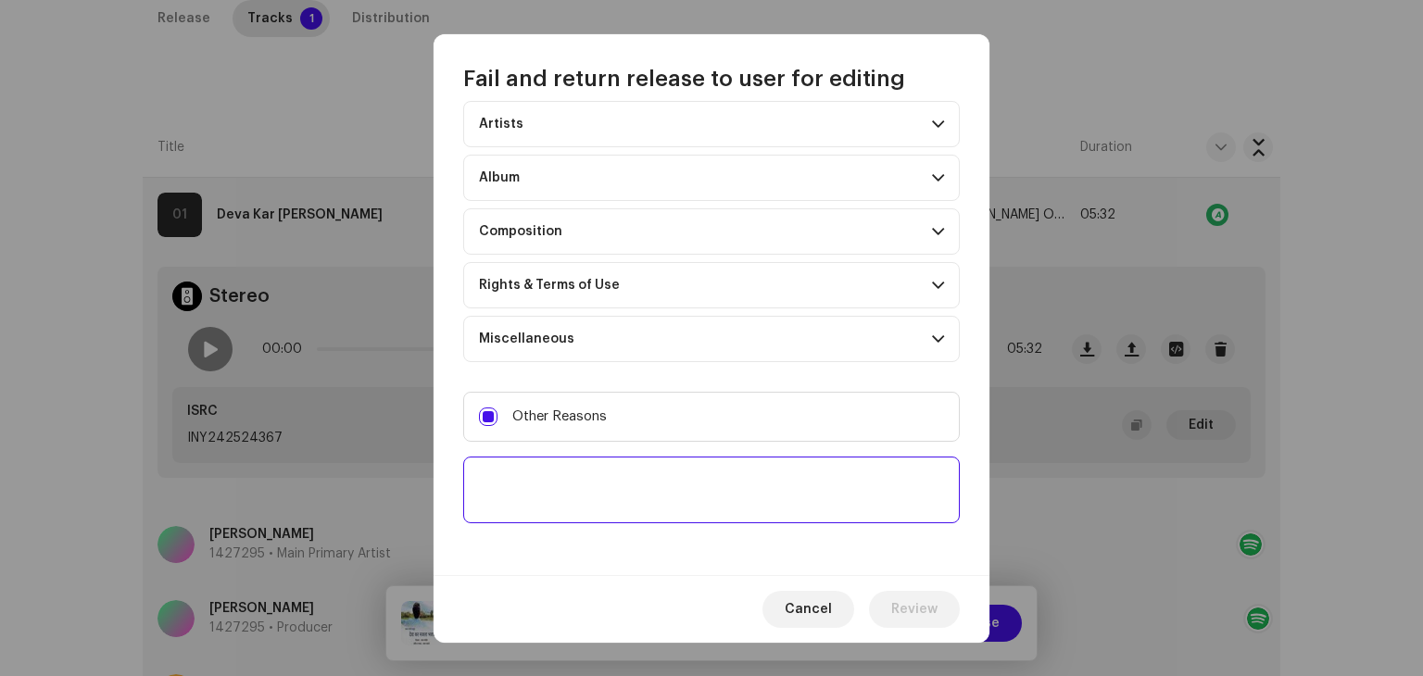
click at [540, 510] on textarea at bounding box center [711, 490] width 497 height 67
type textarea "lyiricist"
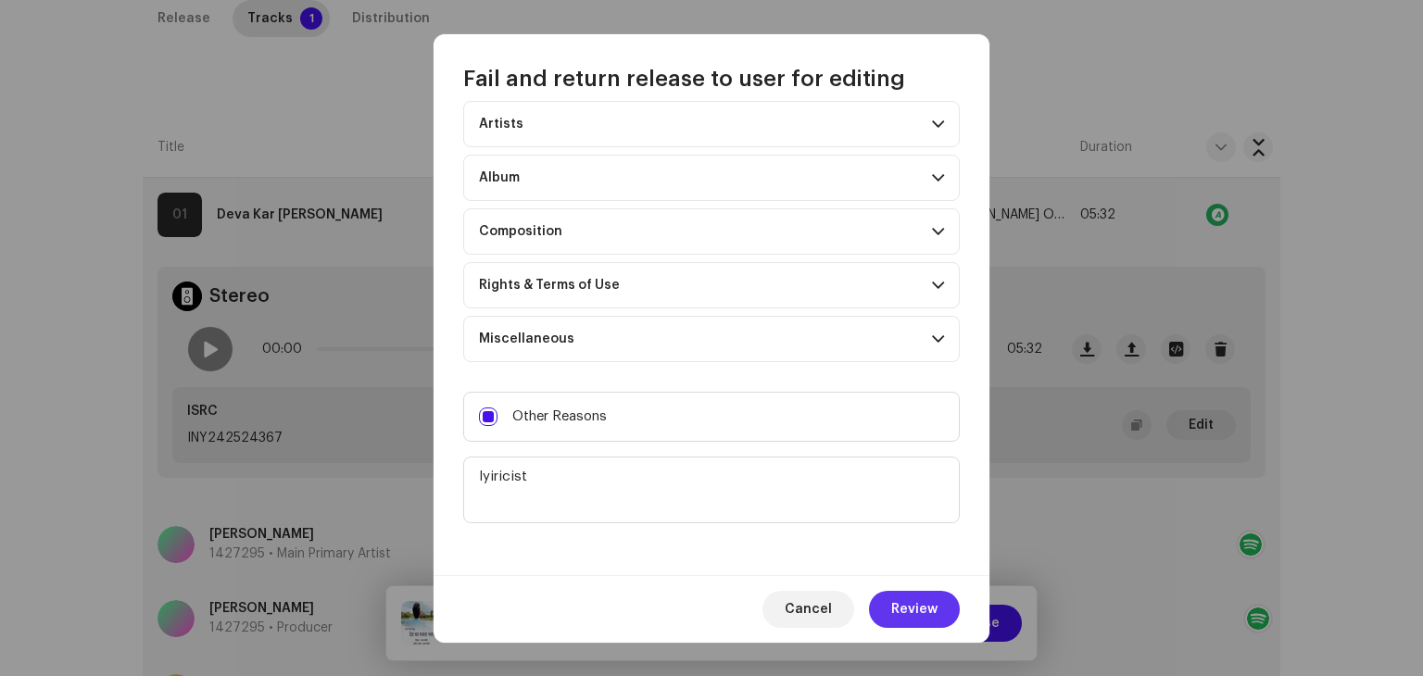
click at [911, 597] on span "Review" at bounding box center [914, 609] width 46 height 37
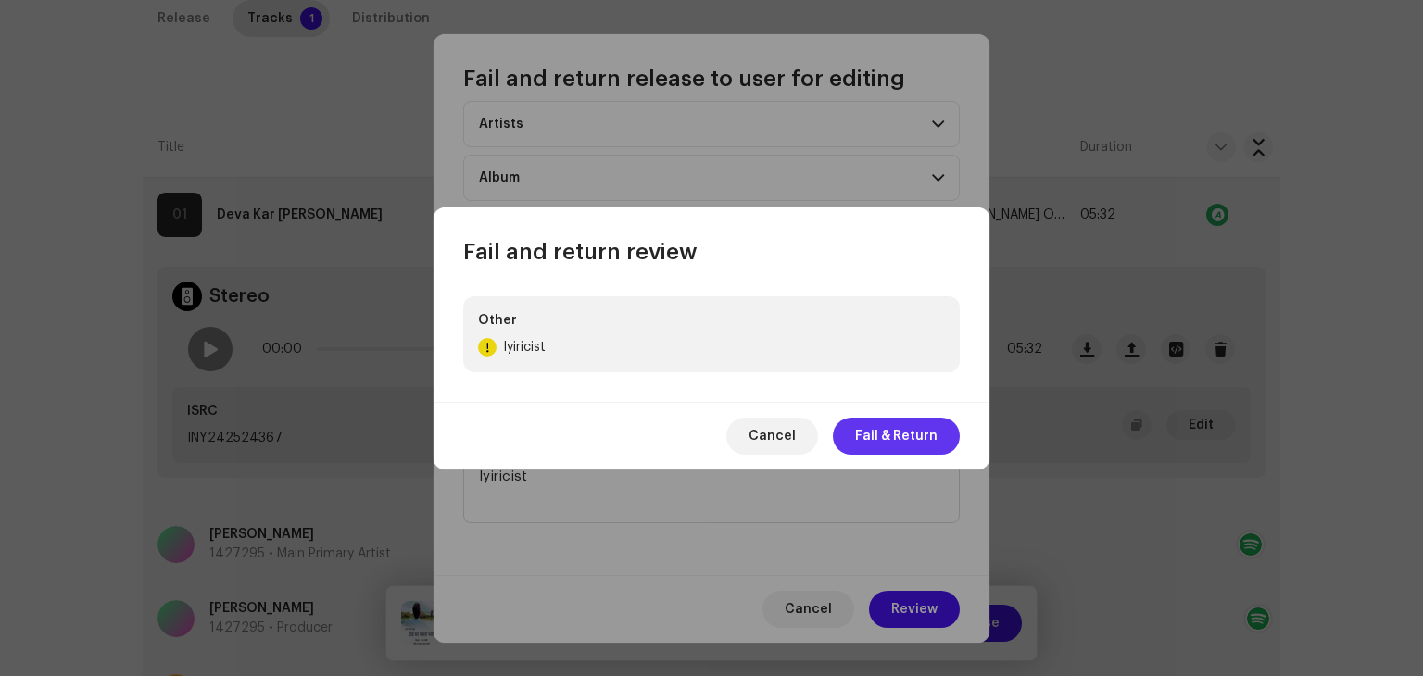
click at [906, 441] on span "Fail & Return" at bounding box center [896, 436] width 82 height 37
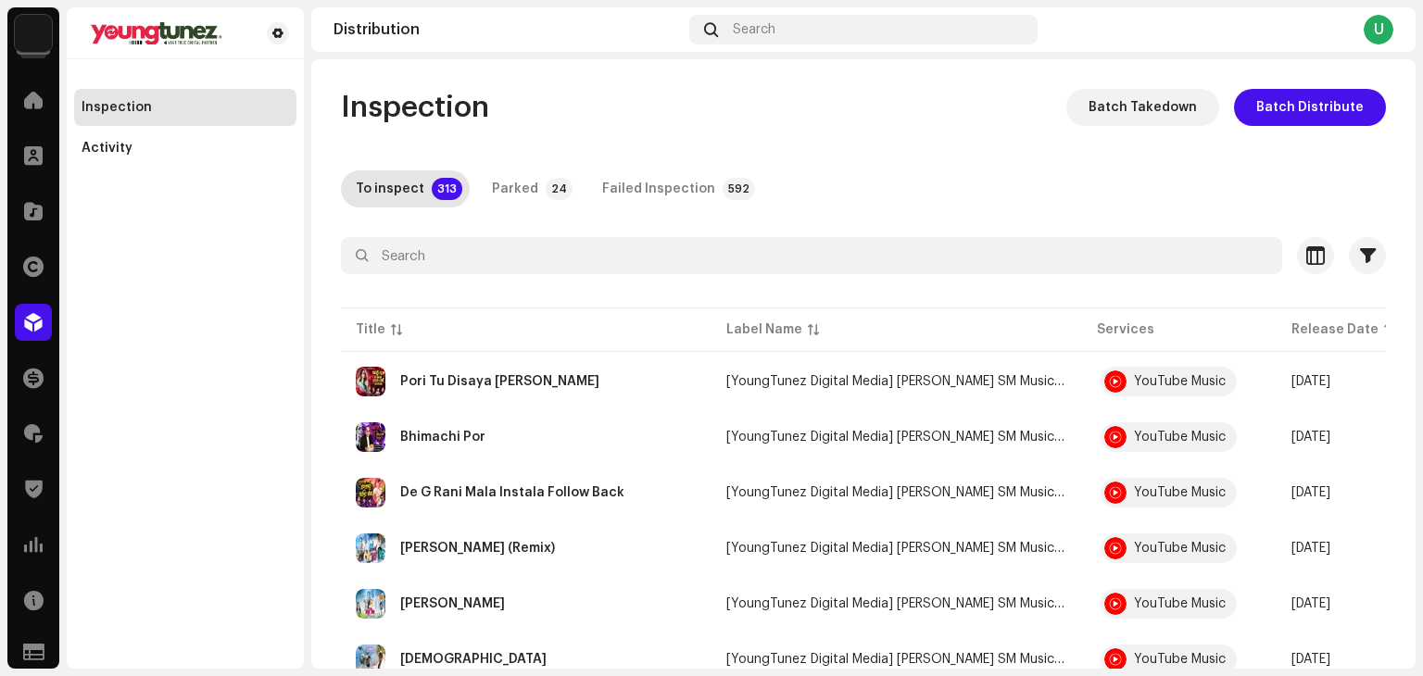
drag, startPoint x: 892, startPoint y: 133, endPoint x: 880, endPoint y: 1, distance: 132.1
click at [877, 111] on div "Inspection Batch Takedown Batch Distribute" at bounding box center [863, 107] width 1045 height 37
